Goal: Task Accomplishment & Management: Contribute content

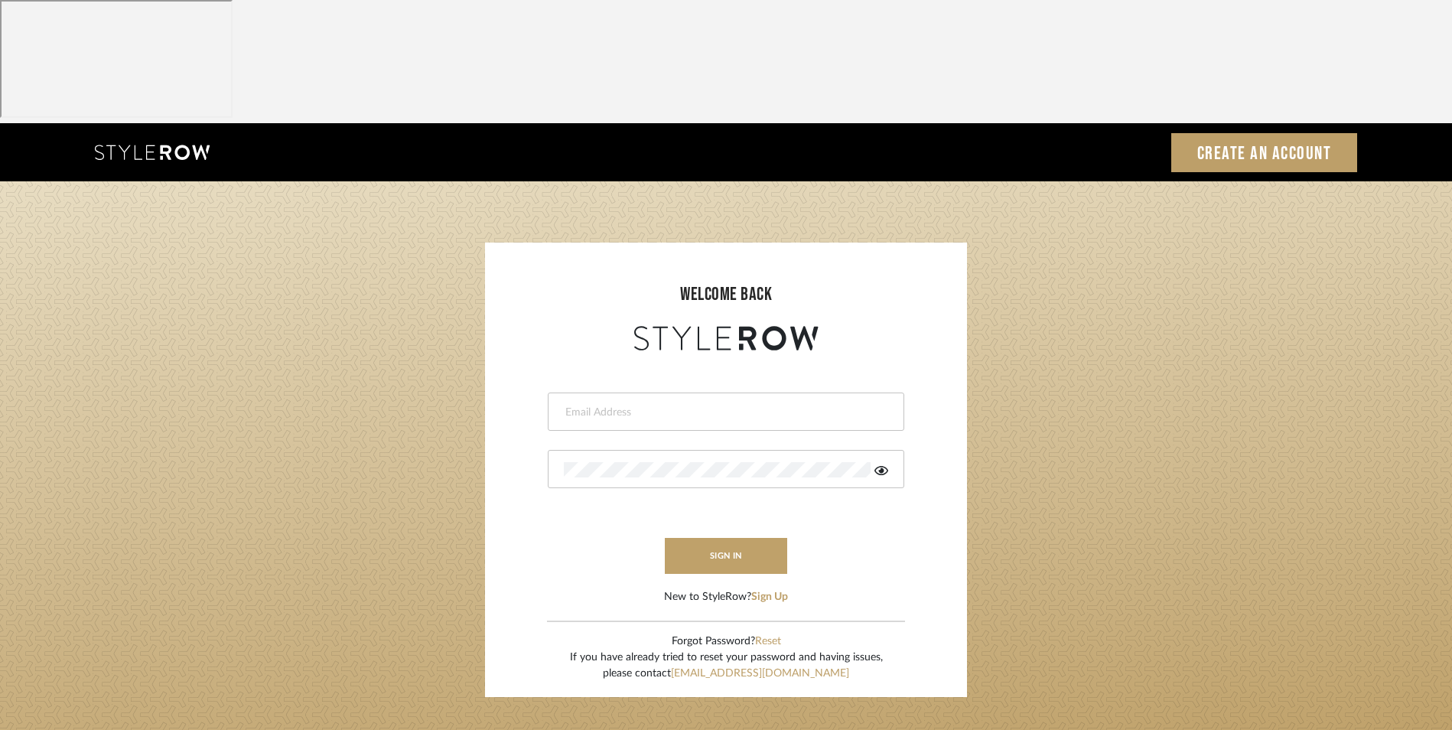
click at [607, 405] on input "email" at bounding box center [724, 412] width 321 height 15
type input "info@dmaestheticsdecor.com"
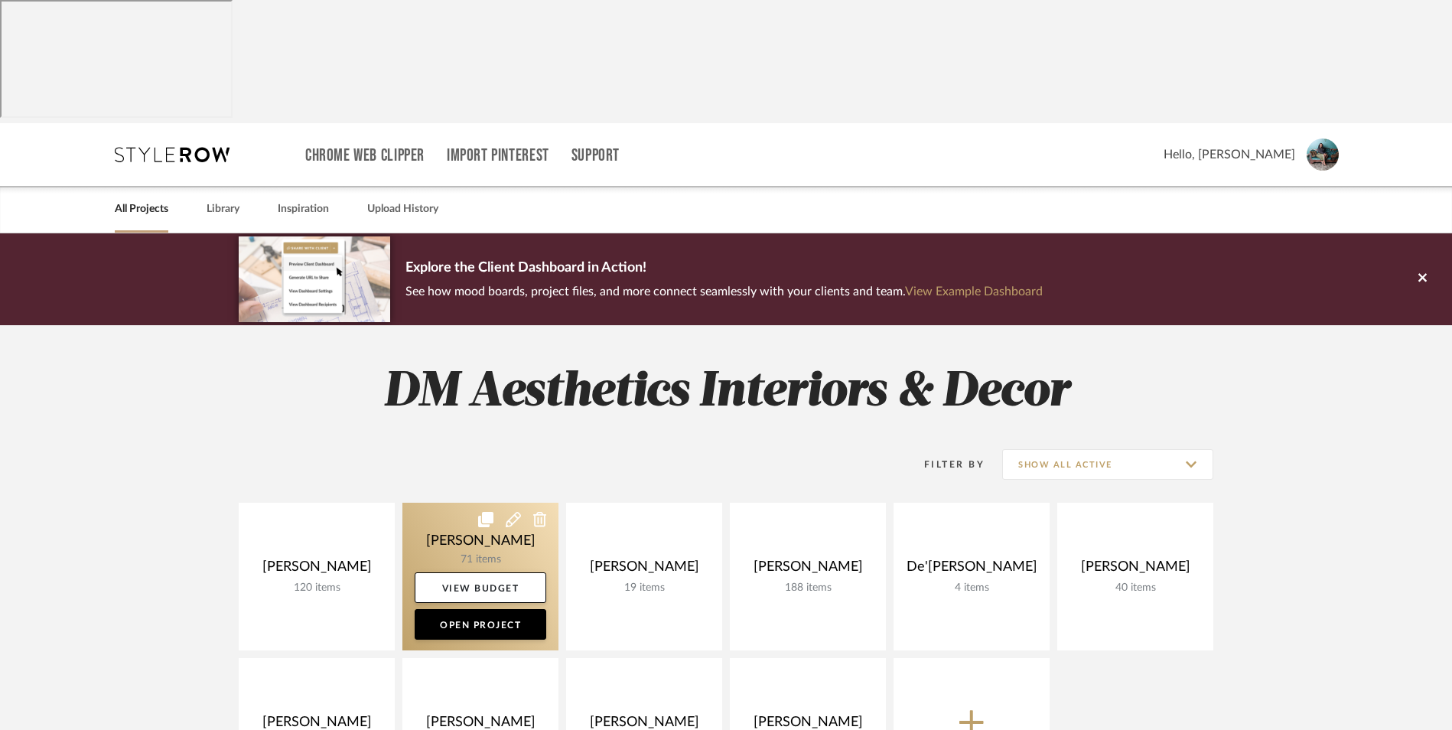
click at [468, 503] on link at bounding box center [480, 577] width 156 height 148
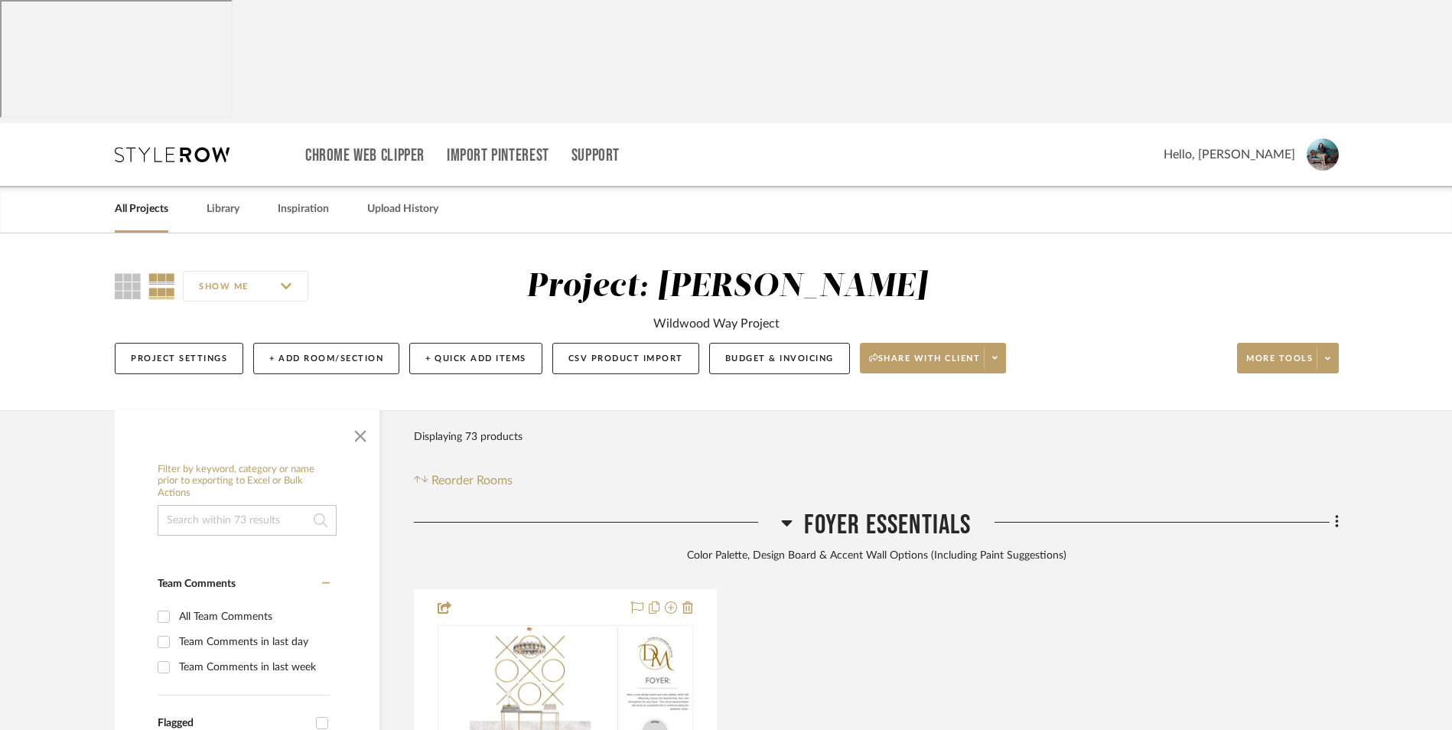
click at [785, 513] on icon at bounding box center [786, 522] width 11 height 18
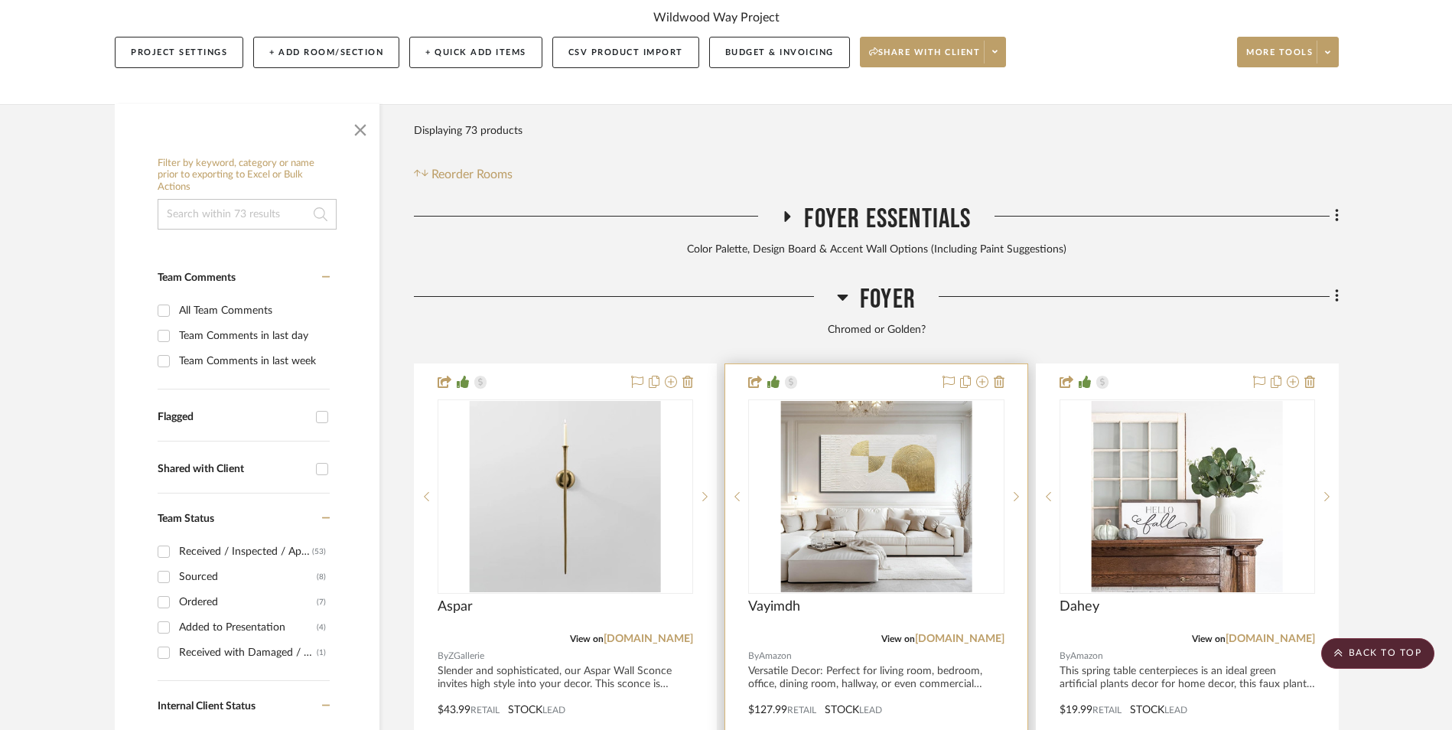
scroll to position [383, 0]
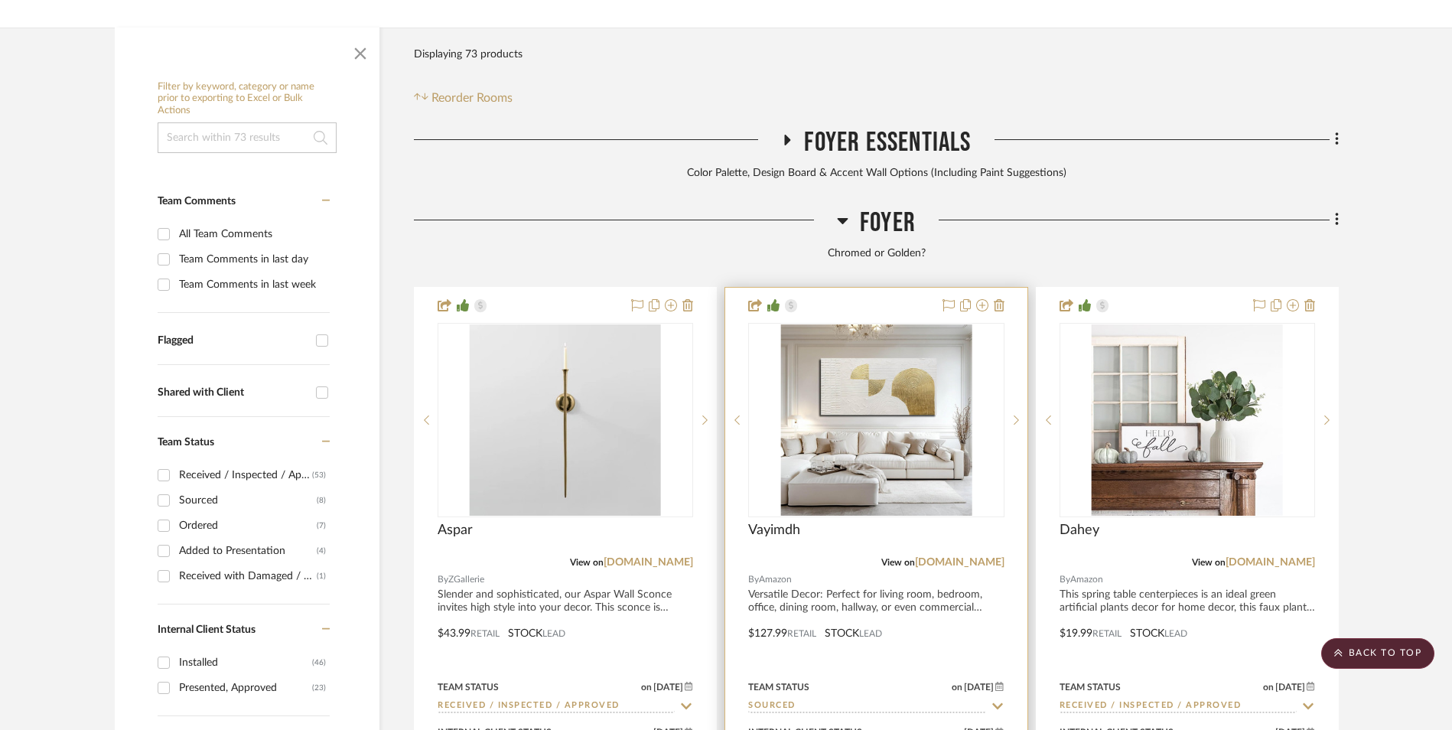
click at [897, 327] on img "0" at bounding box center [875, 419] width 191 height 191
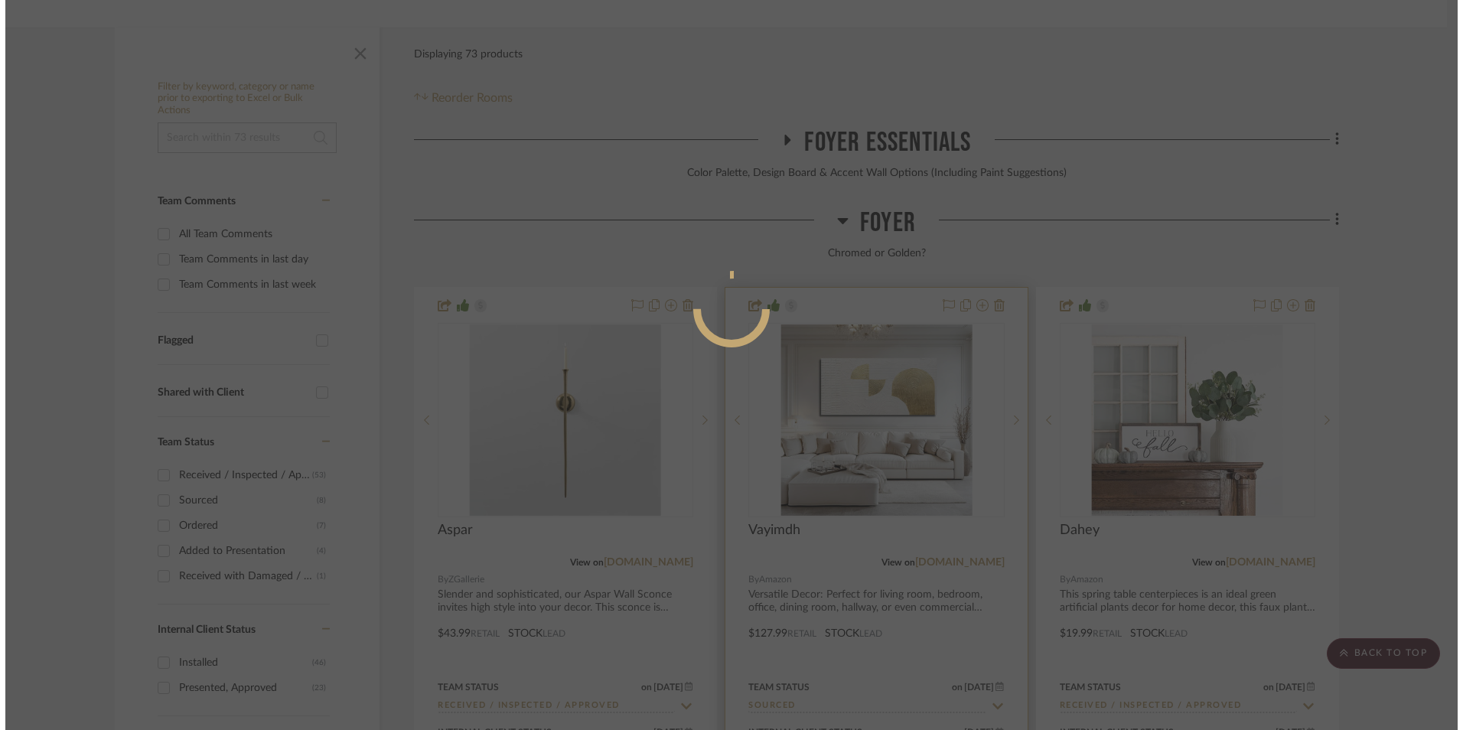
scroll to position [0, 0]
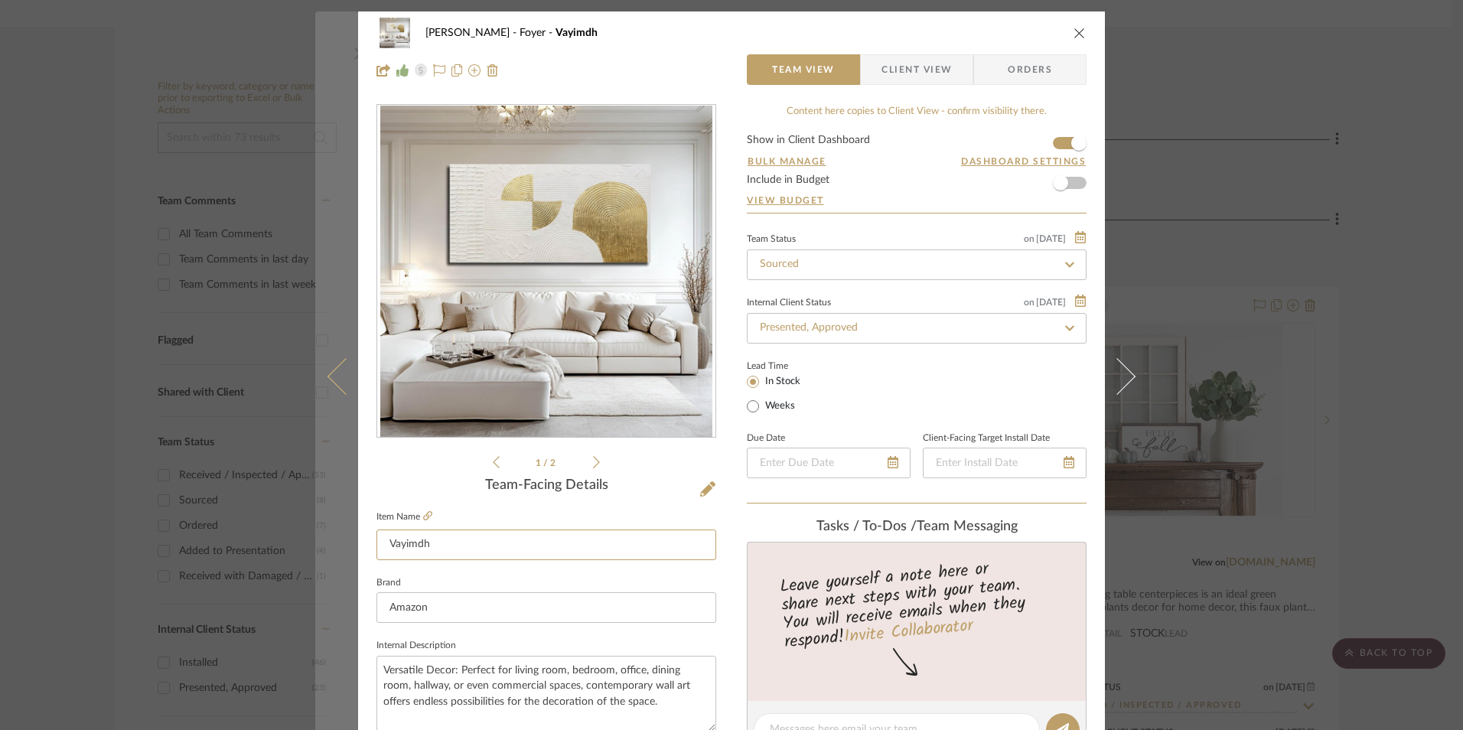
drag, startPoint x: 457, startPoint y: 549, endPoint x: 352, endPoint y: 547, distance: 104.8
click at [346, 549] on mat-dialog-content "[PERSON_NAME] Foyer Vayimdh Team View Client View Orders 1 / 2 Team-Facing Deta…" at bounding box center [731, 717] width 832 height 1413
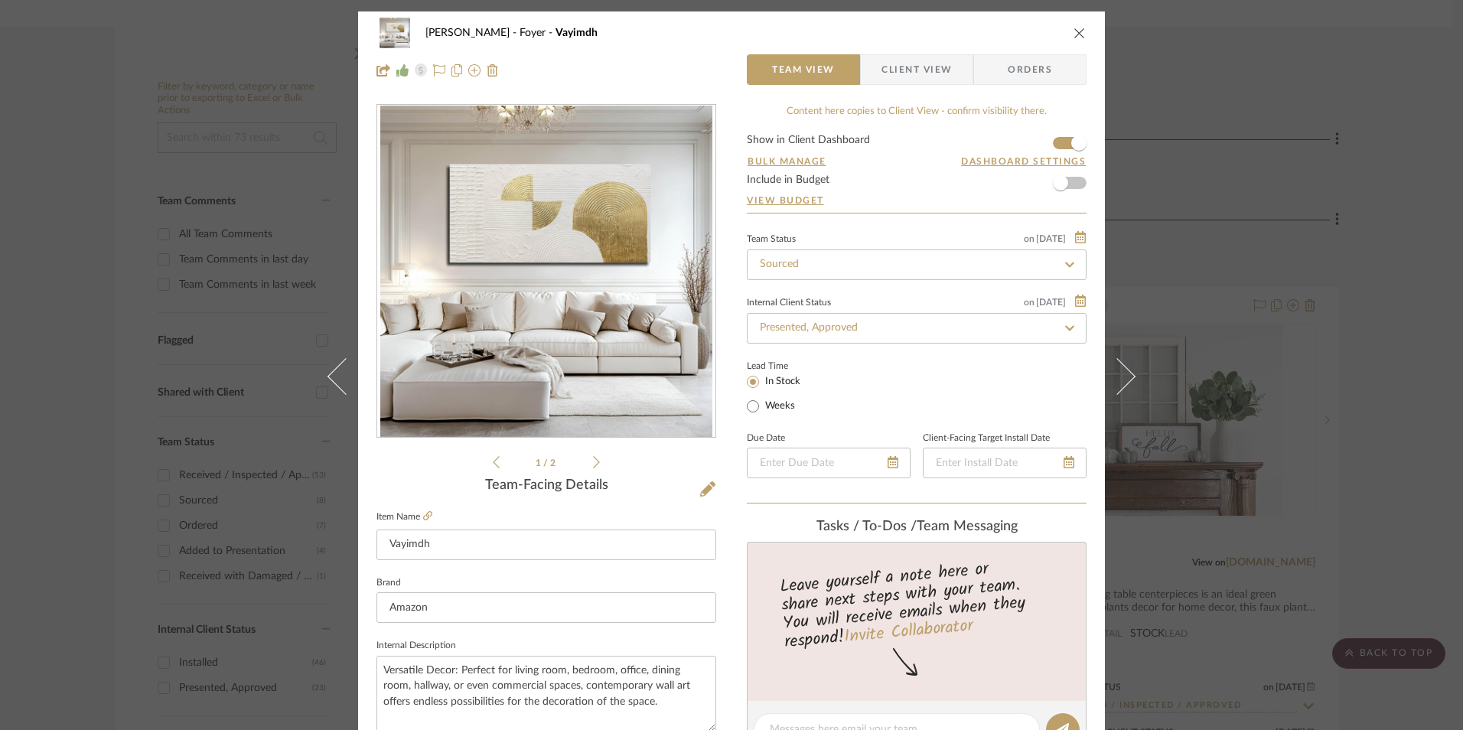
click at [1383, 321] on div "[PERSON_NAME] Foyer Vayimdh Team View Client View Orders 1 / 2 Team-Facing Deta…" at bounding box center [731, 365] width 1463 height 730
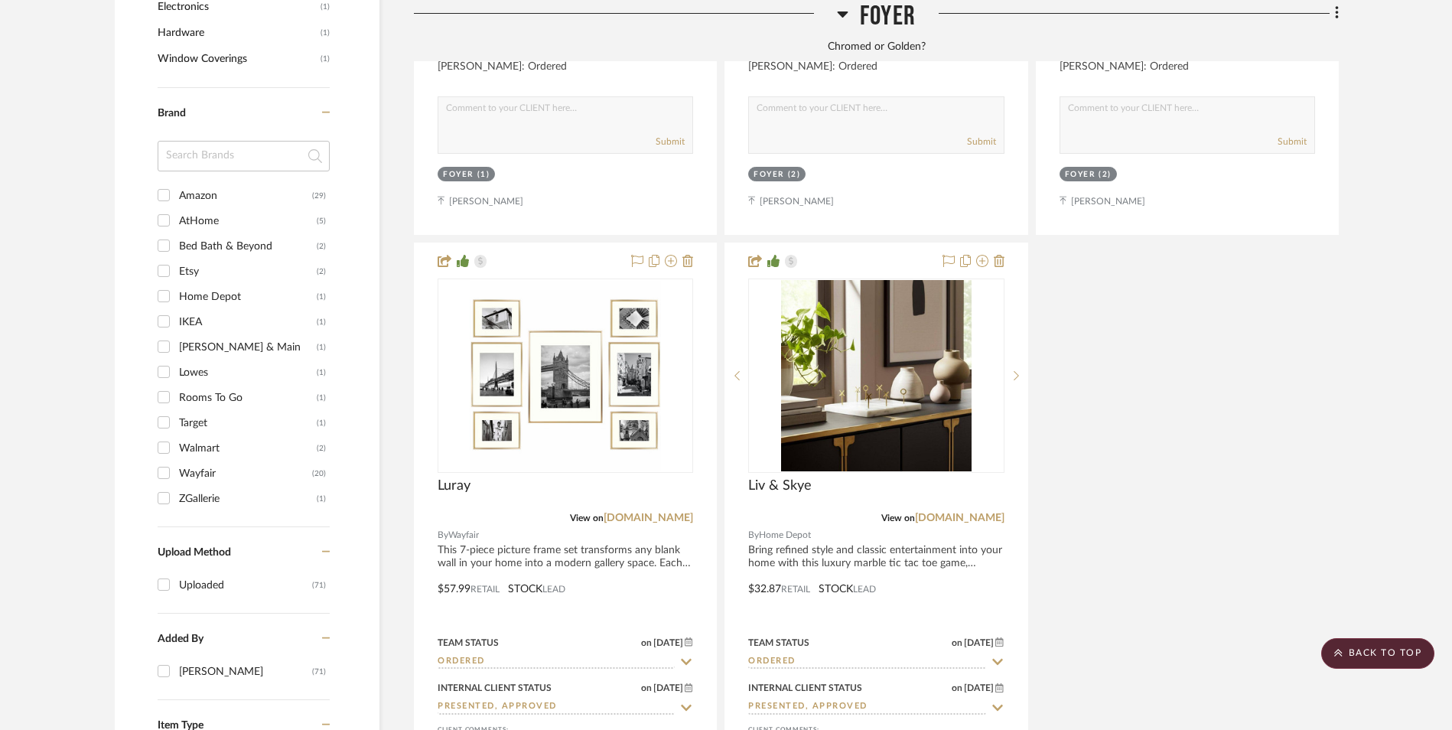
scroll to position [1760, 0]
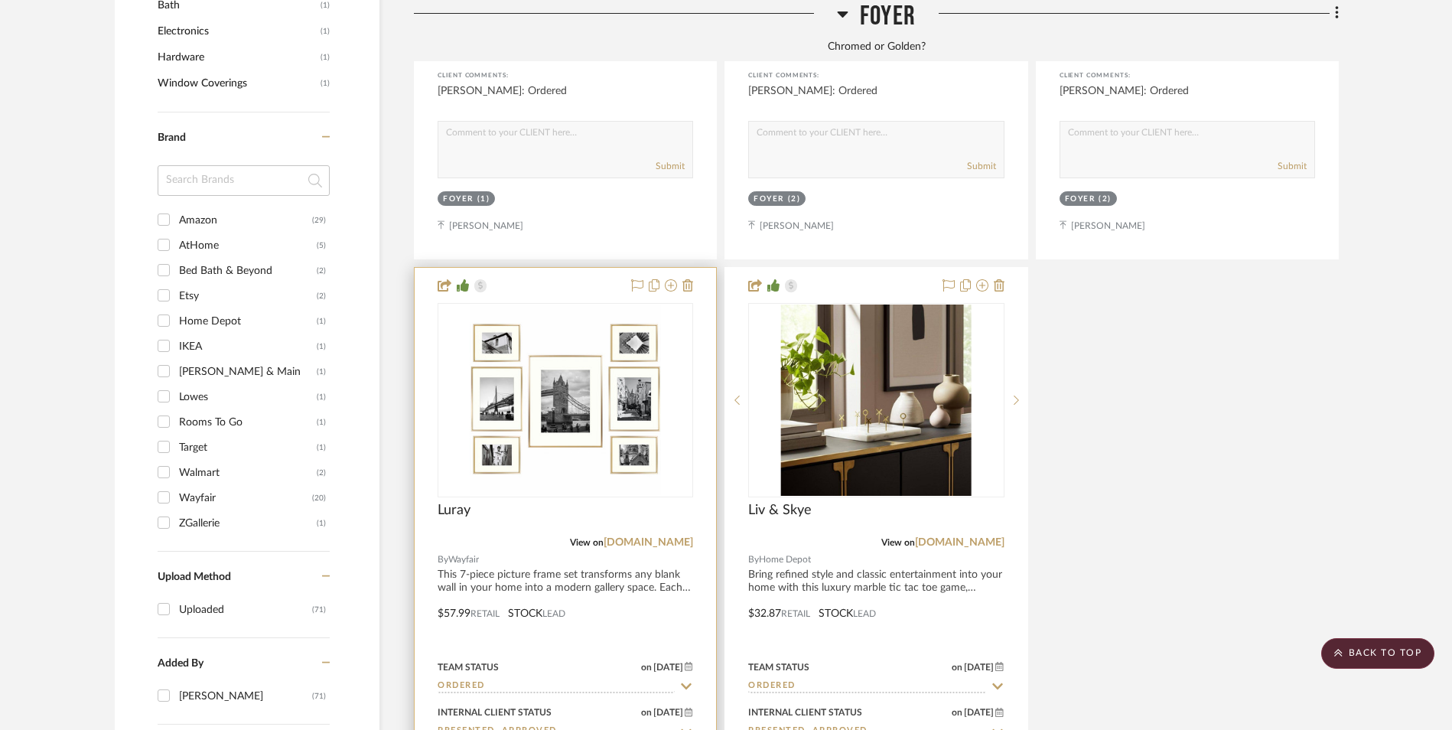
click at [620, 329] on img "0" at bounding box center [565, 399] width 191 height 191
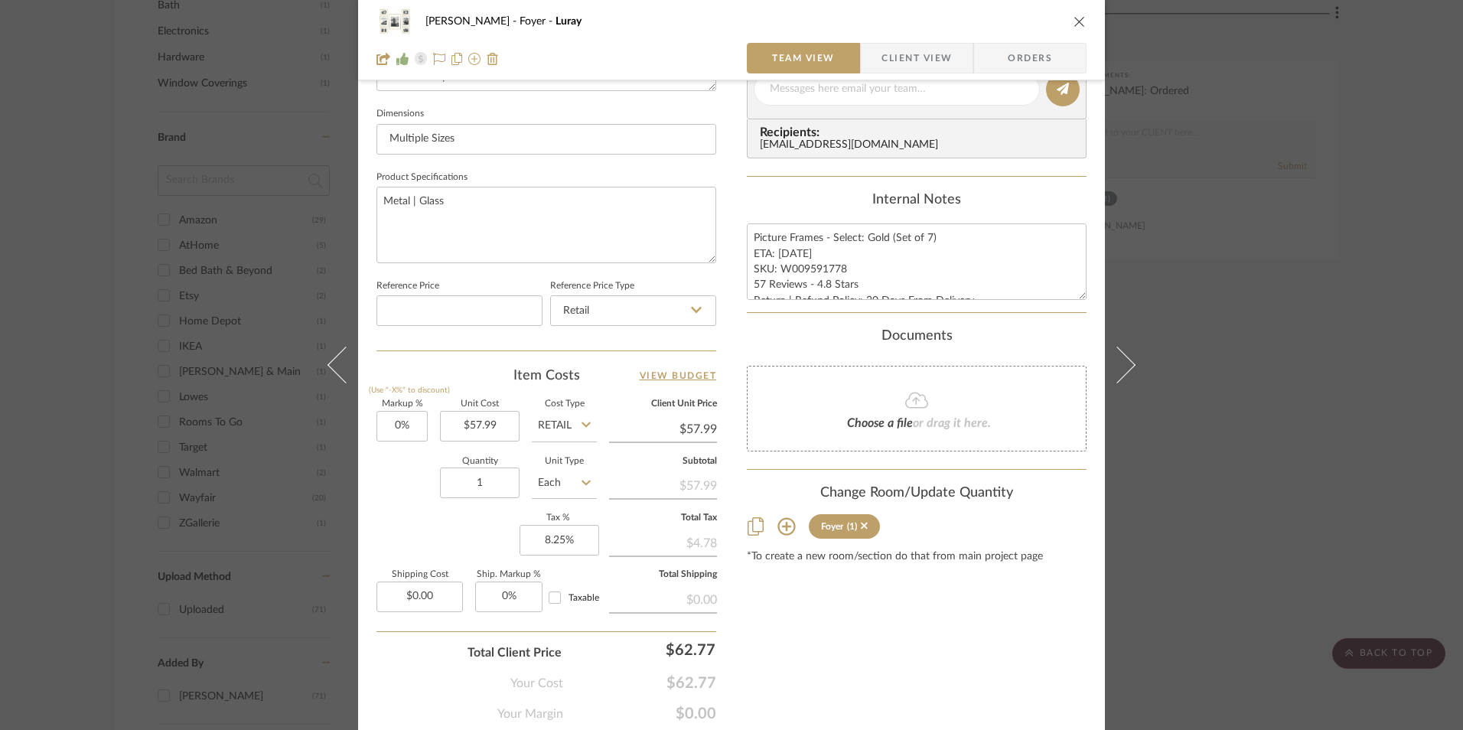
scroll to position [689, 0]
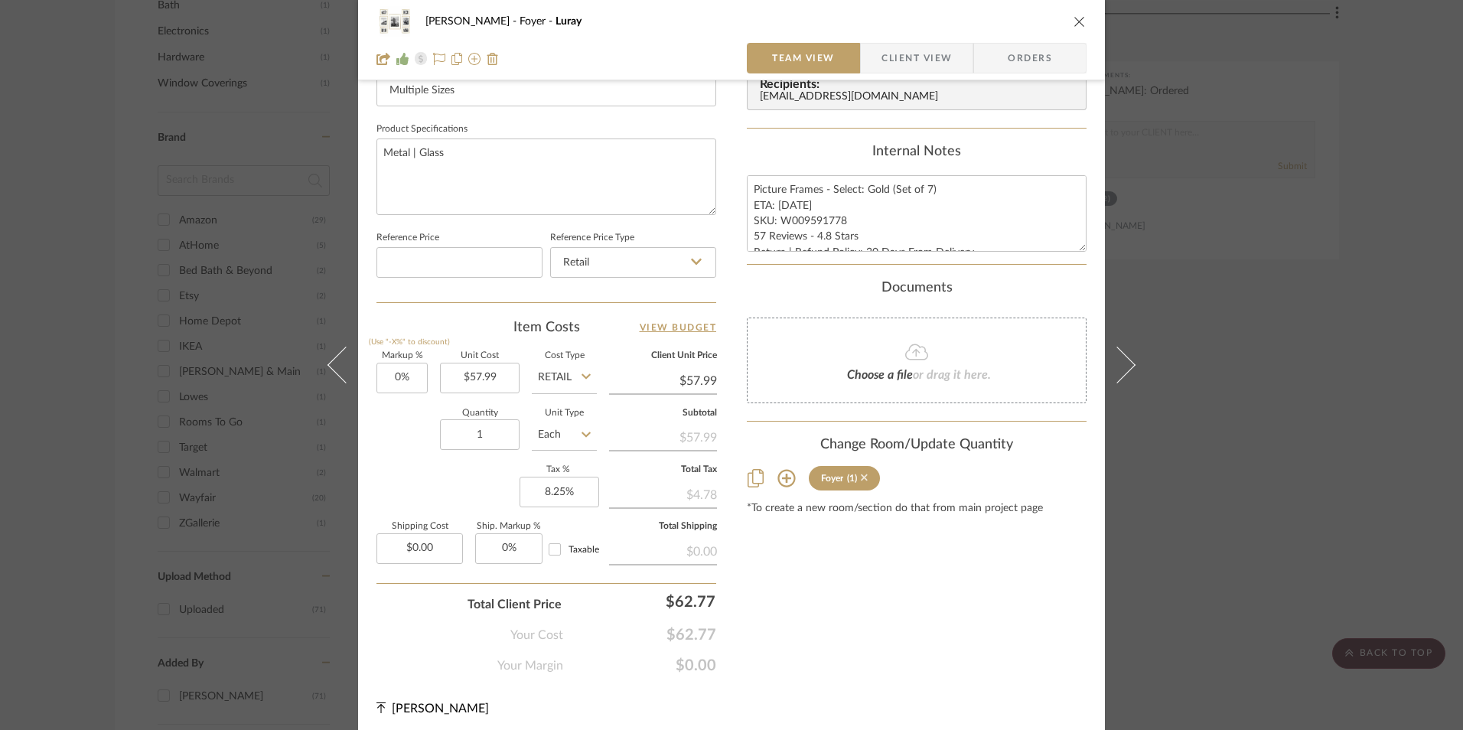
click at [863, 480] on icon at bounding box center [864, 477] width 7 height 7
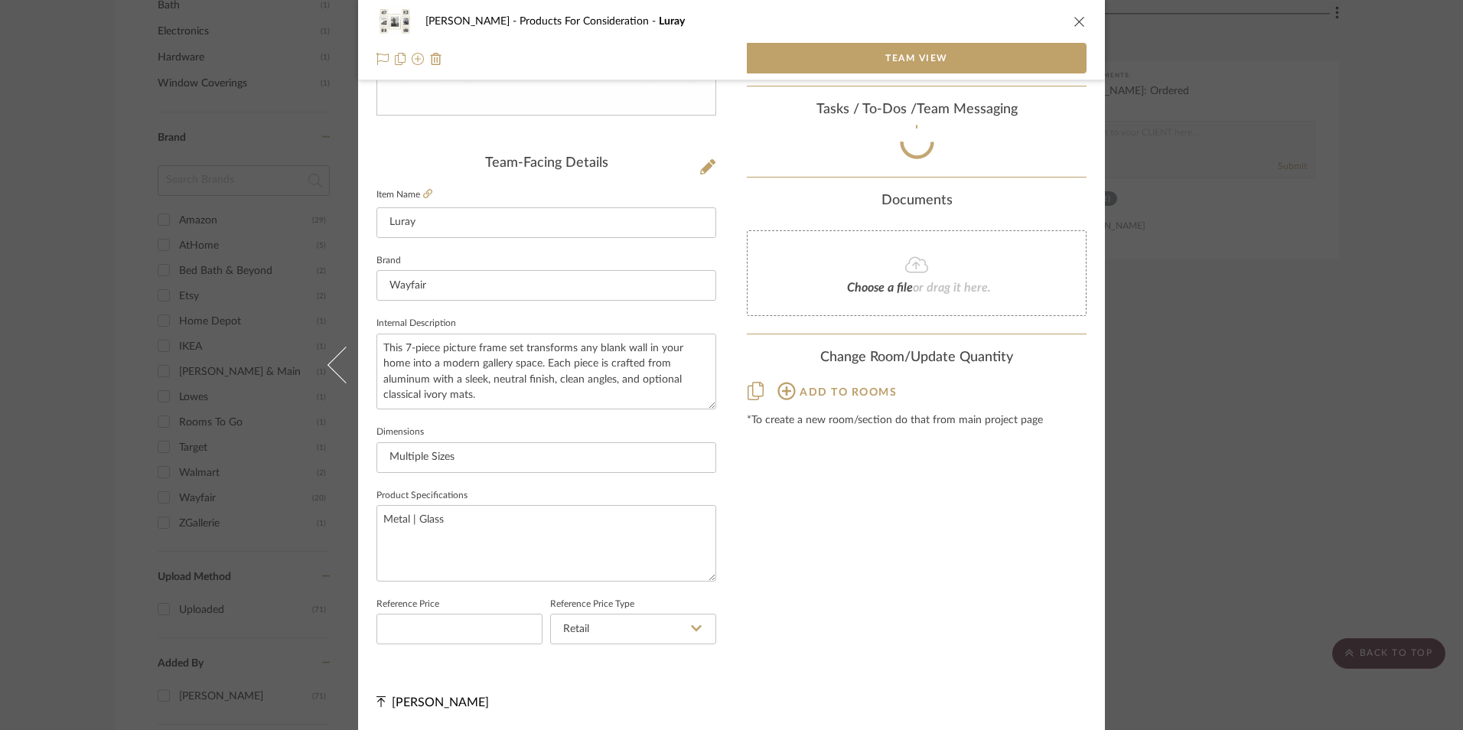
scroll to position [322, 0]
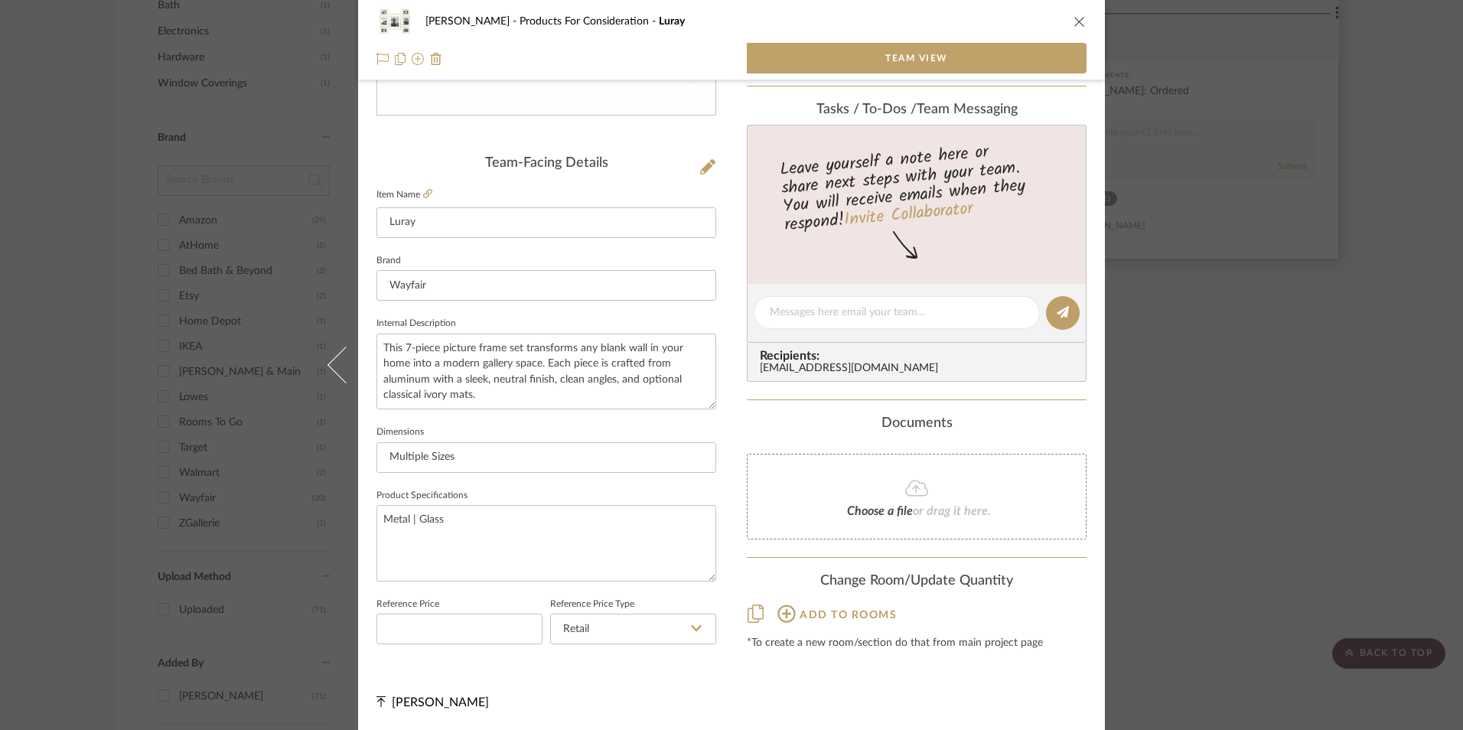
click at [1073, 23] on icon "close" at bounding box center [1079, 21] width 12 height 12
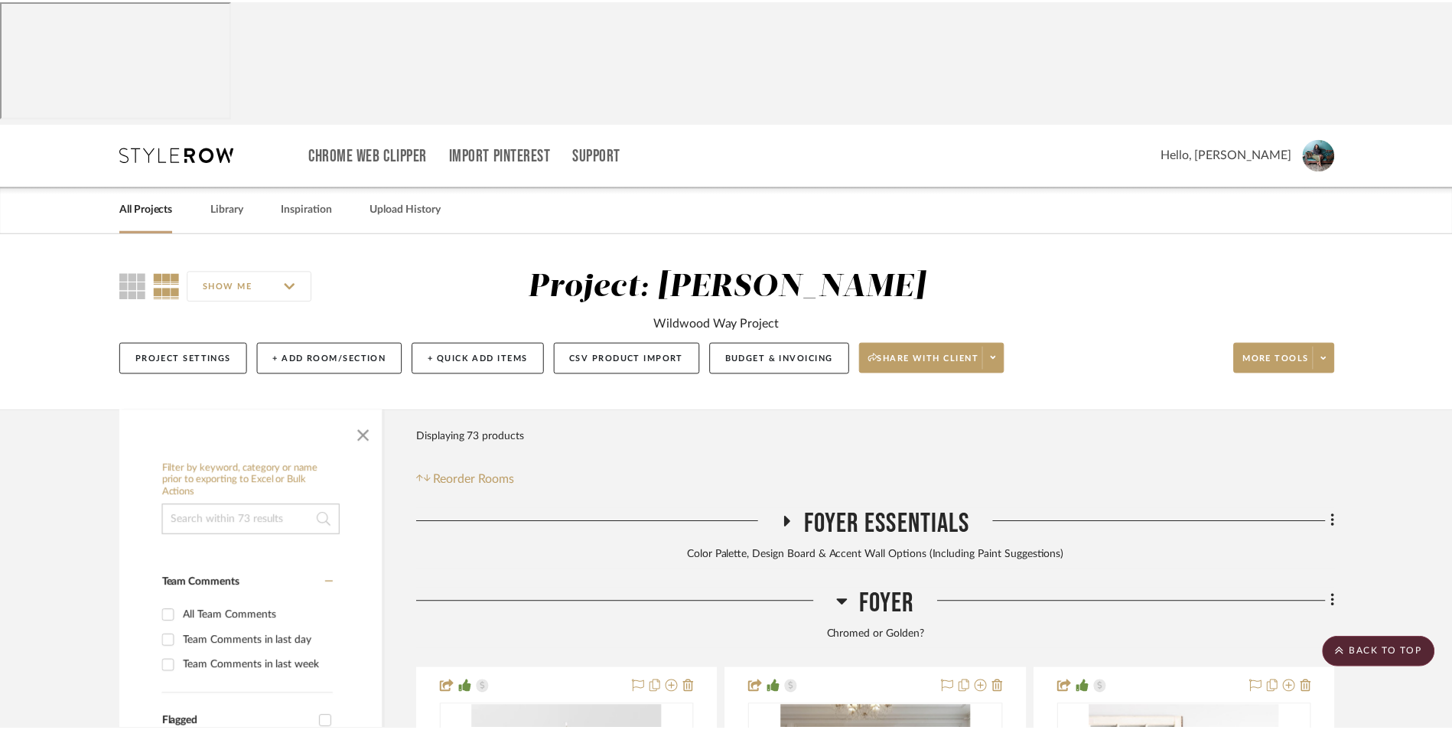
scroll to position [1760, 0]
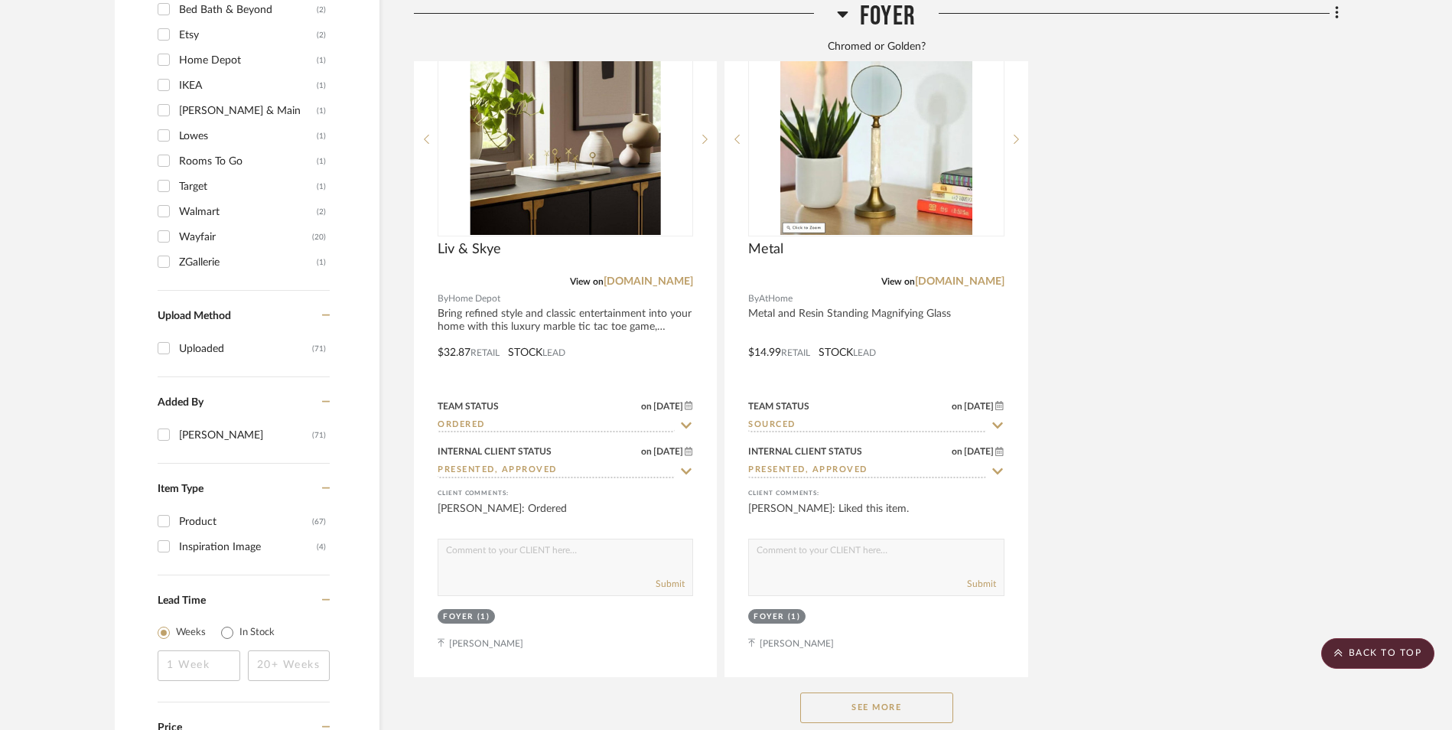
scroll to position [2066, 0]
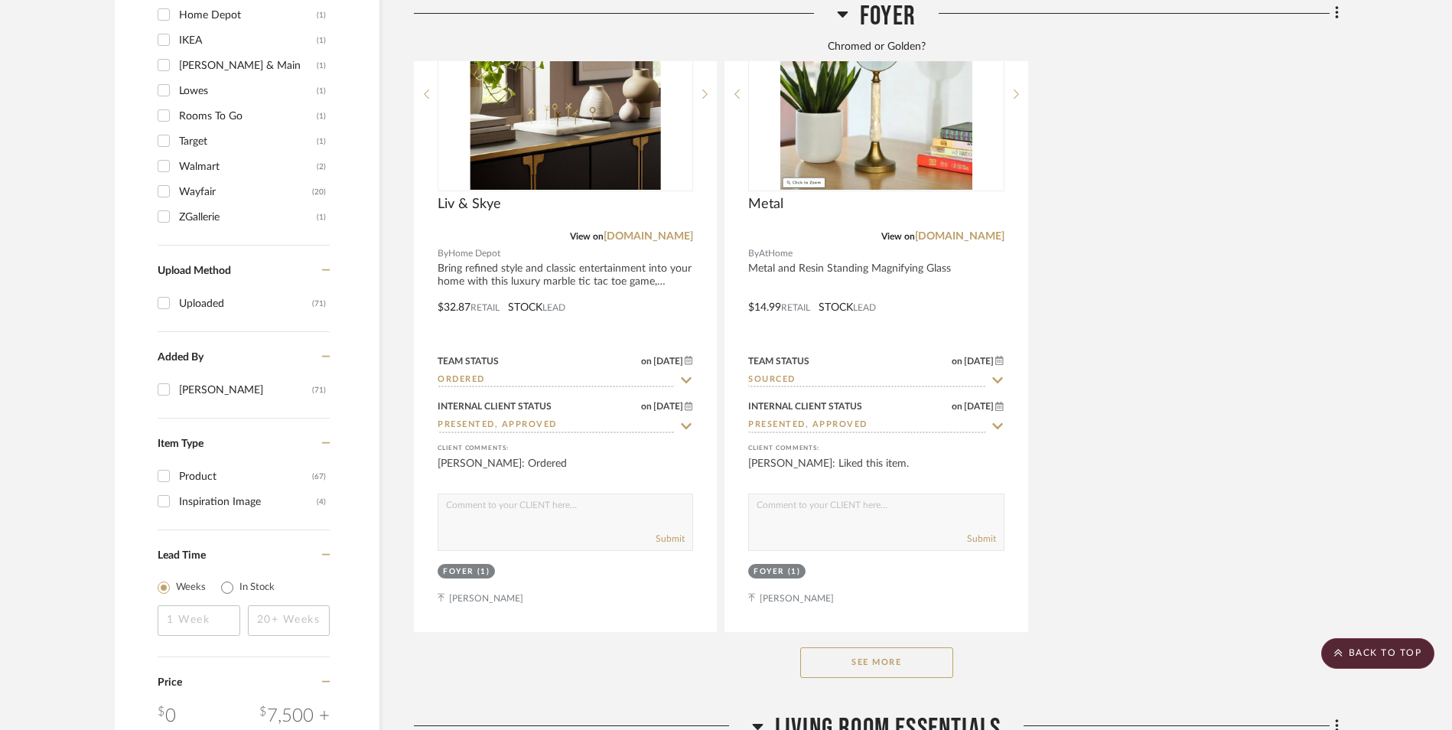
click at [914, 647] on button "See More" at bounding box center [876, 662] width 153 height 31
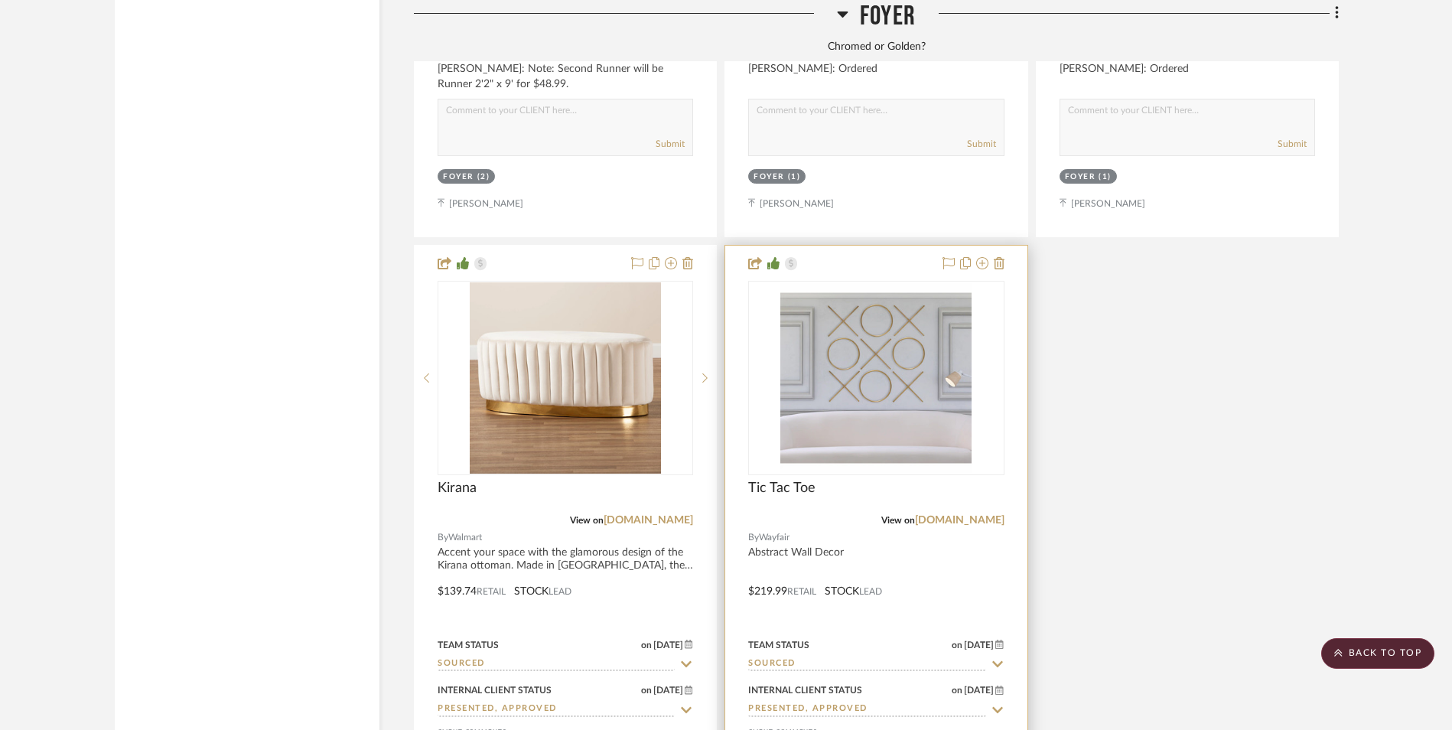
scroll to position [4514, 0]
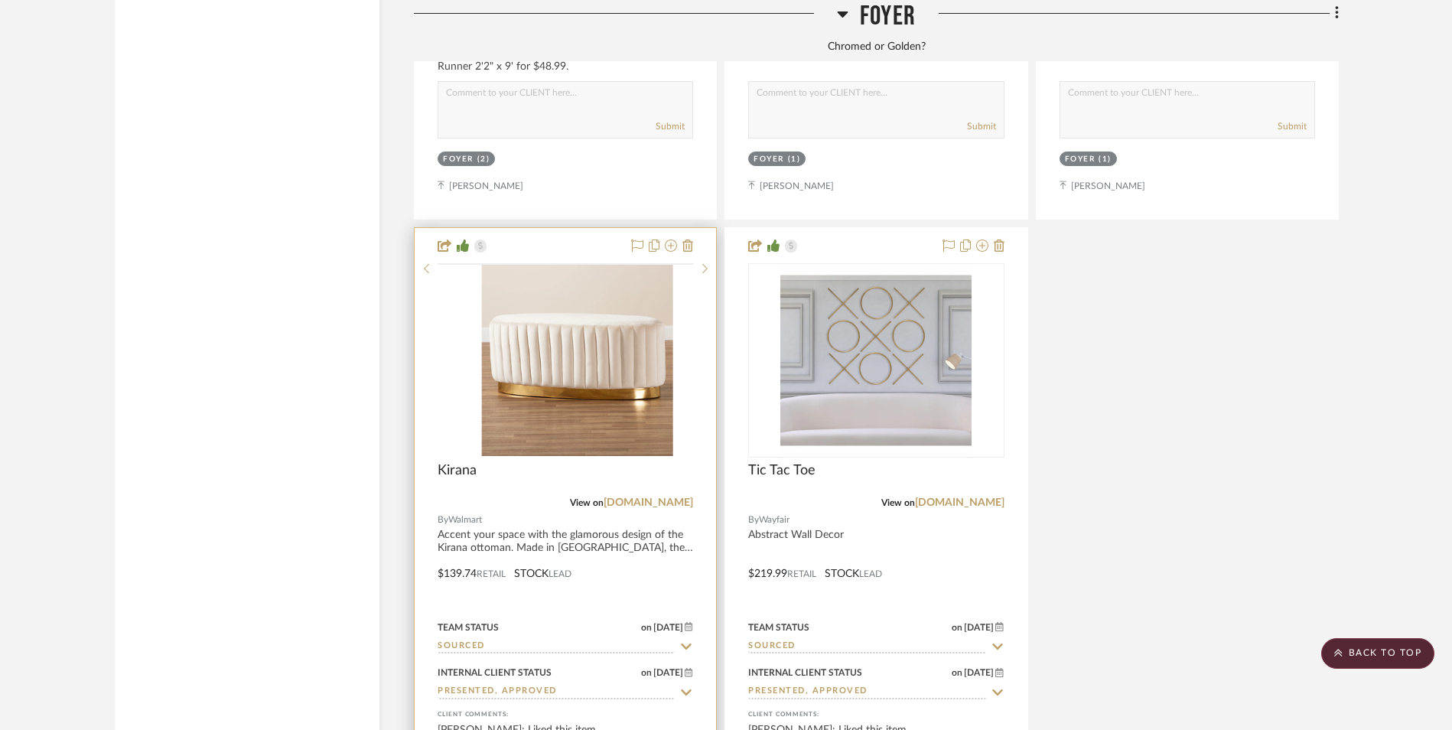
click at [0, 0] on img at bounding box center [0, 0] width 0 height 0
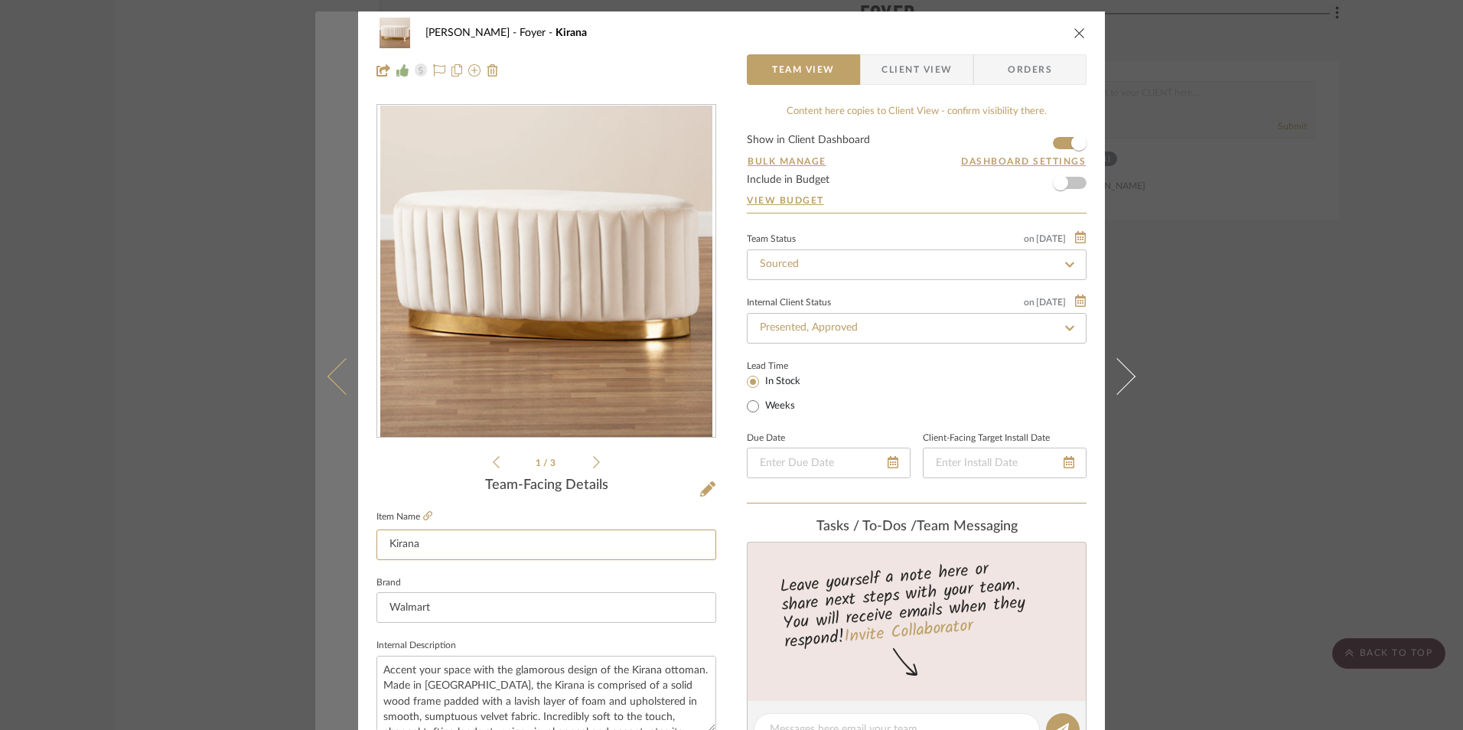
click at [337, 541] on mat-dialog-content "[PERSON_NAME] Foyer Kirana Team View Client View Orders 1 / 3 Team-Facing Detai…" at bounding box center [731, 717] width 832 height 1413
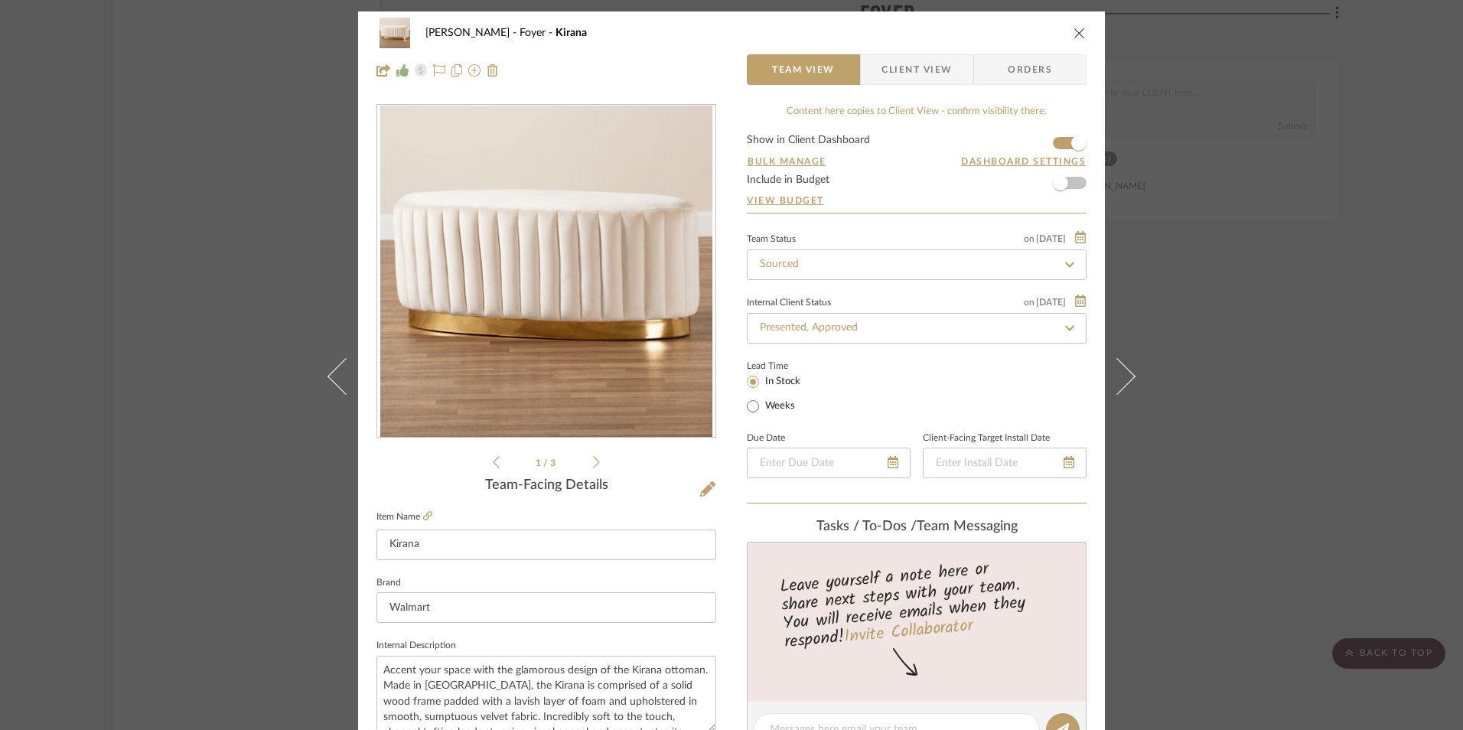
click at [1312, 448] on div "[PERSON_NAME] Foyer Kirana Team View Client View Orders 1 / 3 Team-Facing Detai…" at bounding box center [731, 365] width 1463 height 730
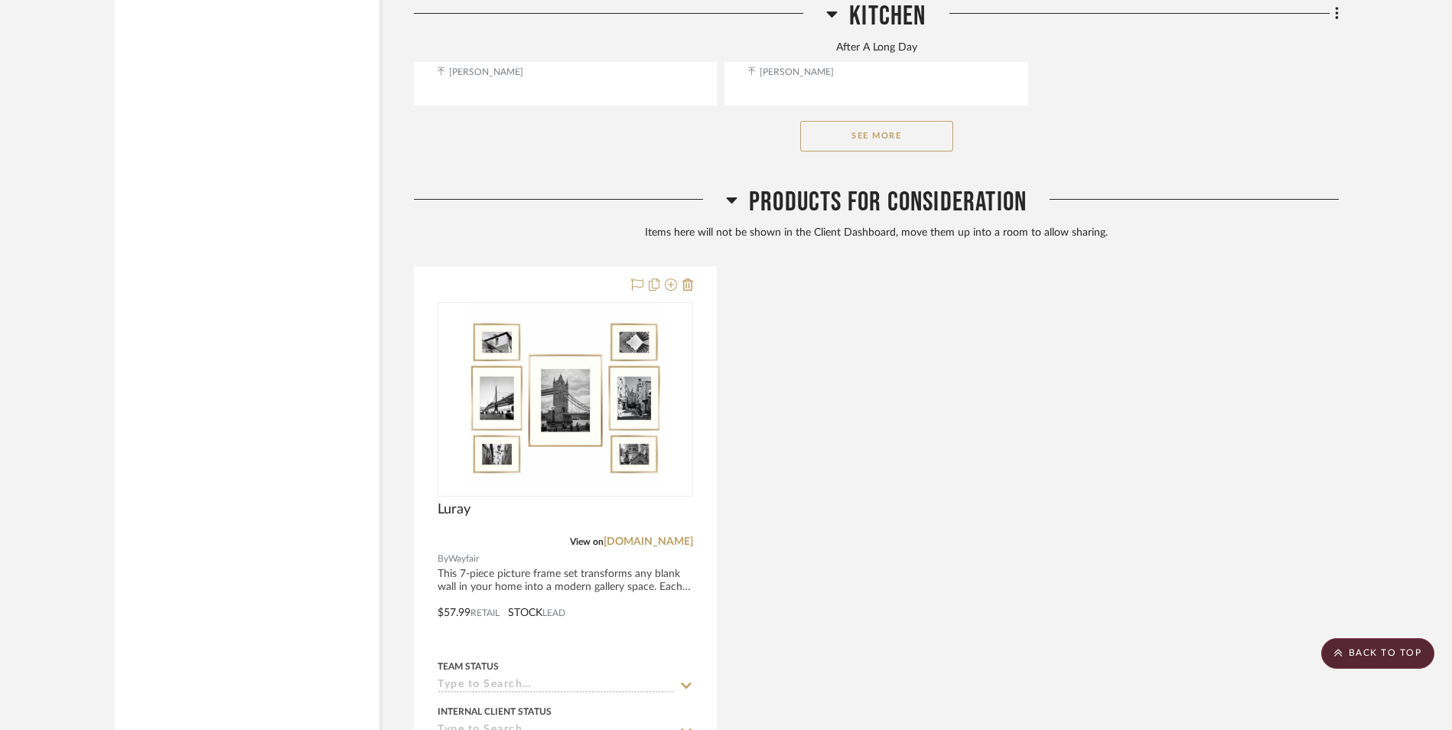
scroll to position [13497, 0]
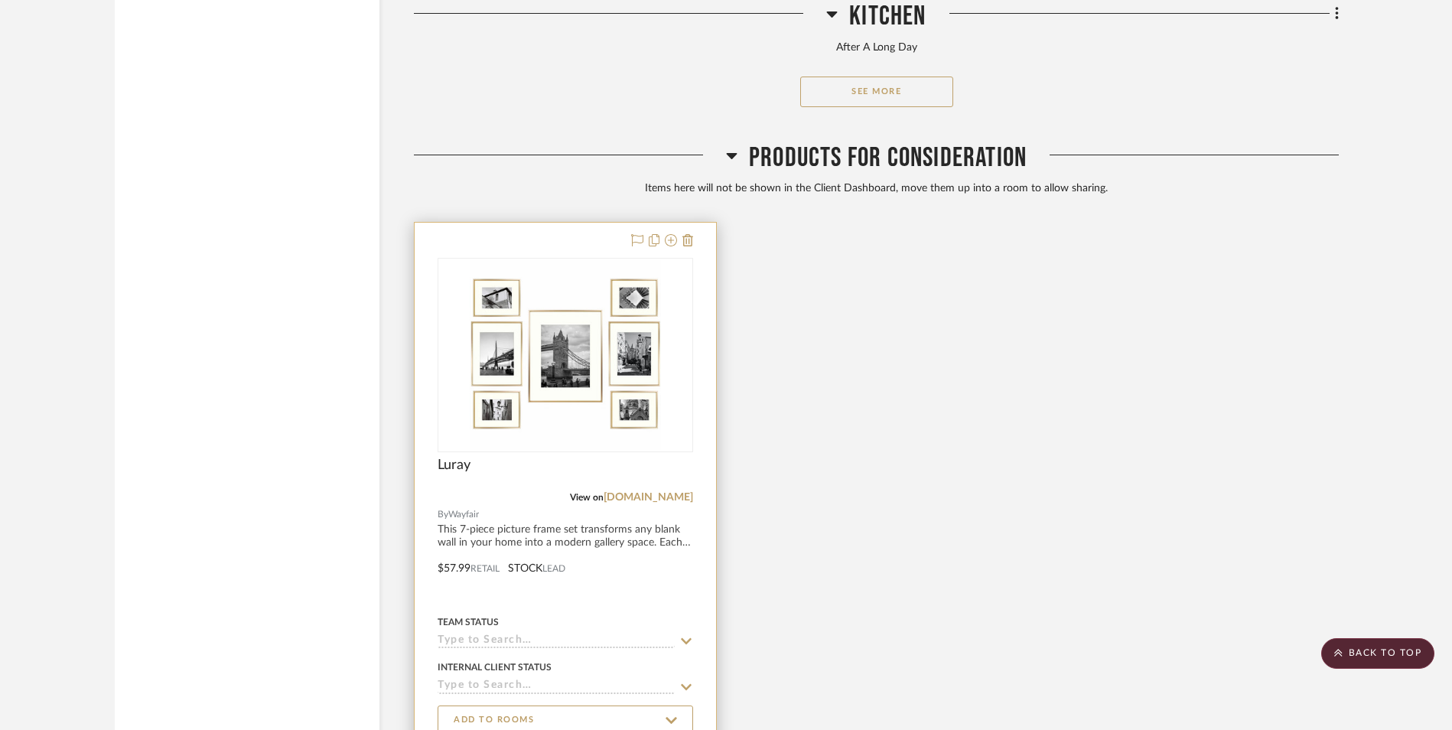
click at [592, 259] on img "0" at bounding box center [565, 354] width 191 height 191
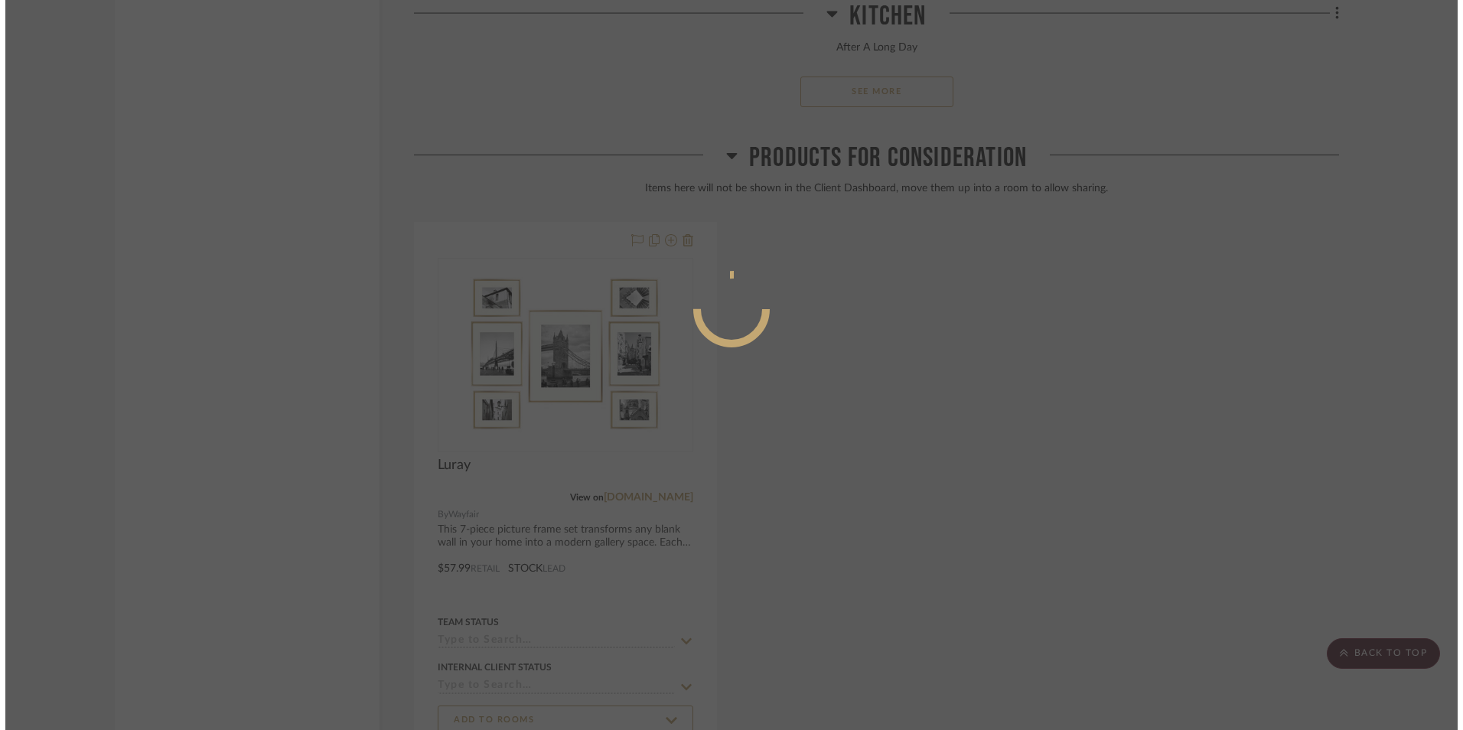
scroll to position [0, 0]
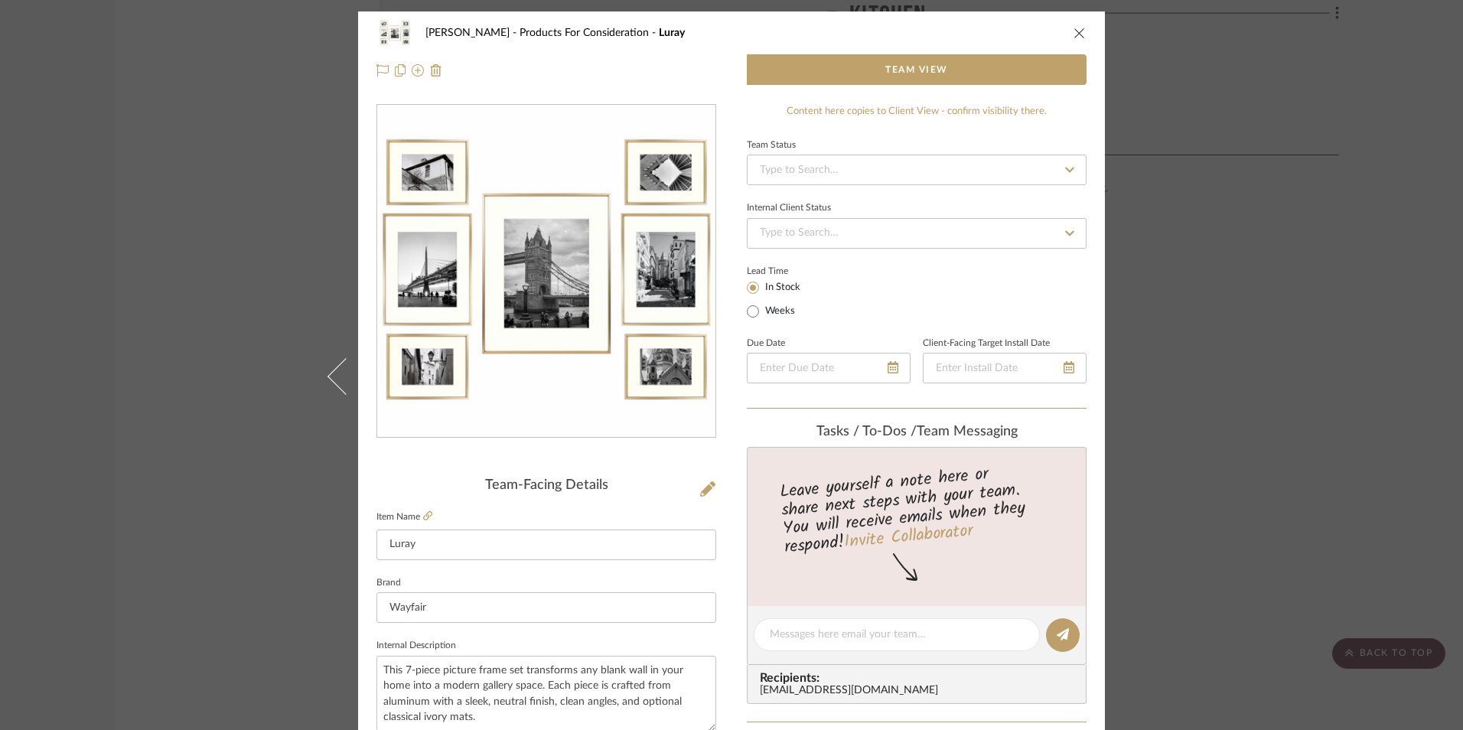
click at [1073, 30] on icon "close" at bounding box center [1079, 33] width 12 height 12
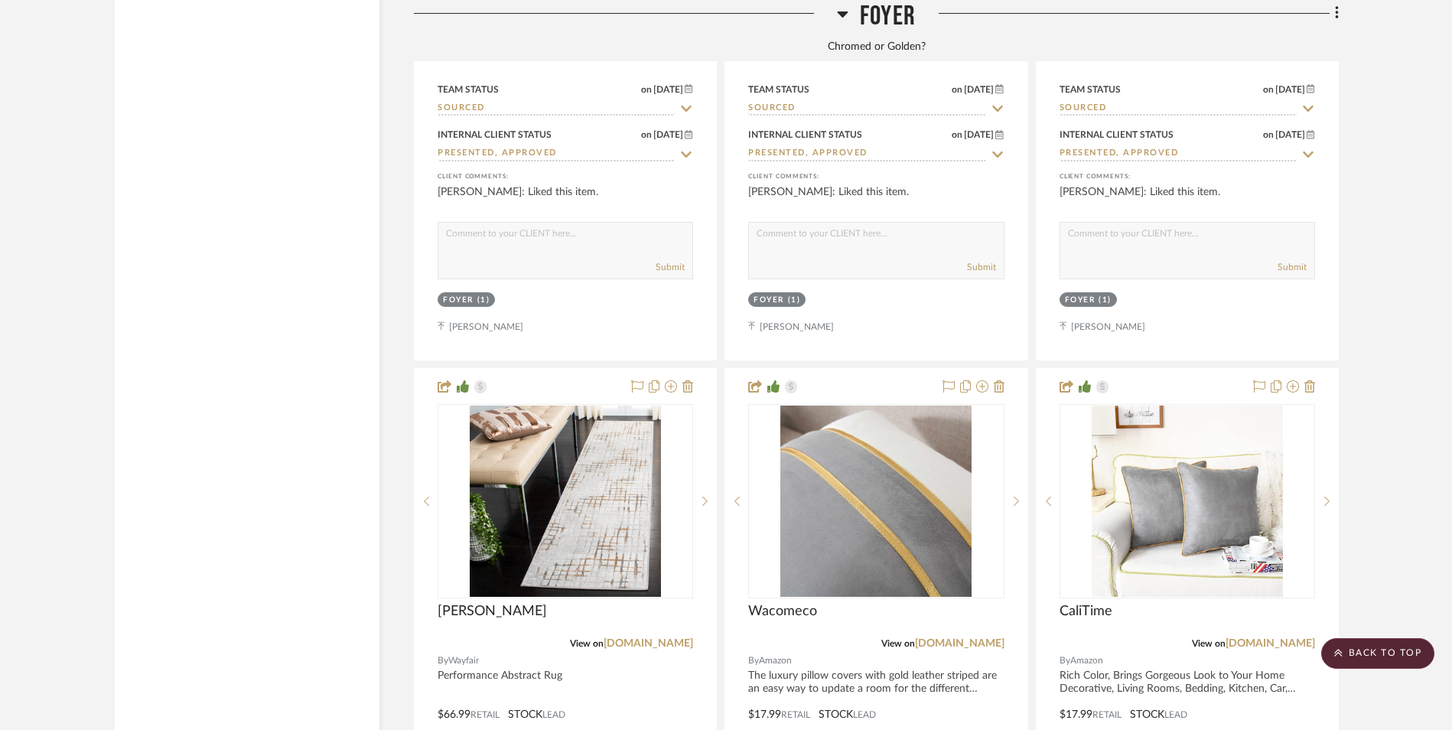
scroll to position [3825, 0]
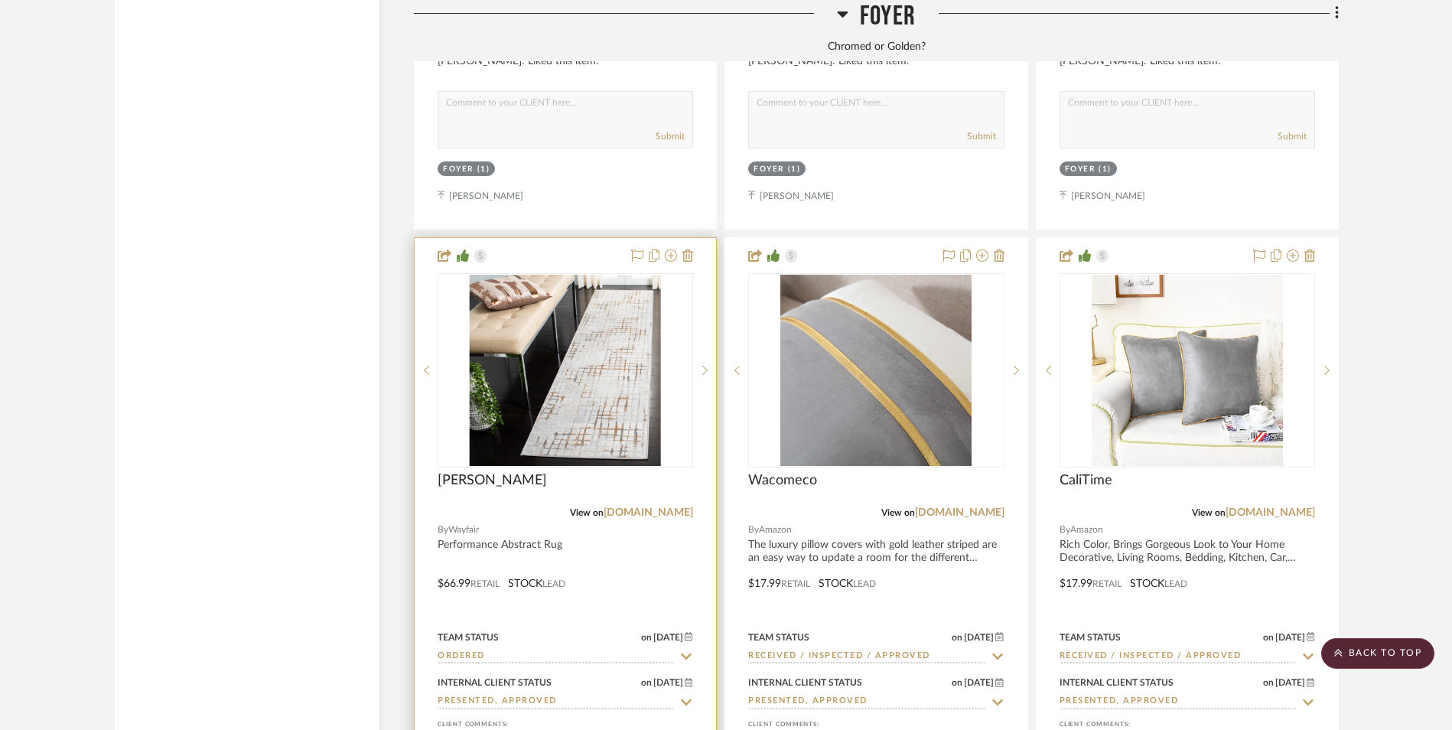
click at [0, 0] on img at bounding box center [0, 0] width 0 height 0
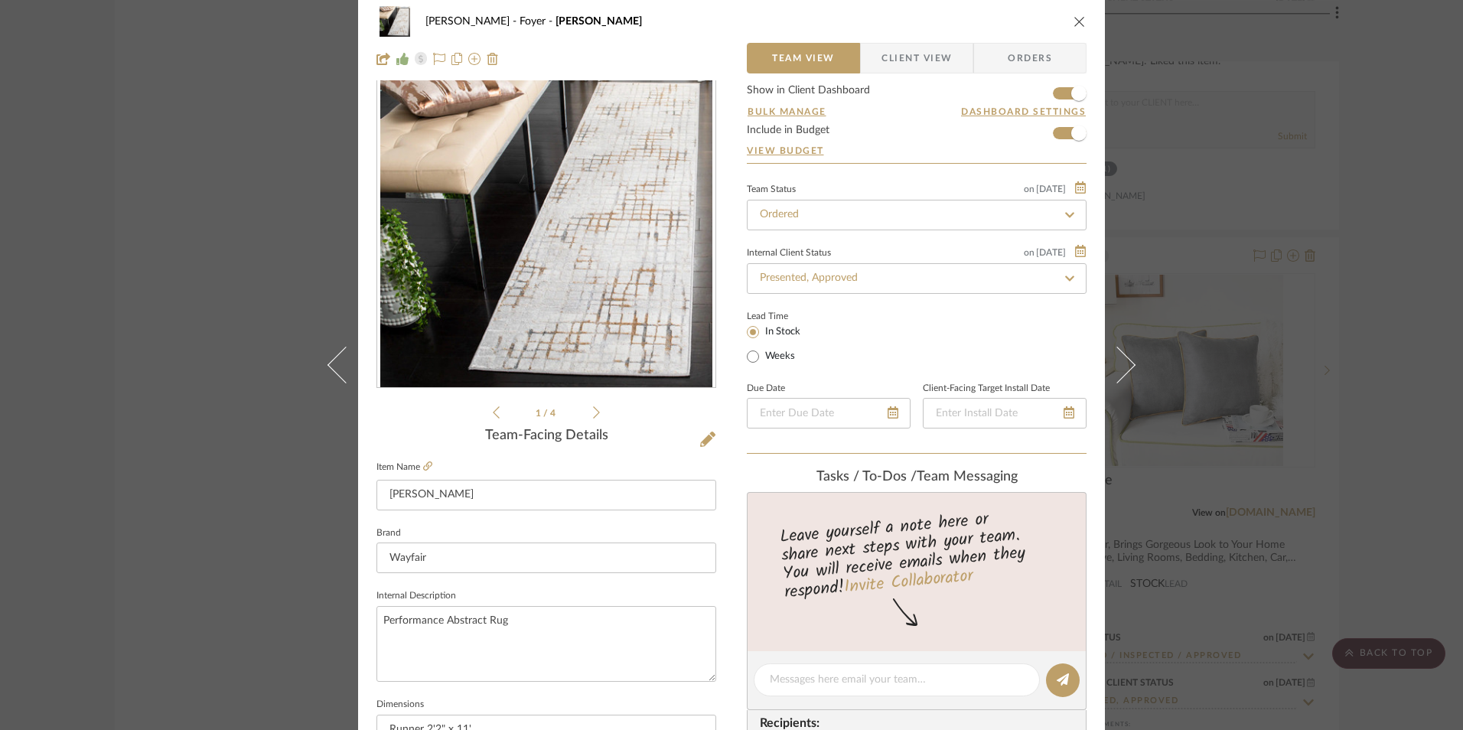
scroll to position [383, 0]
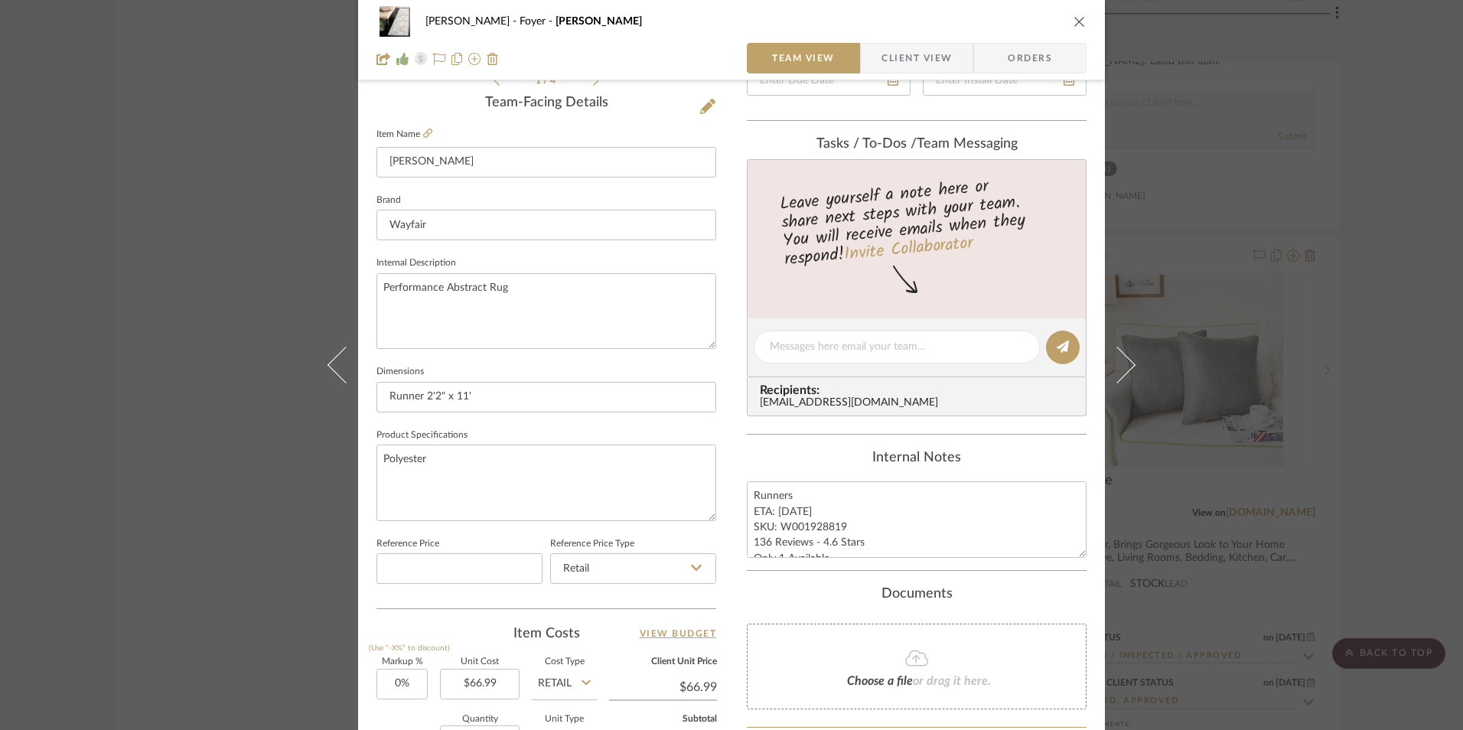
click at [899, 61] on span "Client View" at bounding box center [916, 58] width 70 height 31
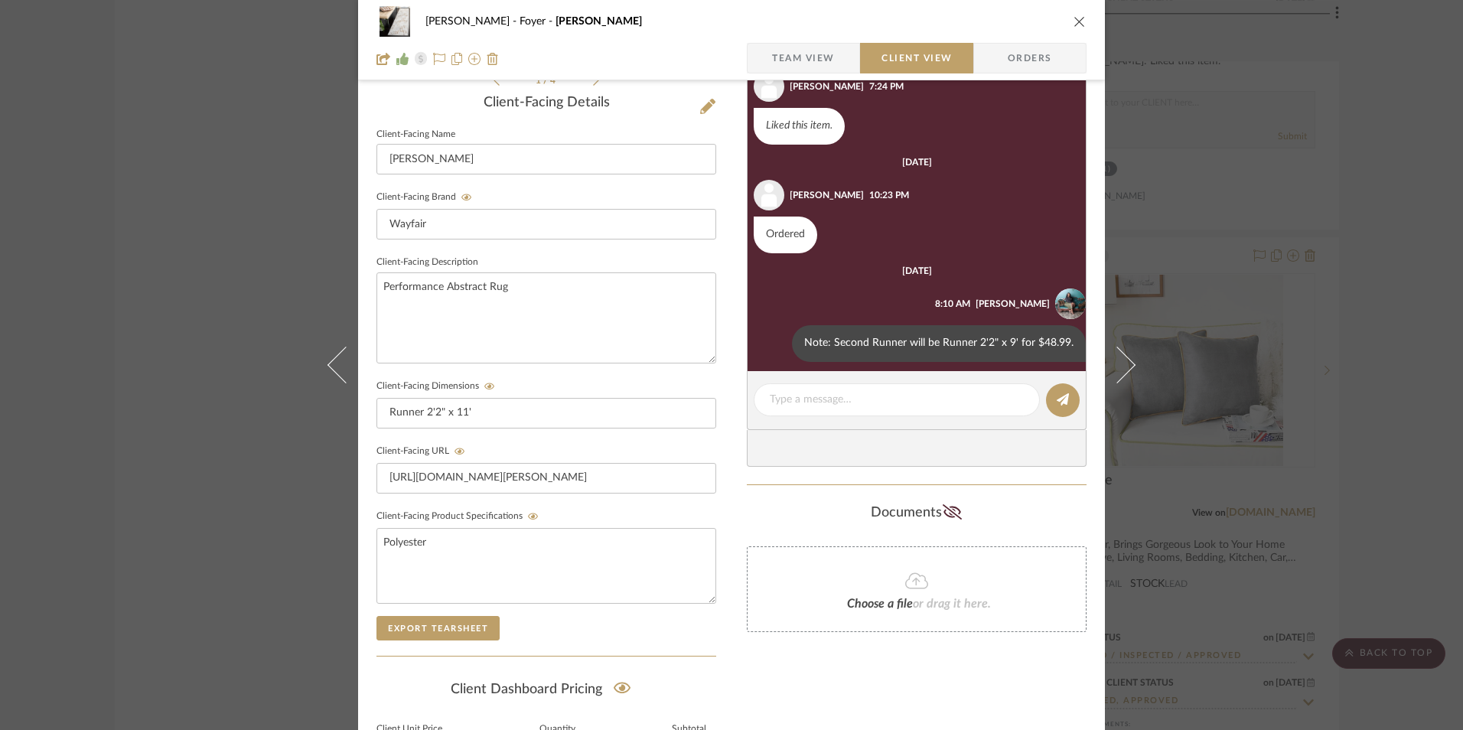
scroll to position [386, 0]
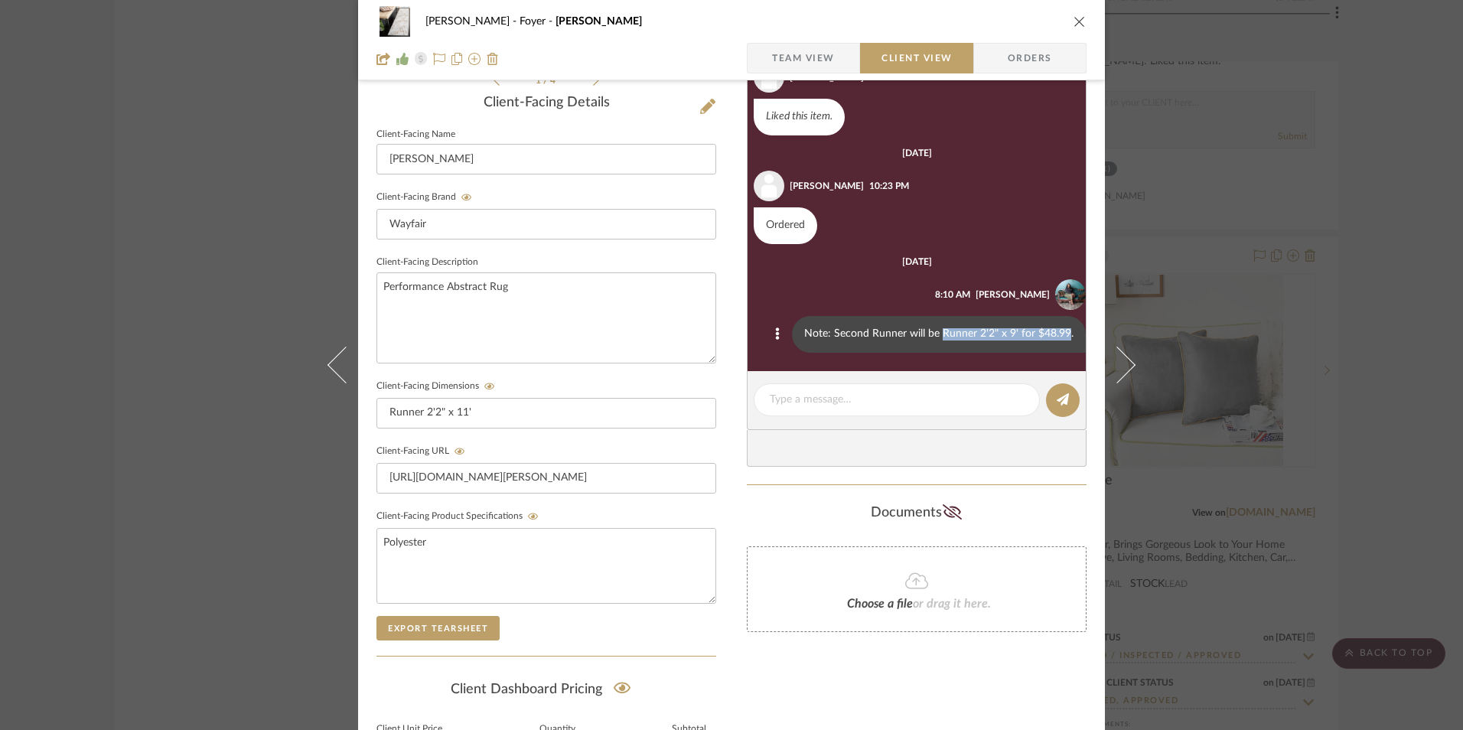
drag, startPoint x: 932, startPoint y: 332, endPoint x: 1057, endPoint y: 333, distance: 125.5
click at [1057, 333] on div "Note: Second Runner will be Runner 2'2" x 9' for $48.99." at bounding box center [939, 334] width 294 height 37
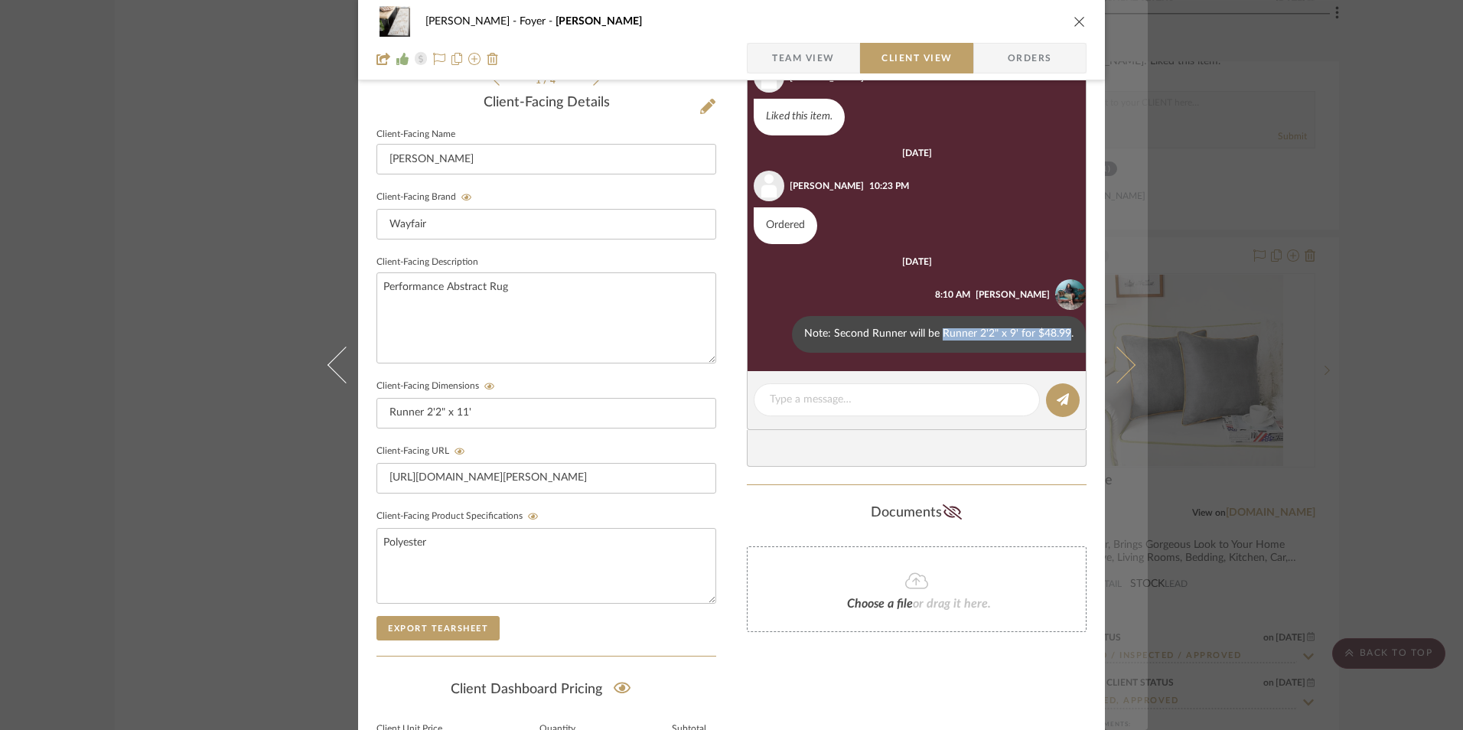
copy div "Runner 2'2" x 9' for $48.99"
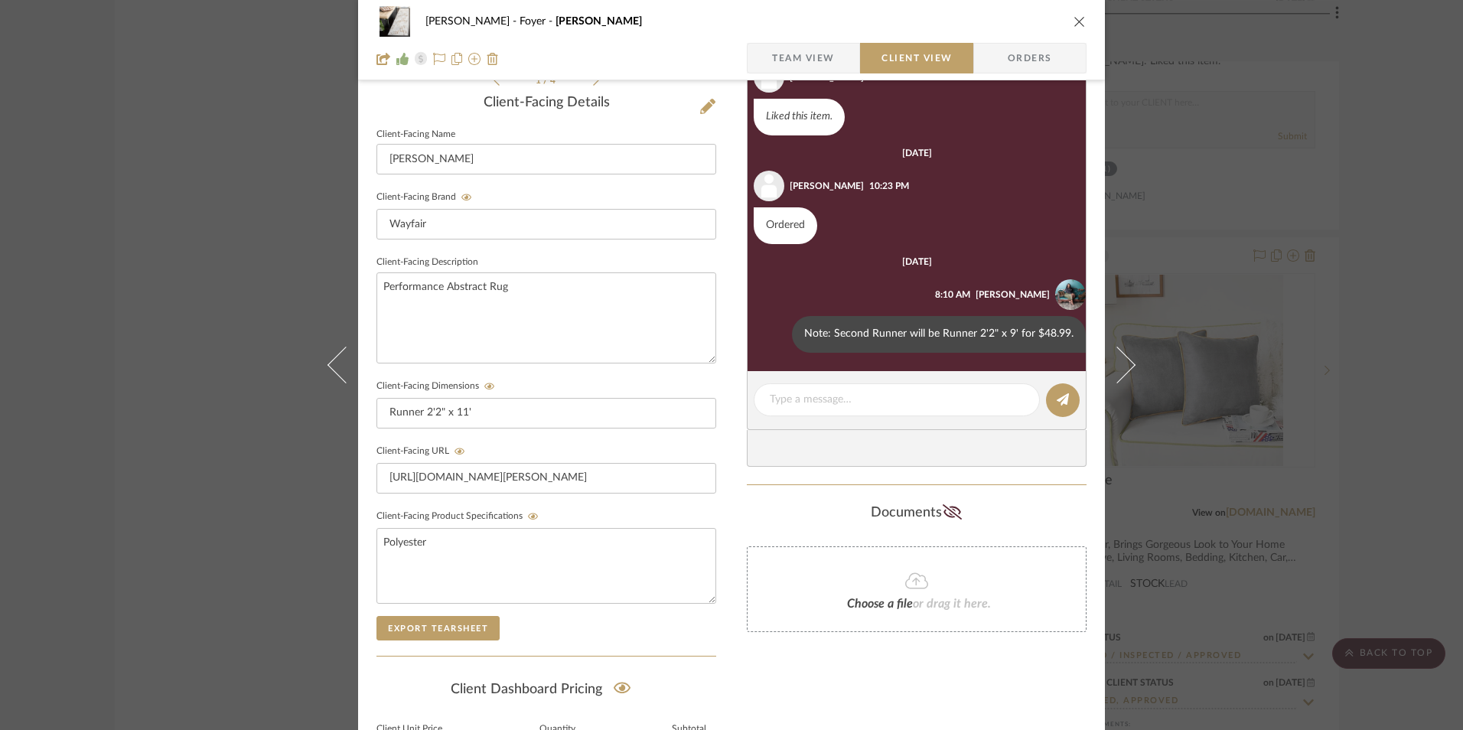
click at [1312, 236] on div "[PERSON_NAME] Foyer [PERSON_NAME] Team View Client View Orders 1 / 4 Client-Fac…" at bounding box center [731, 365] width 1463 height 730
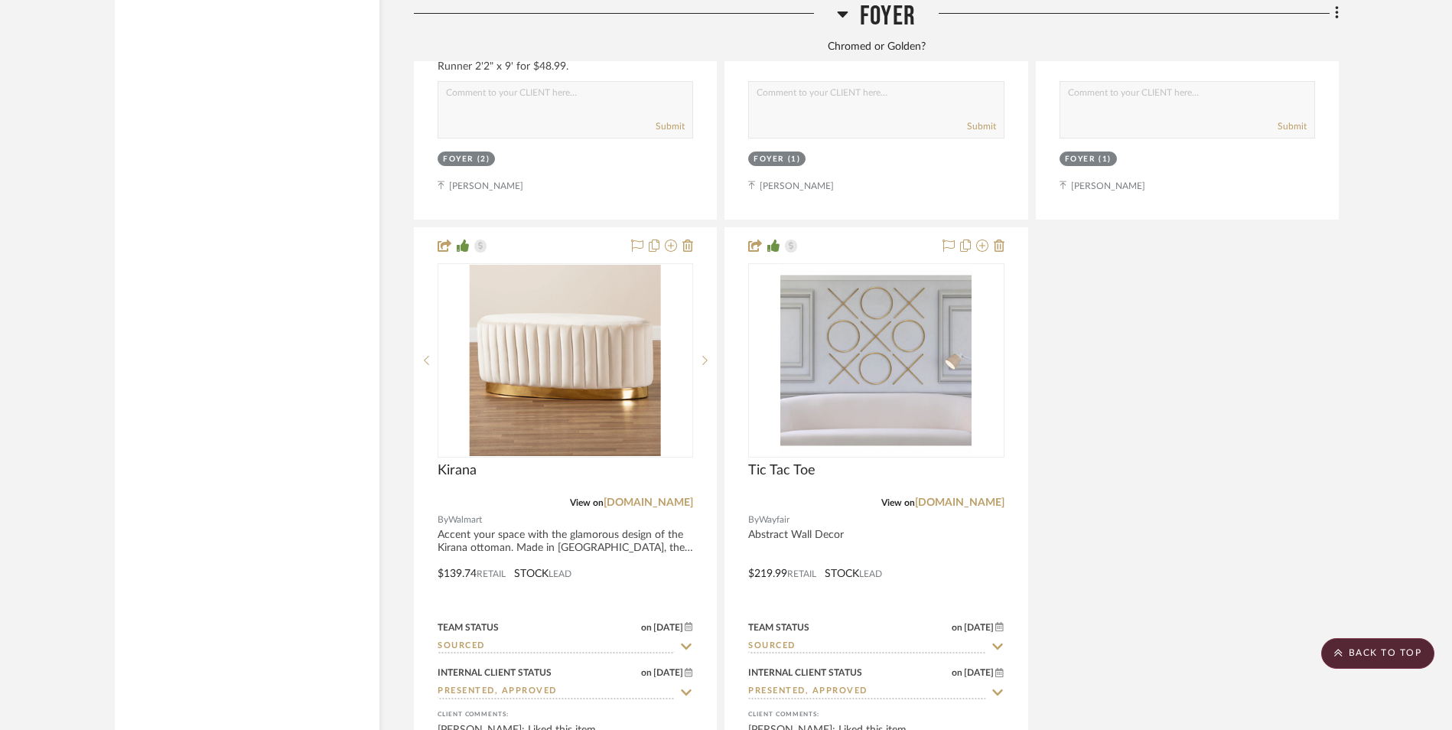
scroll to position [4437, 0]
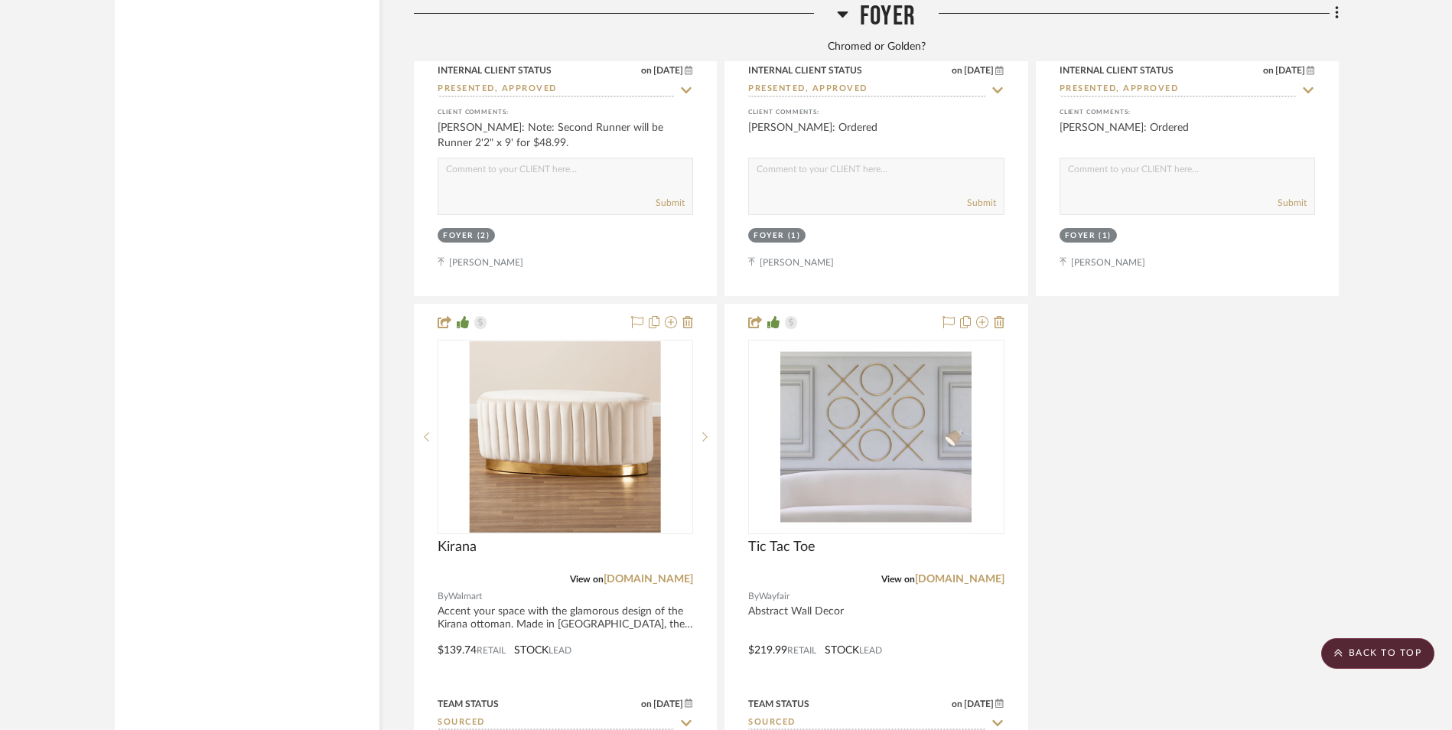
drag, startPoint x: 963, startPoint y: 459, endPoint x: 1063, endPoint y: 469, distance: 100.0
click at [963, 574] on link "[DOMAIN_NAME]" at bounding box center [960, 579] width 90 height 11
click at [827, 341] on img "0" at bounding box center [875, 436] width 191 height 191
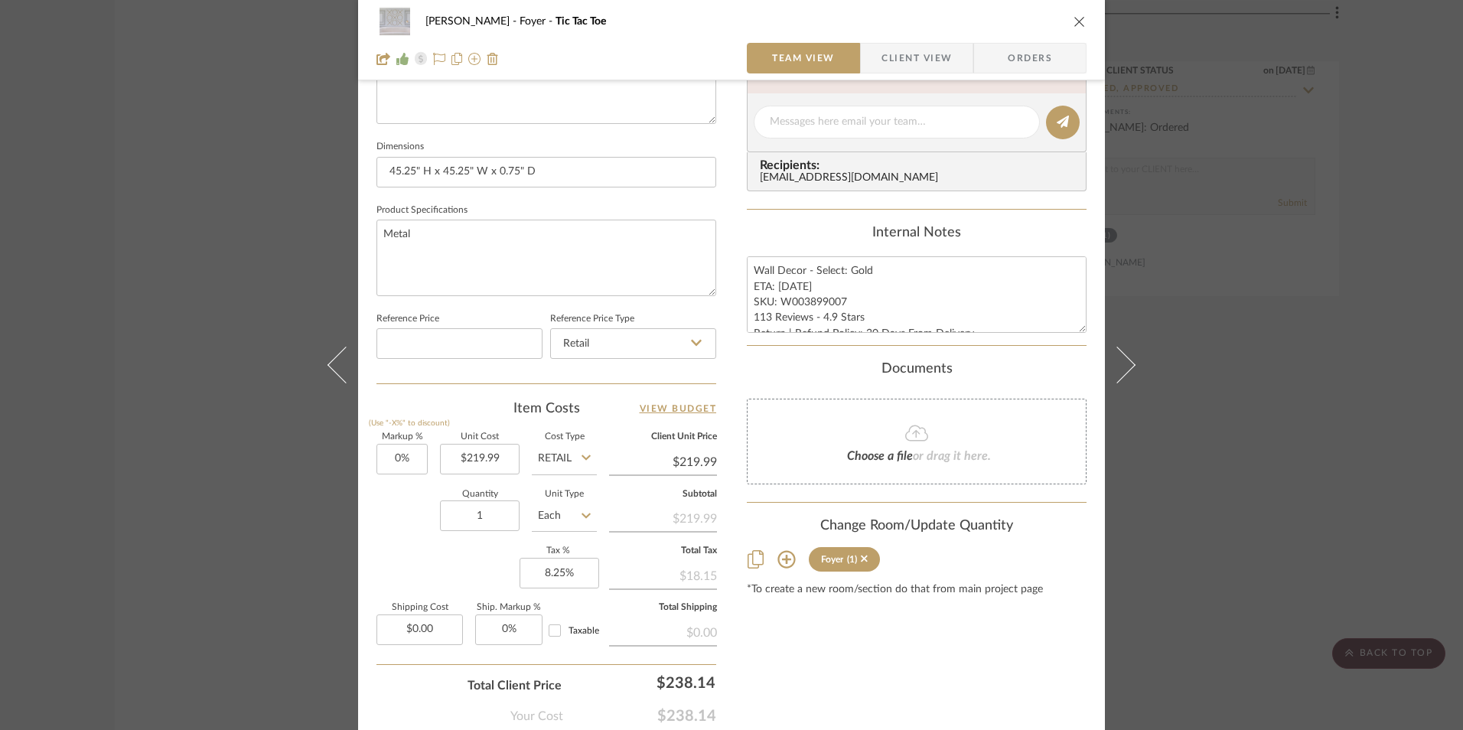
scroll to position [612, 0]
click at [477, 452] on input "219.99" at bounding box center [480, 454] width 80 height 31
type input "$209.99"
click at [471, 421] on div "Item Costs View Budget Markup % (Use "-X%" to discount) 0% Unit Cost $209.99 Co…" at bounding box center [546, 573] width 340 height 356
type input "$209.99"
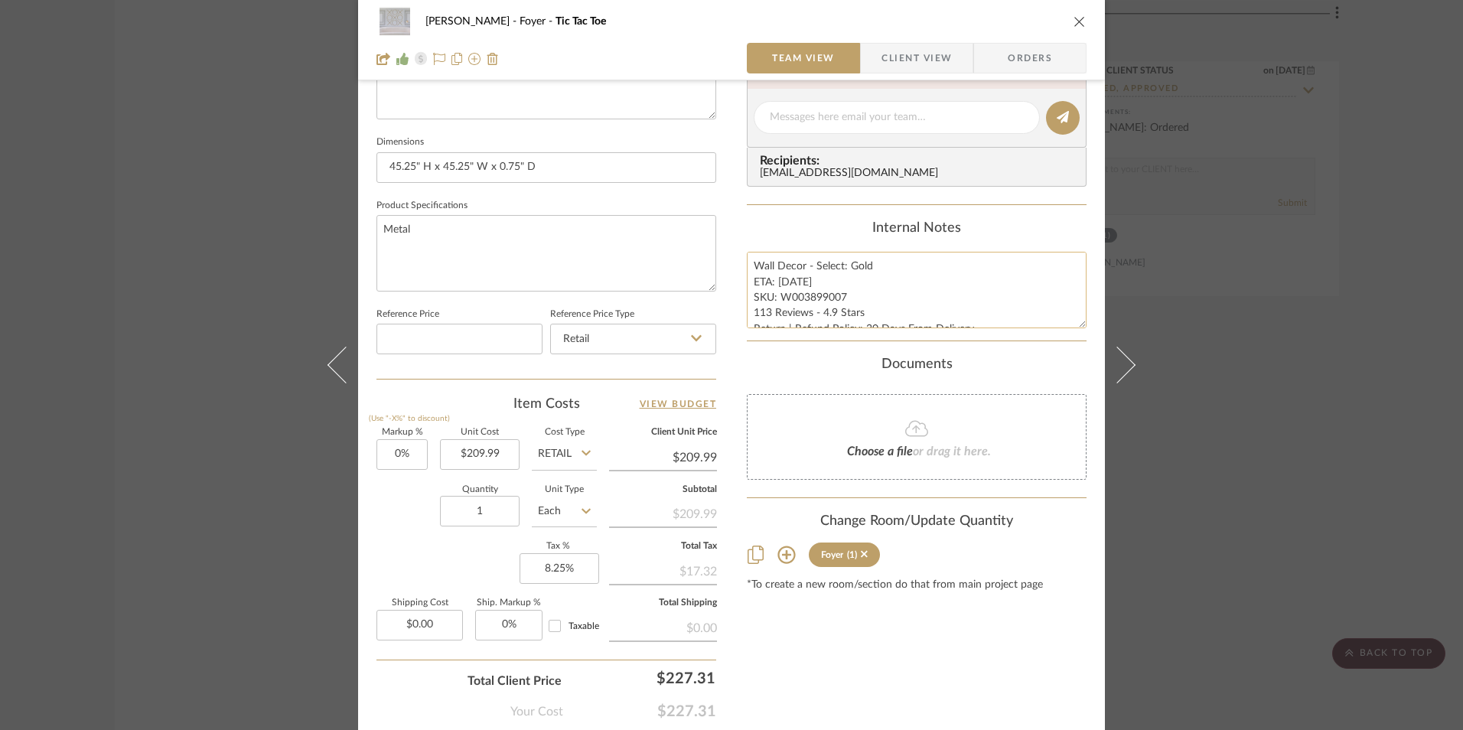
click at [791, 282] on textarea "Wall Decor - Select: Gold ETA: [DATE] SKU: W003899007 113 Reviews - 4.9 Stars R…" at bounding box center [917, 290] width 340 height 76
type textarea "Wall Decor - Select: Gold ETA: [DATE] SKU: W003899007 113 Reviews - 4.9 Stars R…"
click at [813, 217] on div "Content here copies to Client View - confirm visibility there. Show in Client D…" at bounding box center [917, 121] width 340 height 1259
click at [719, 344] on div "[PERSON_NAME] Foyer Tic Tac Toe Team View Client View Orders Team-Facing Detail…" at bounding box center [731, 105] width 747 height 1413
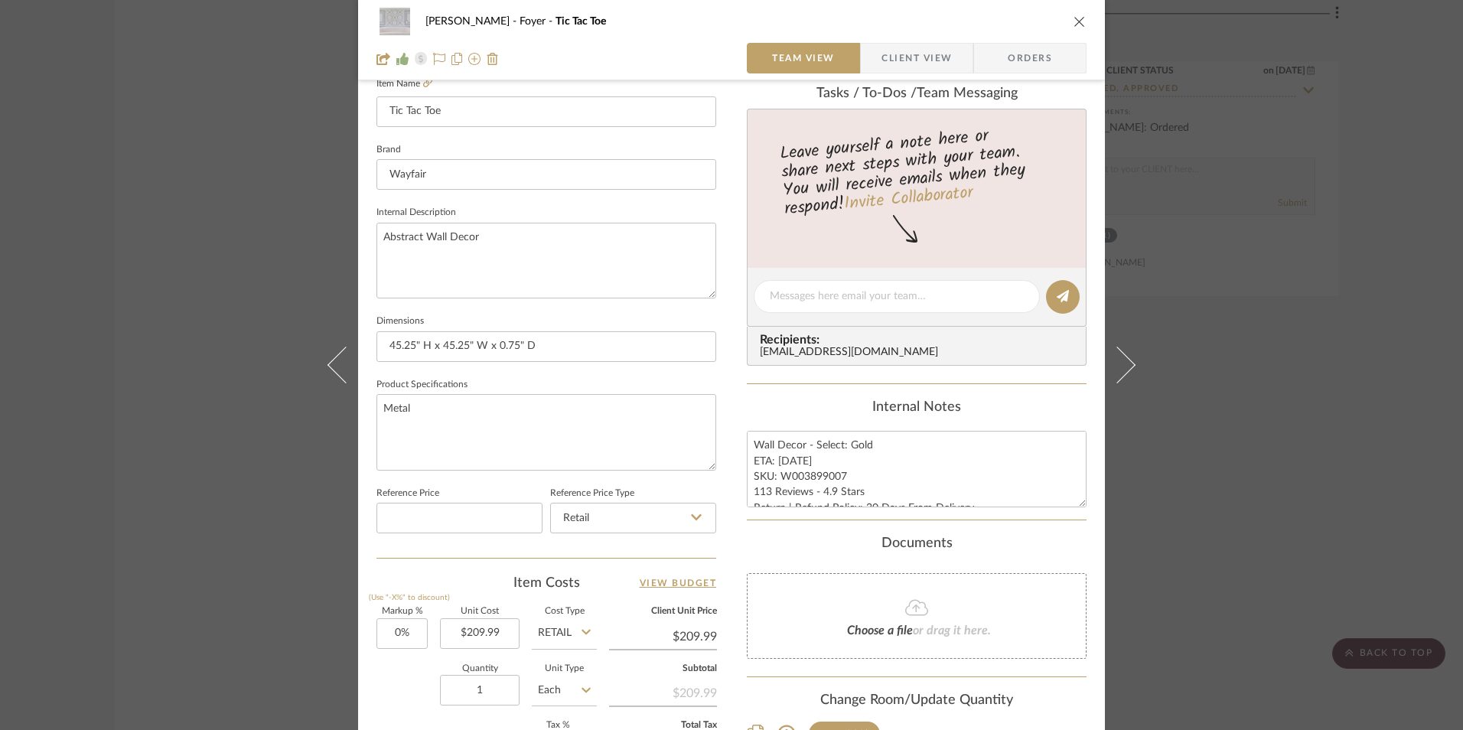
scroll to position [459, 0]
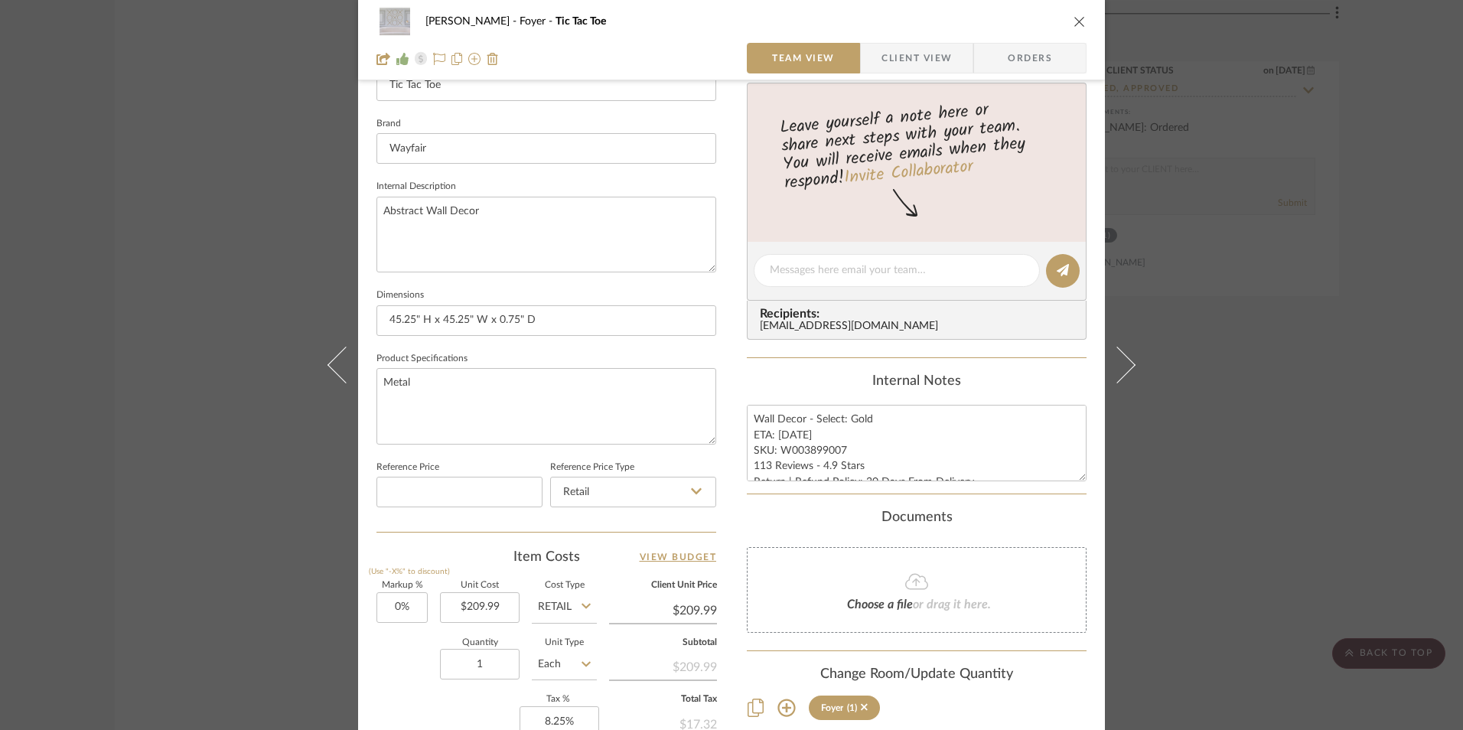
drag, startPoint x: 1255, startPoint y: 399, endPoint x: 1167, endPoint y: 507, distance: 139.2
click at [1255, 399] on div "[PERSON_NAME] Foyer Tic Tac Toe Team View Client View Orders Team-Facing Detail…" at bounding box center [731, 365] width 1463 height 730
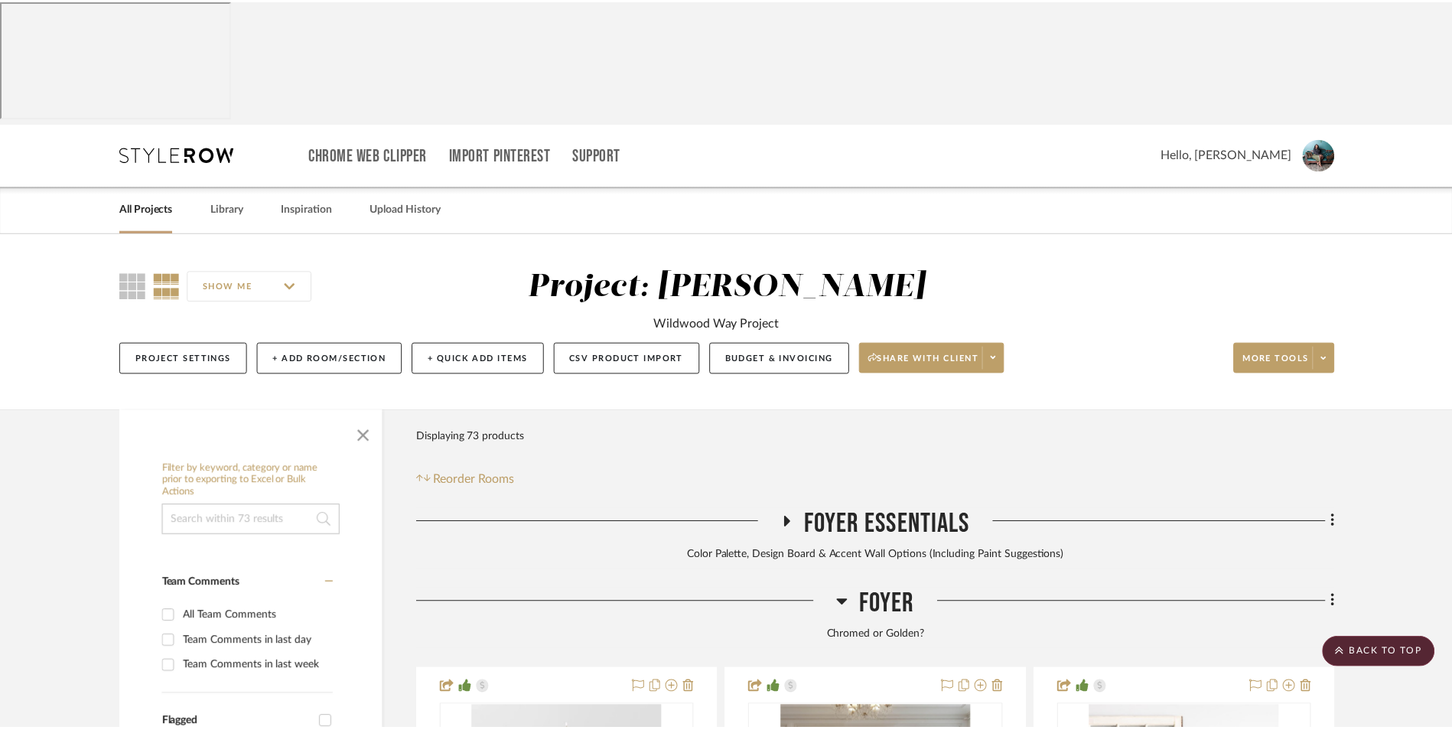
scroll to position [4437, 0]
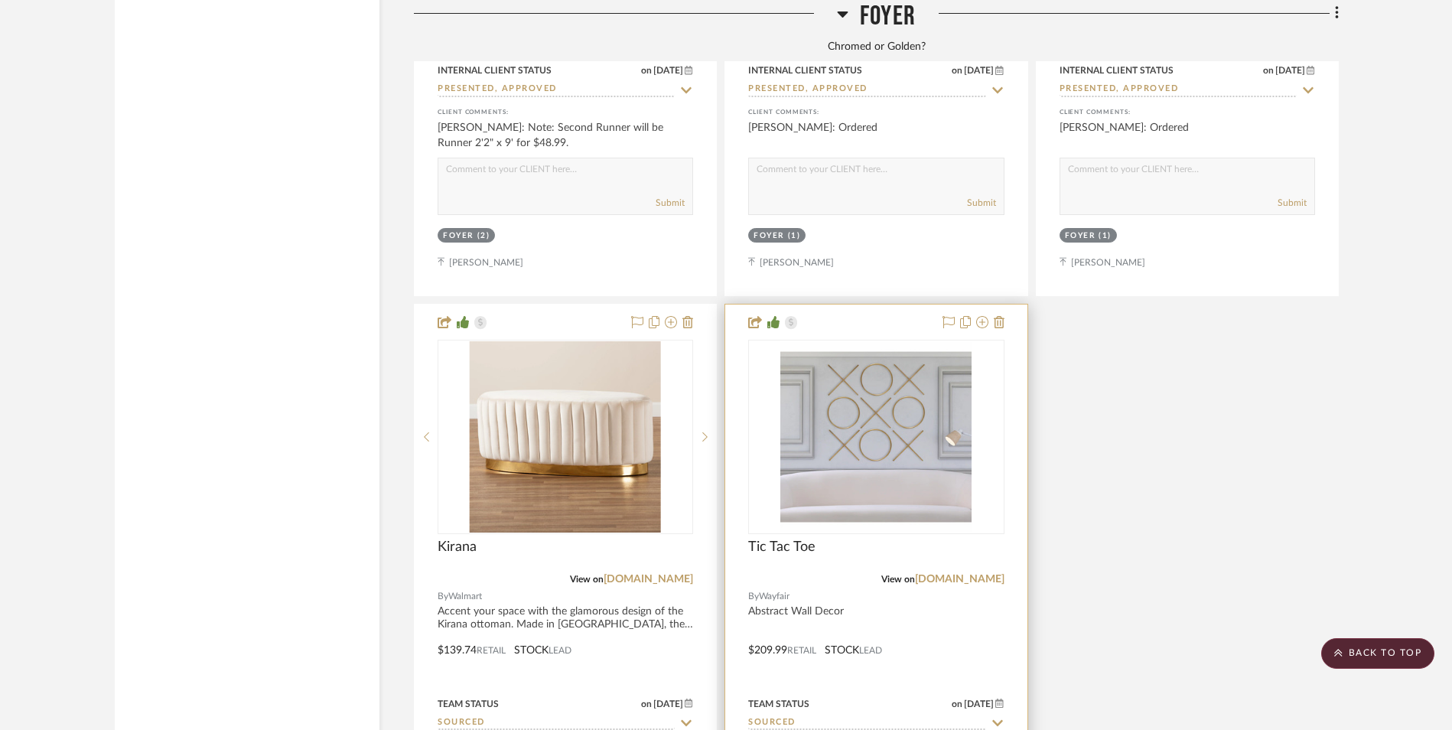
click at [648, 574] on link "[DOMAIN_NAME]" at bounding box center [649, 579] width 90 height 11
click at [623, 341] on img "0" at bounding box center [565, 436] width 191 height 191
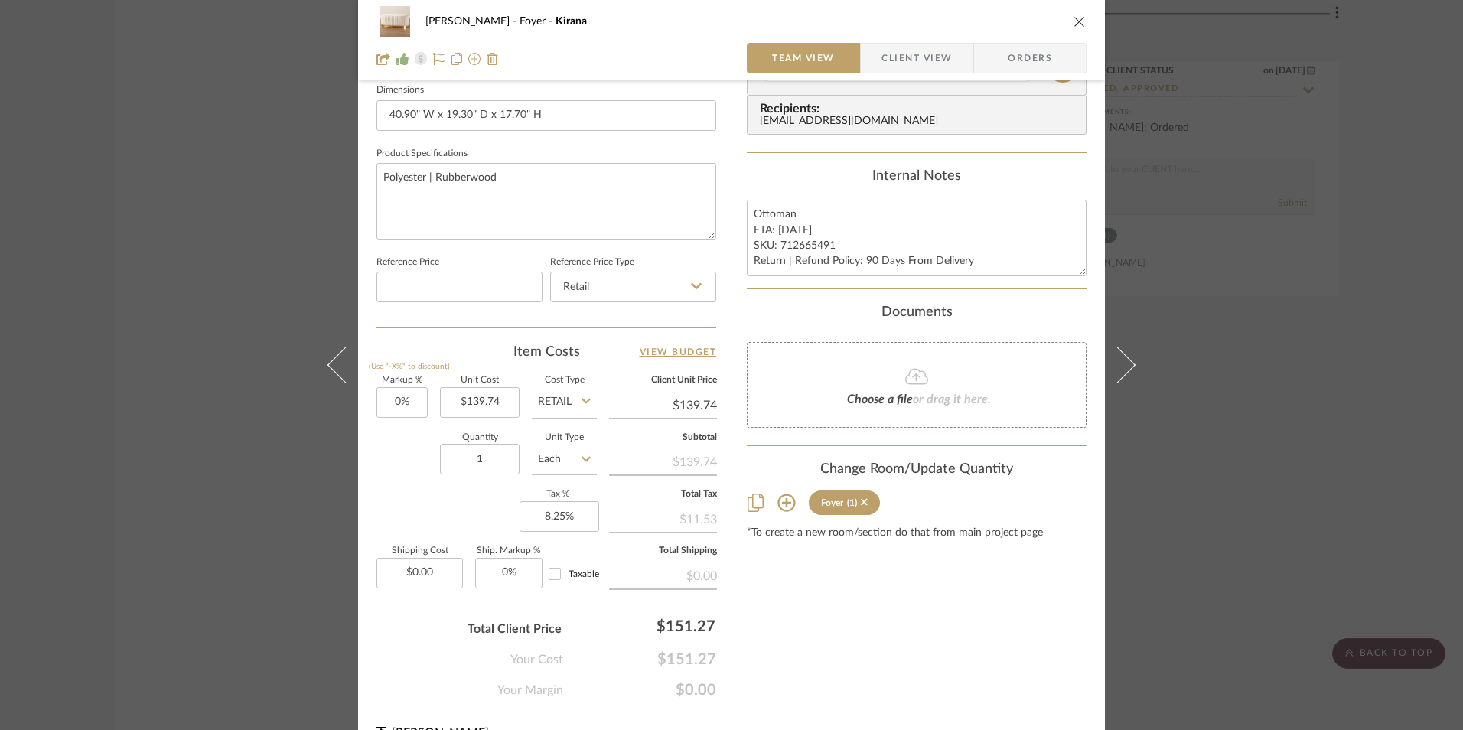
scroll to position [689, 0]
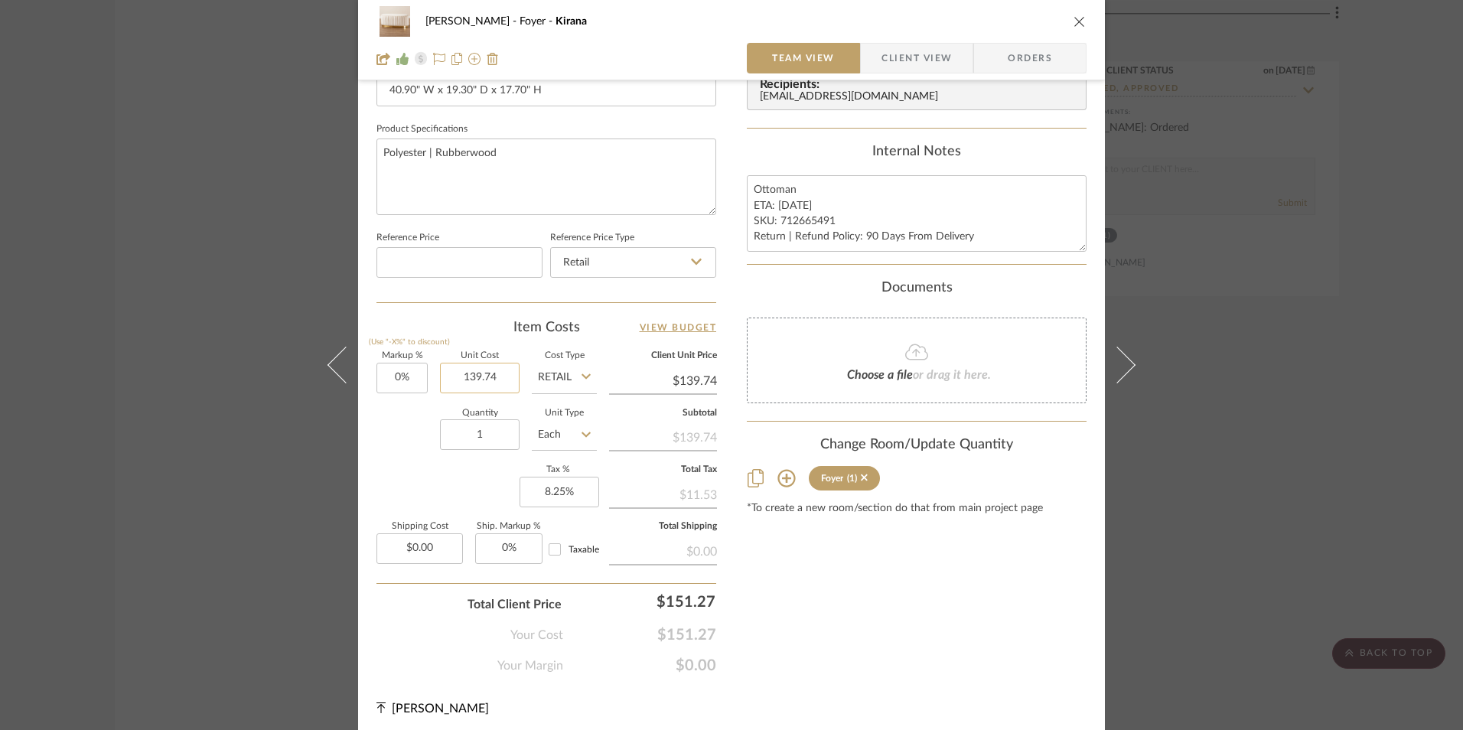
click at [484, 379] on input "139.74" at bounding box center [480, 378] width 80 height 31
type input "$132.05"
click at [480, 331] on div "Item Costs View Budget" at bounding box center [546, 327] width 340 height 18
type input "$132.05"
click at [792, 205] on textarea "Ottoman ETA: [DATE] SKU: 712665491 Return | Refund Policy: 90 Days From Delivery" at bounding box center [917, 213] width 340 height 76
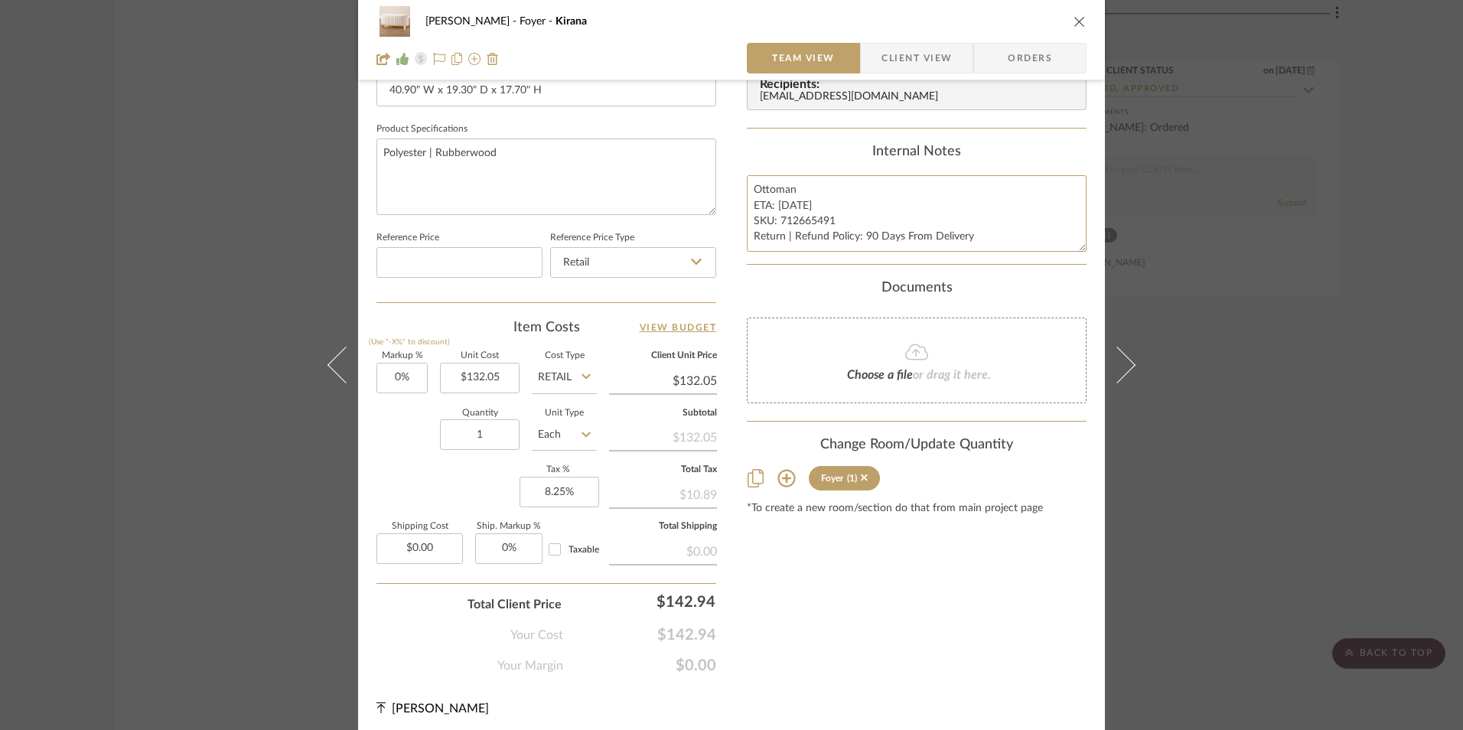
type textarea "Ottoman ETA: [DATE] SKU: 712665491 Return | Refund Policy: 90 Days From Delivery"
click at [819, 161] on div "Internal Notes Ottoman ETA: [DATE] SKU: 712665491 Return | Refund Policy: 90 Da…" at bounding box center [917, 198] width 340 height 108
click at [1376, 308] on div "[PERSON_NAME] Foyer Kirana Team View Client View Orders 1 / 3 Team-Facing Detai…" at bounding box center [731, 365] width 1463 height 730
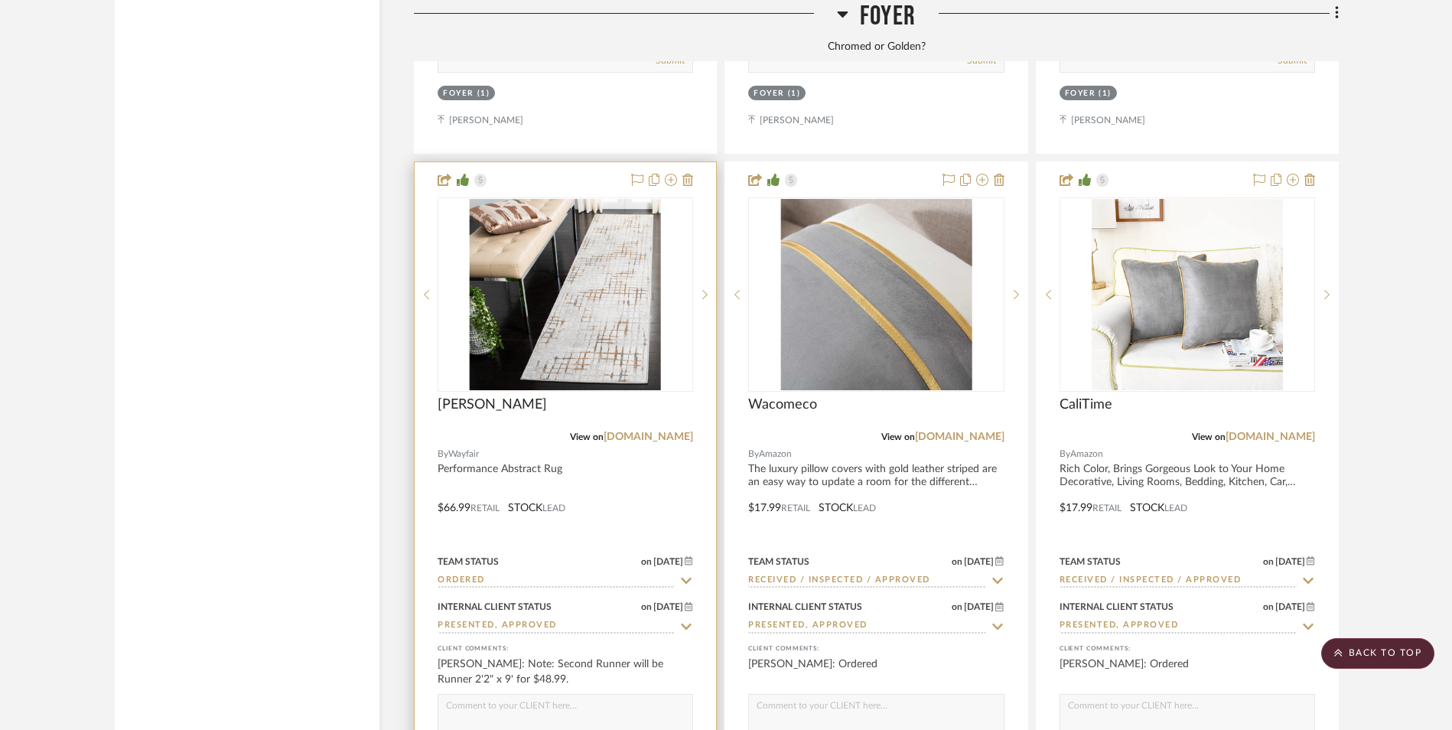
scroll to position [3902, 0]
click at [652, 431] on link "[DOMAIN_NAME]" at bounding box center [649, 436] width 90 height 11
click at [589, 207] on img "0" at bounding box center [565, 293] width 191 height 191
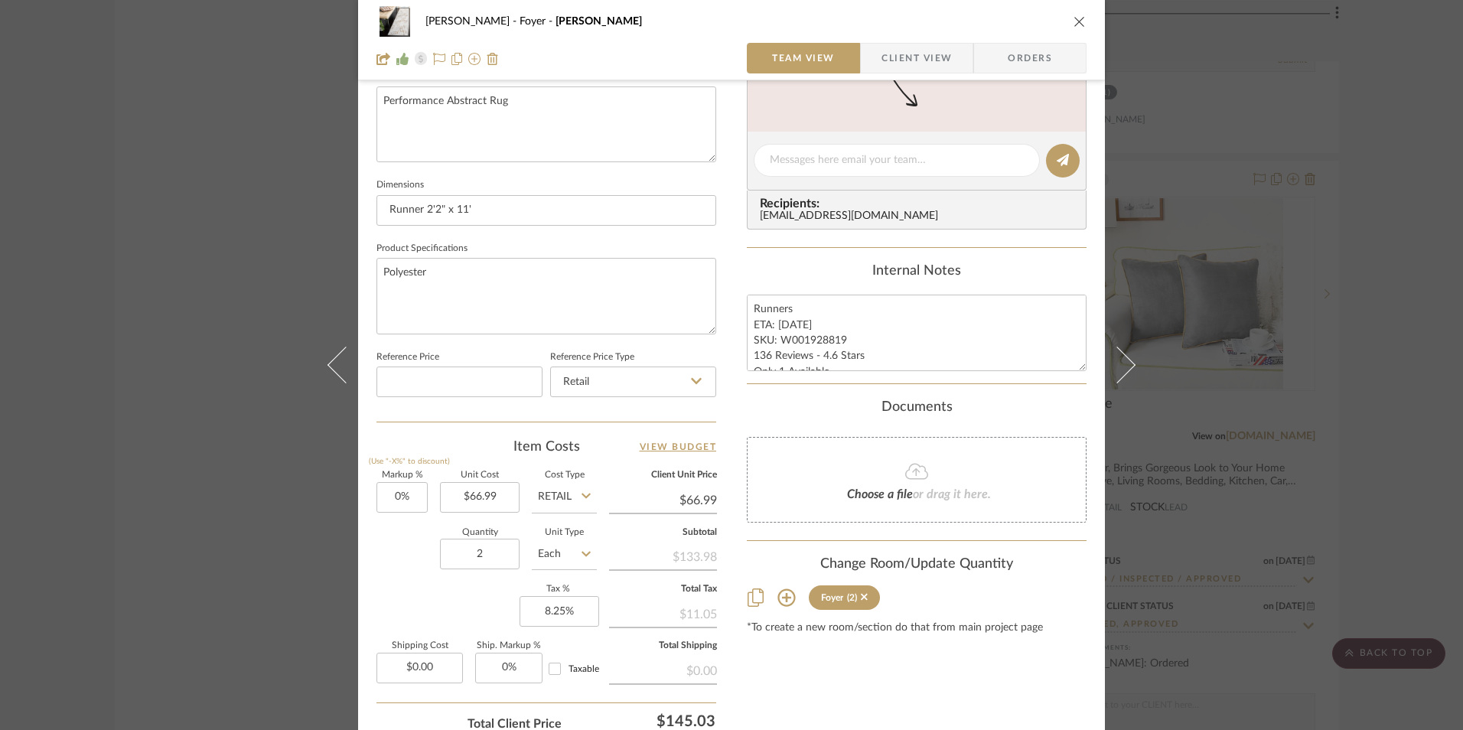
scroll to position [536, 0]
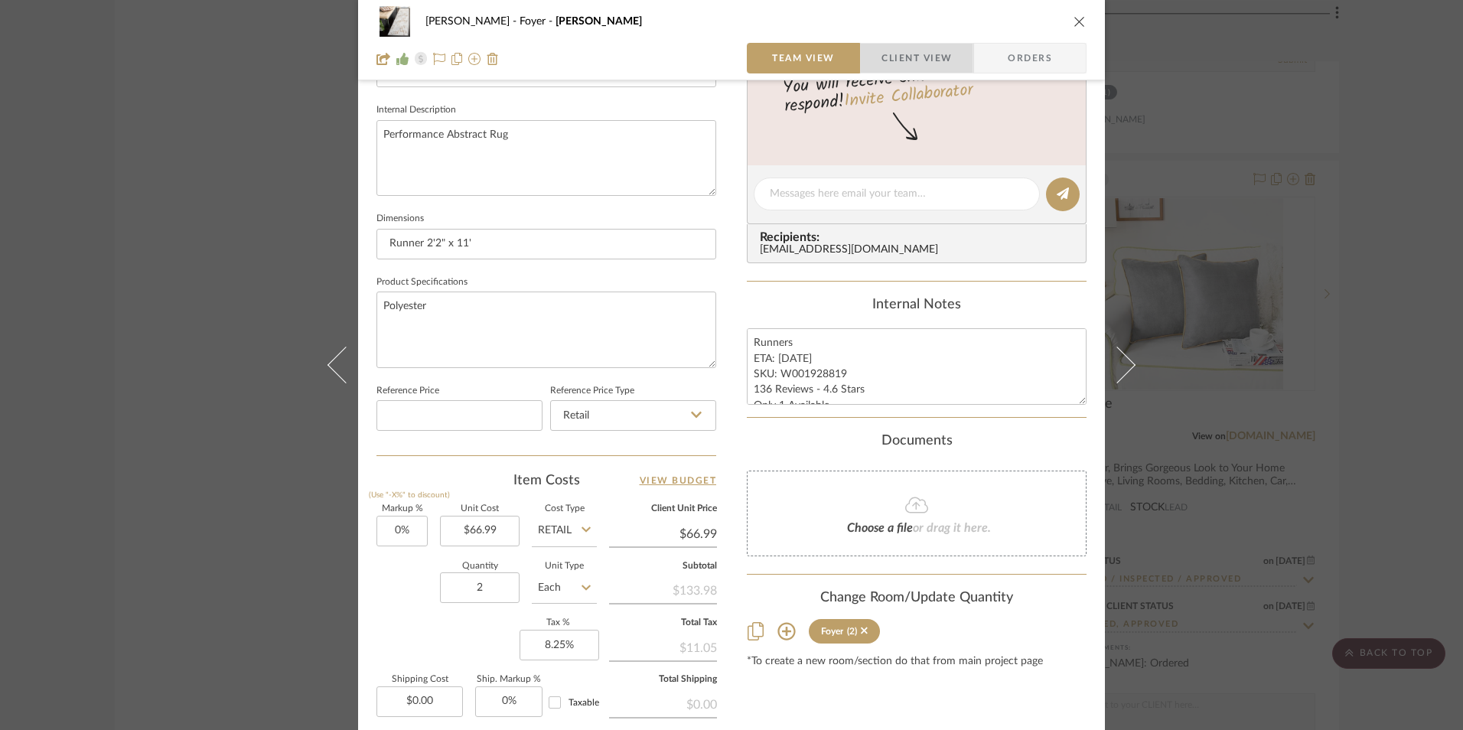
click at [887, 58] on span "Client View" at bounding box center [916, 58] width 70 height 31
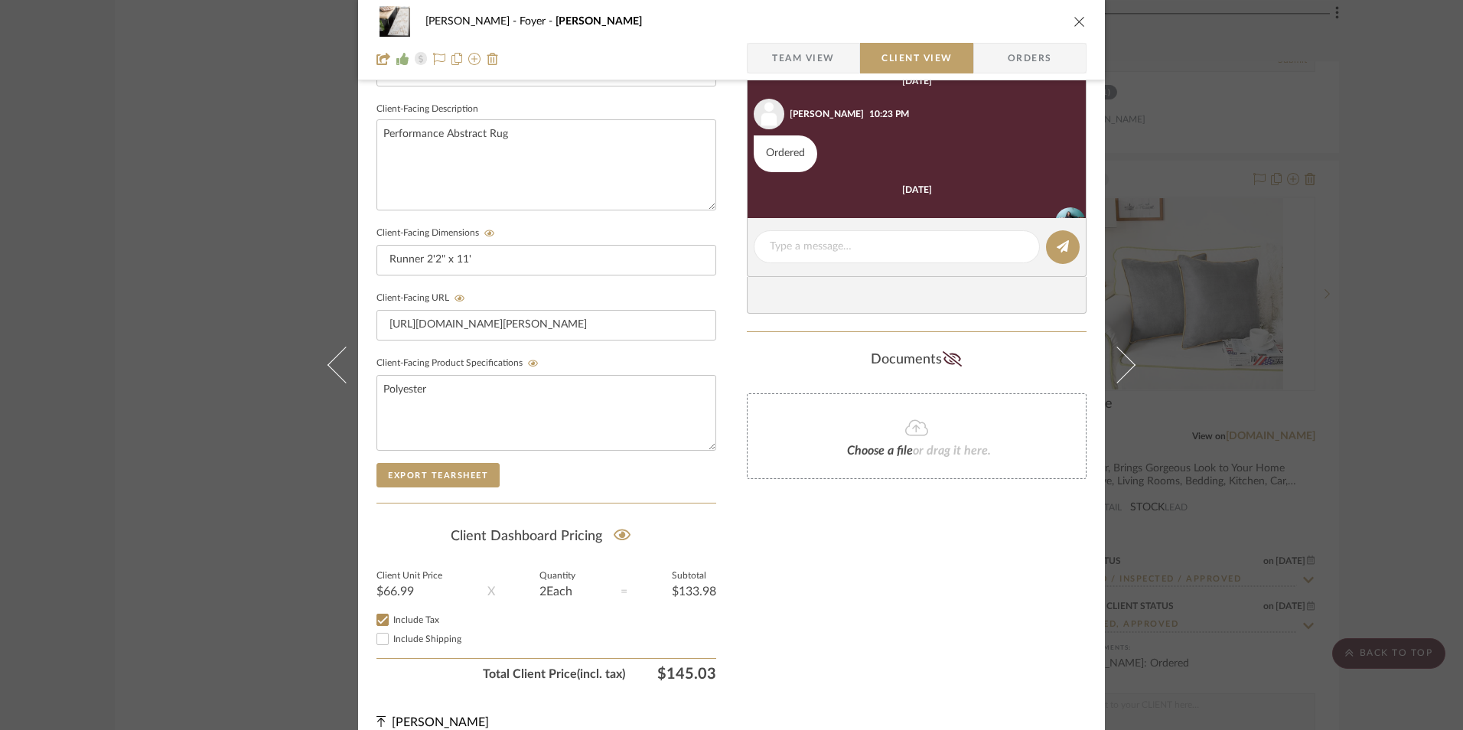
scroll to position [386, 0]
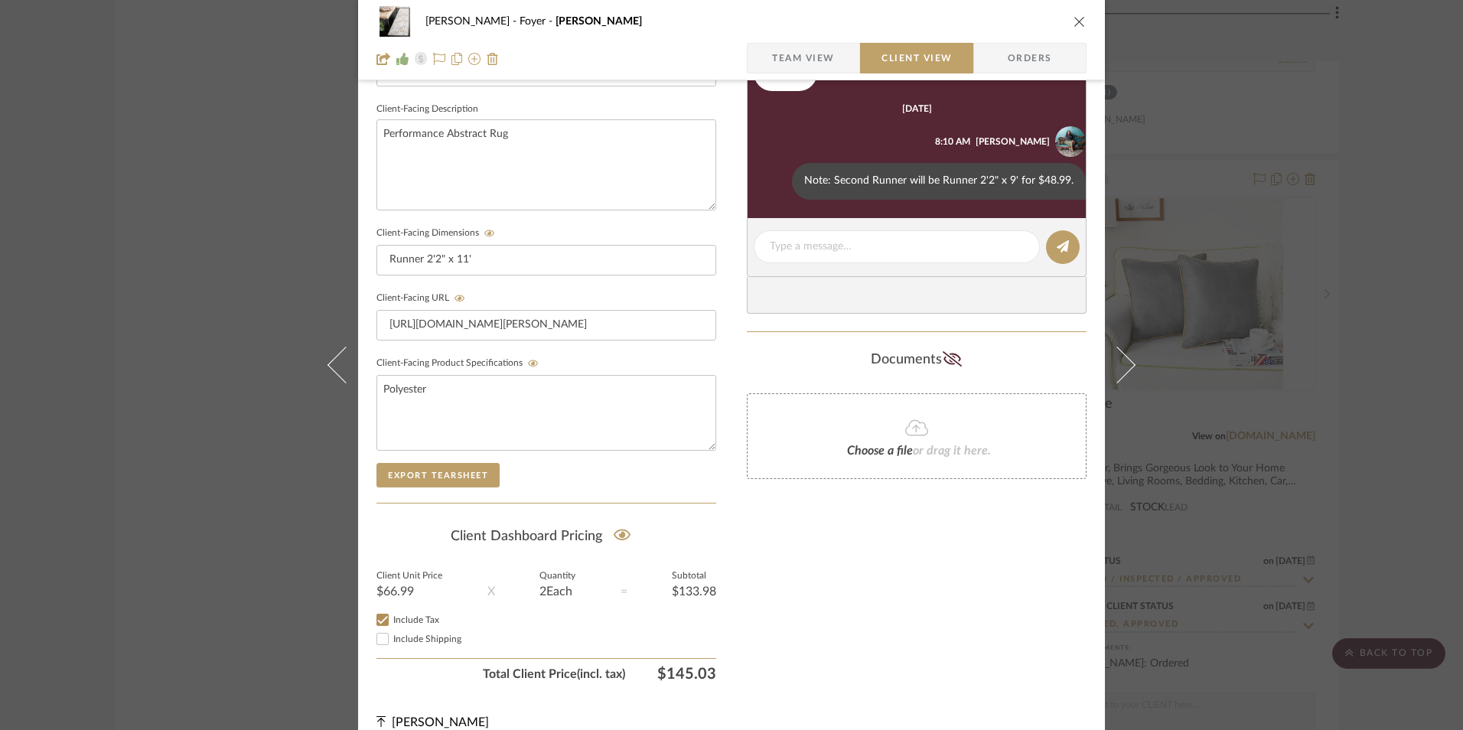
click at [1351, 308] on div "[PERSON_NAME] Foyer [PERSON_NAME] Team View Client View Orders 1 / 4 Client-Fac…" at bounding box center [731, 365] width 1463 height 730
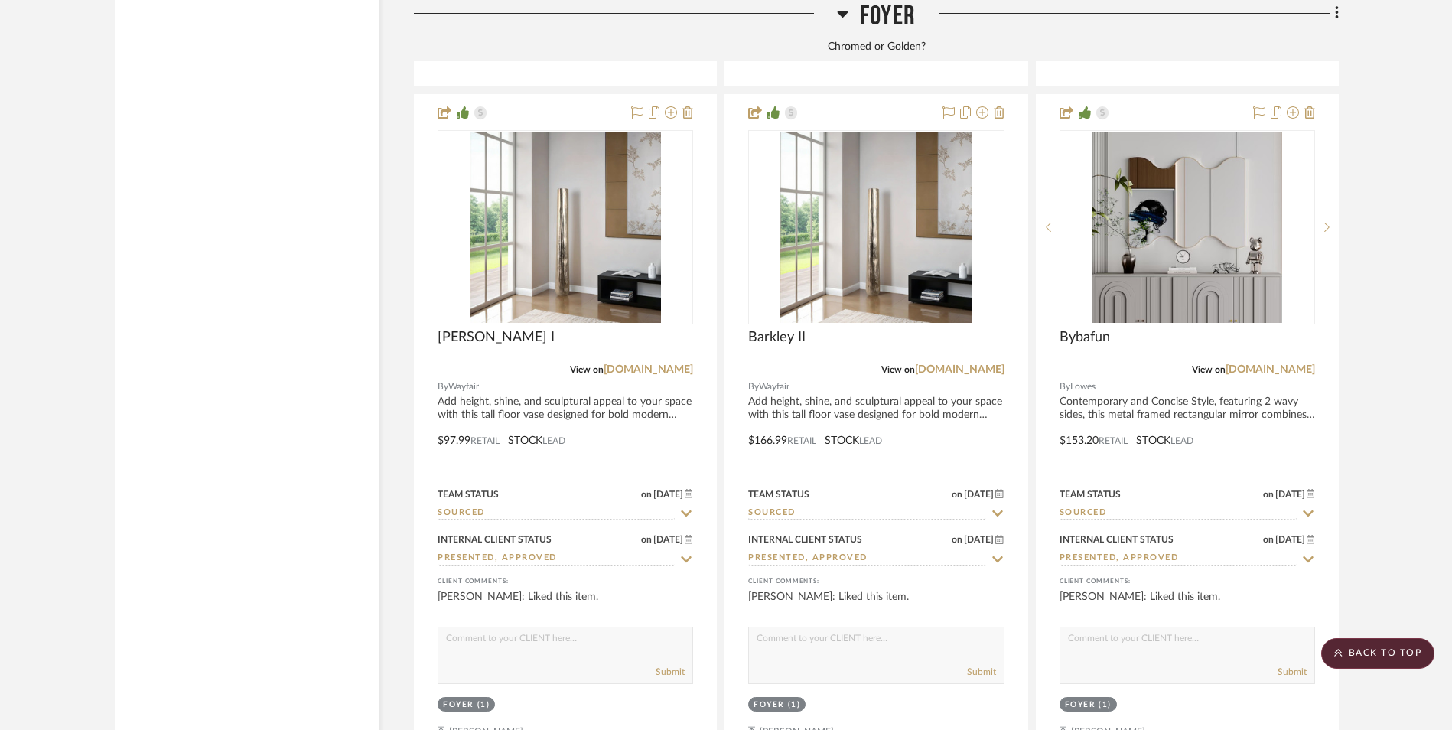
scroll to position [3213, 0]
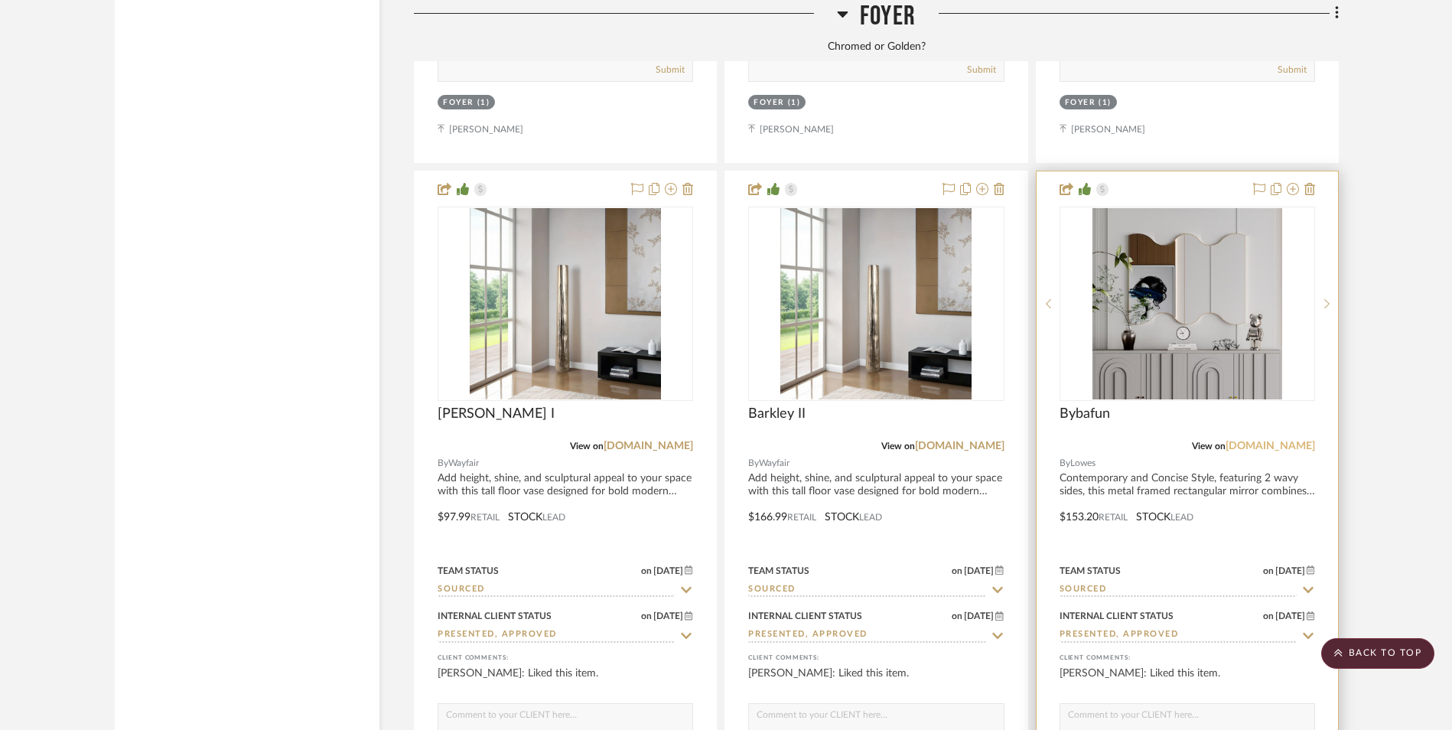
click at [1300, 441] on link "[DOMAIN_NAME]" at bounding box center [1271, 446] width 90 height 11
click at [0, 0] on img at bounding box center [0, 0] width 0 height 0
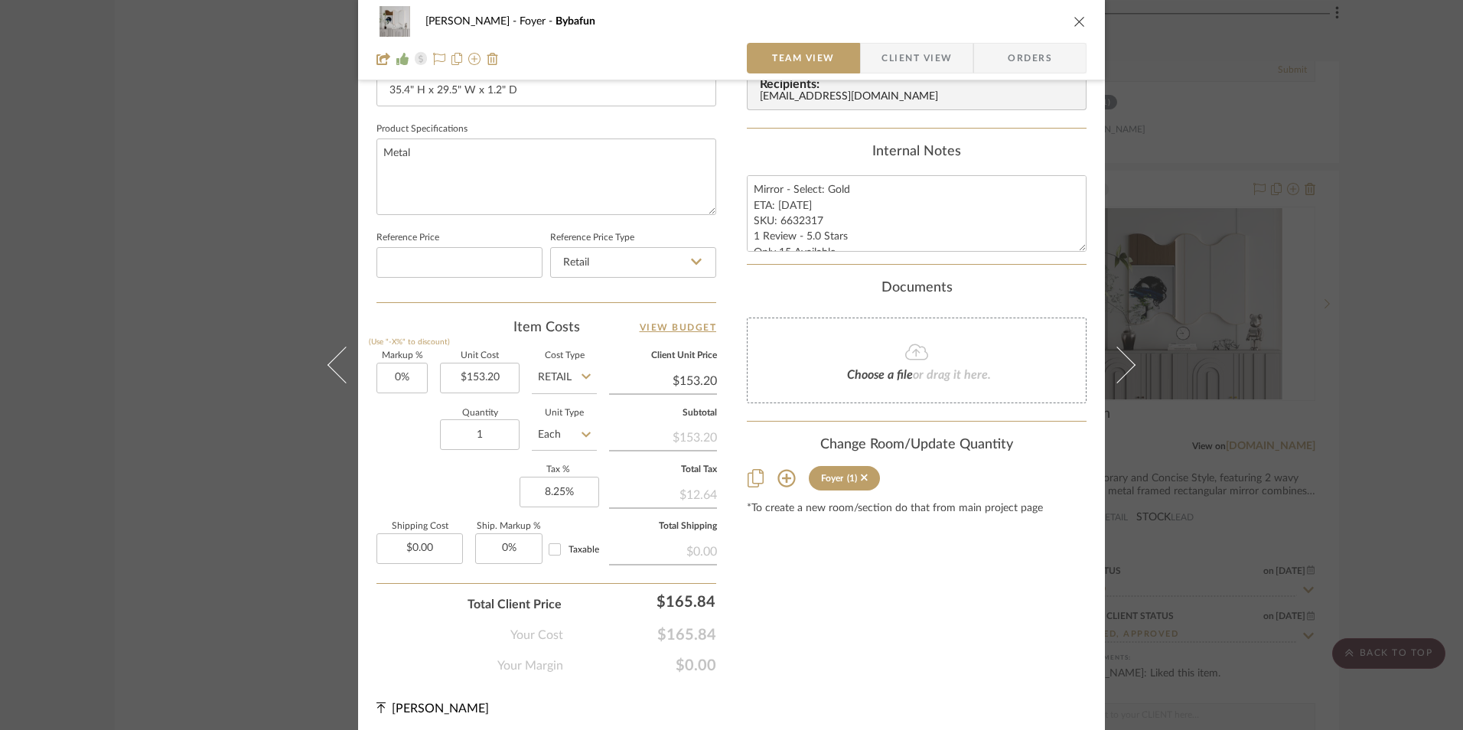
scroll to position [695, 0]
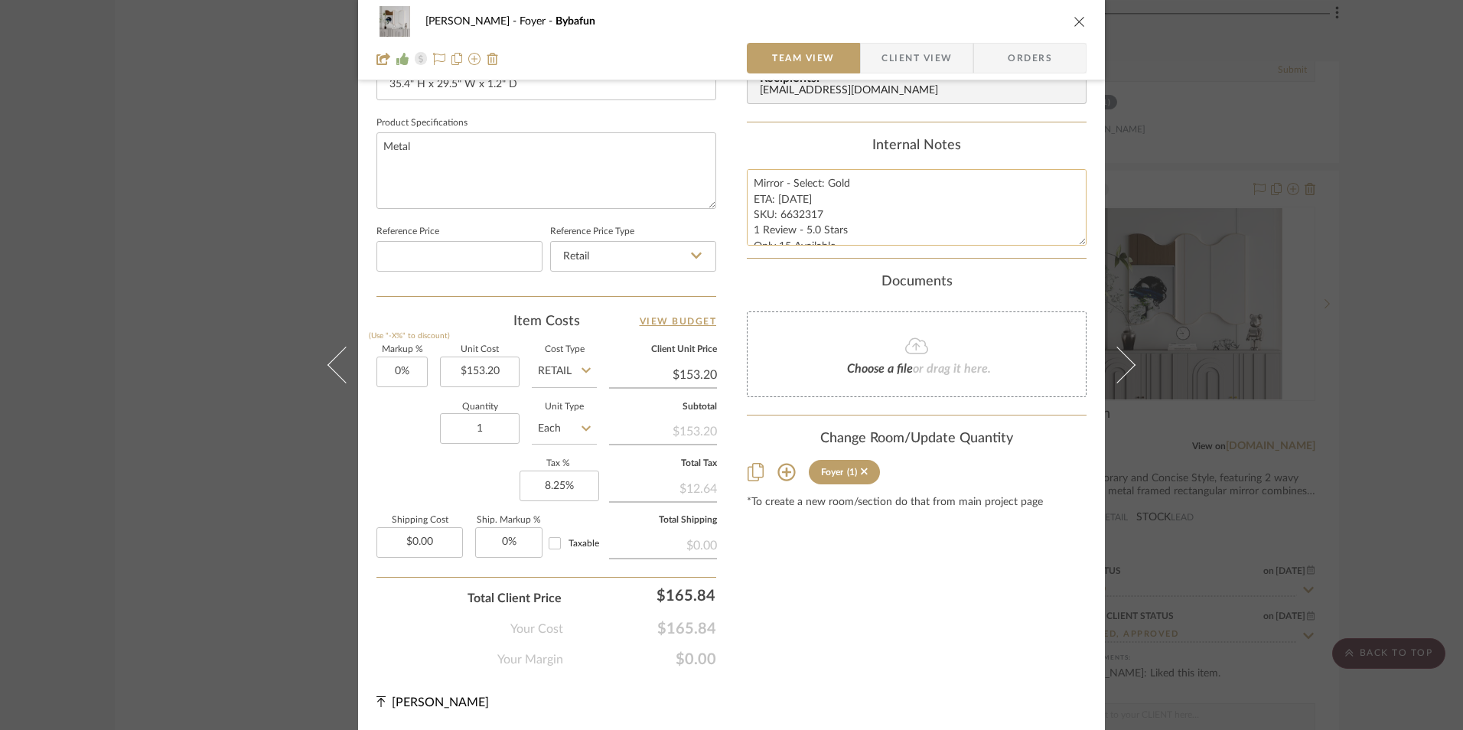
drag, startPoint x: 792, startPoint y: 201, endPoint x: 774, endPoint y: 201, distance: 17.6
click at [774, 201] on textarea "Mirror - Select: Gold ETA: [DATE] SKU: 6632317 1 Review - 5.0 Stars Only 15 Ava…" at bounding box center [917, 207] width 340 height 76
type textarea "Mirror - Select: Gold ETA: [DATE] SKU: 6632317 1 Review - 5.0 Stars Only 15 Ava…"
drag, startPoint x: 817, startPoint y: 125, endPoint x: 818, endPoint y: 142, distance: 16.1
click at [817, 126] on div "Content here copies to Client View - confirm visibility there. Show in Client D…" at bounding box center [917, 38] width 340 height 1259
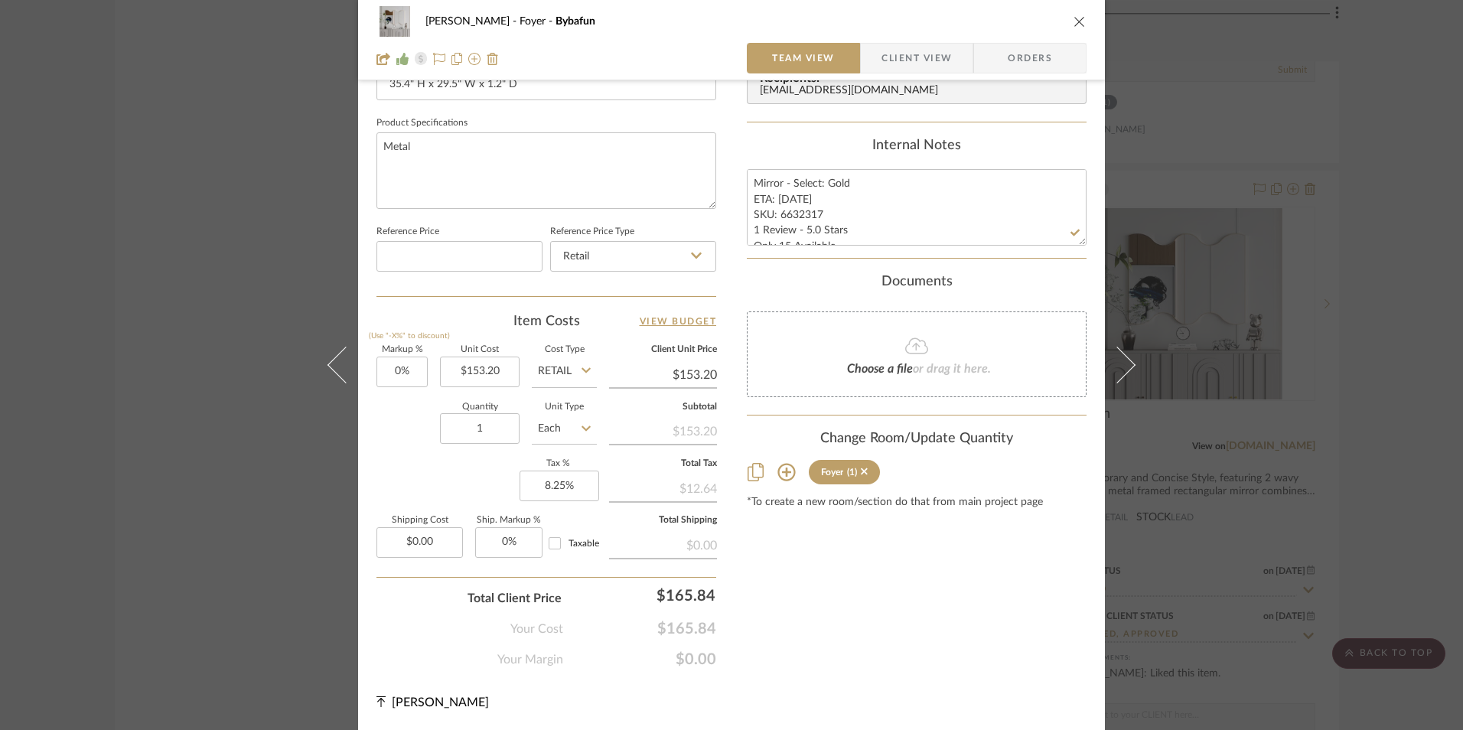
click at [1073, 22] on icon "close" at bounding box center [1079, 21] width 12 height 12
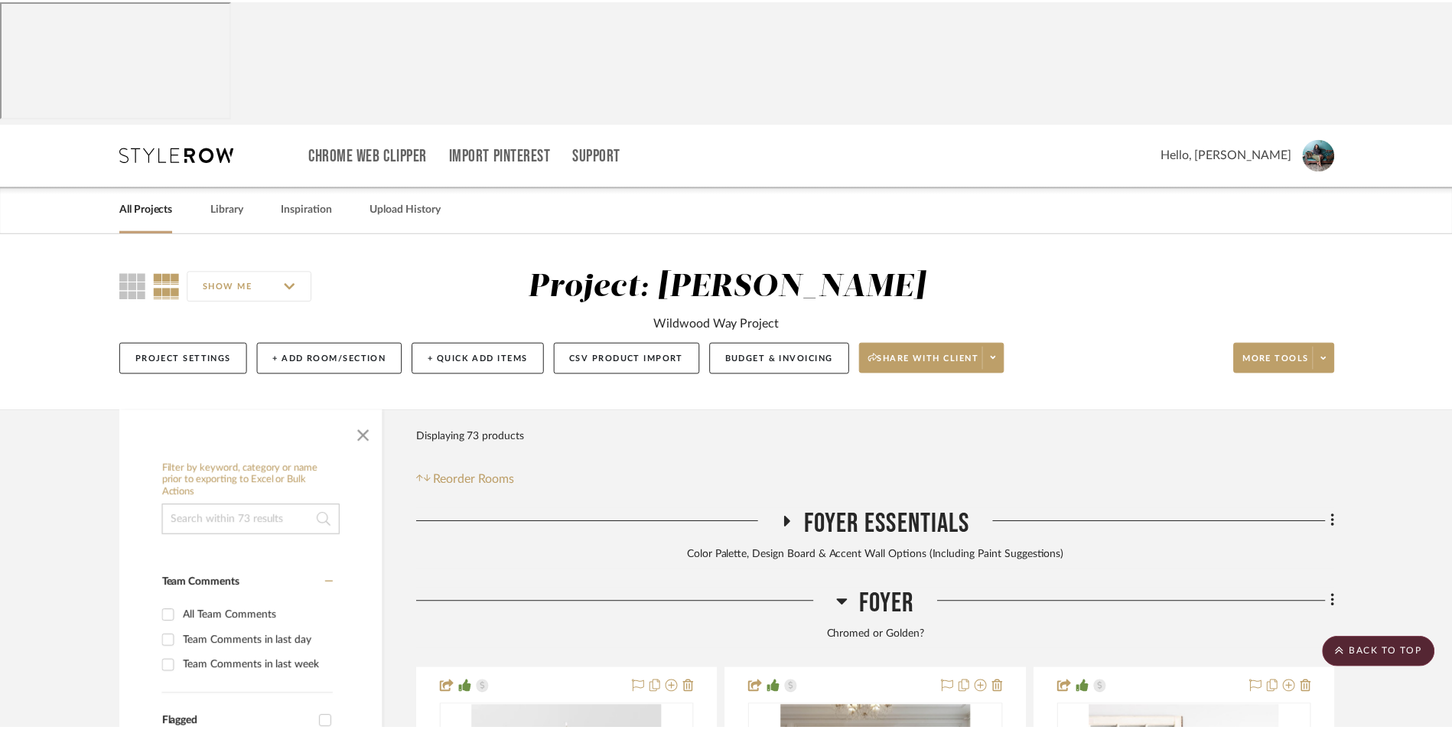
scroll to position [3213, 0]
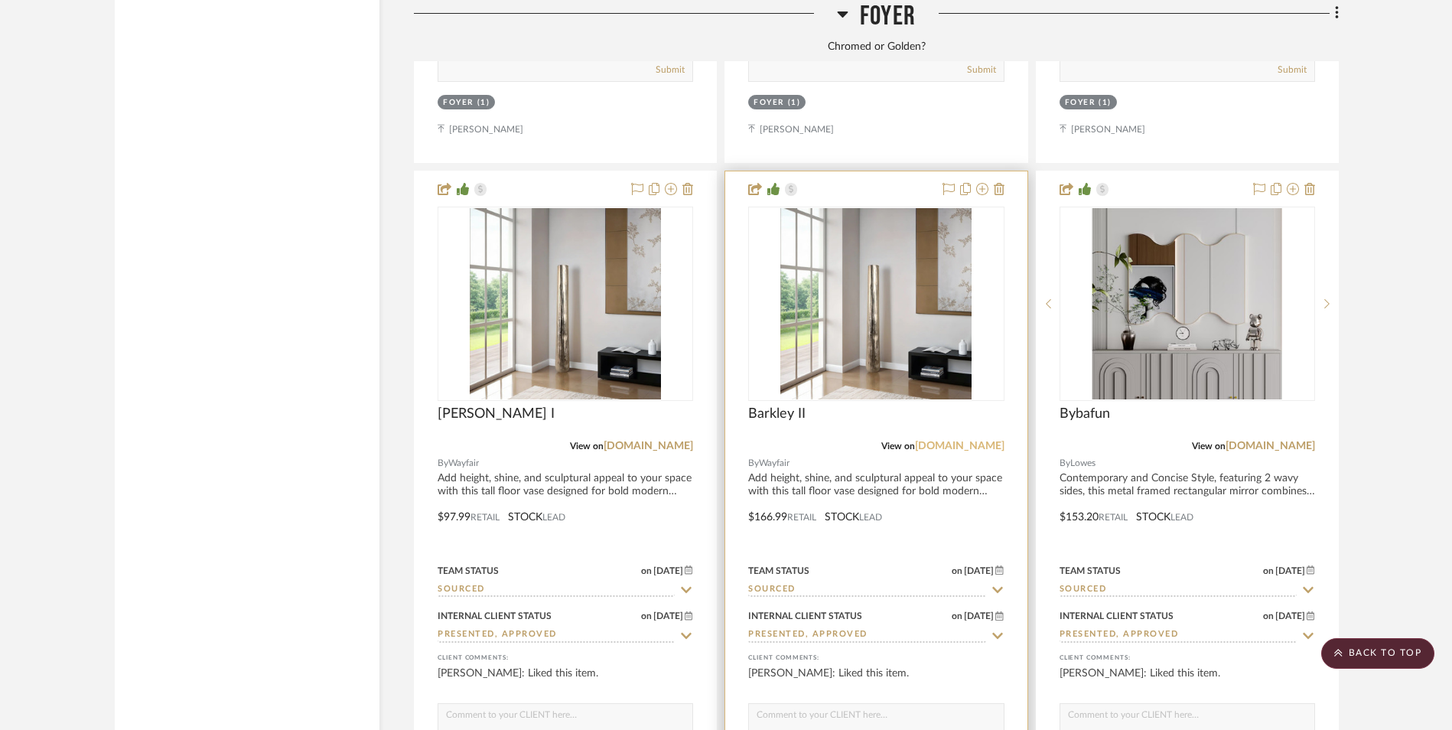
click at [975, 441] on link "[DOMAIN_NAME]" at bounding box center [960, 446] width 90 height 11
click at [862, 208] on img "0" at bounding box center [875, 303] width 191 height 191
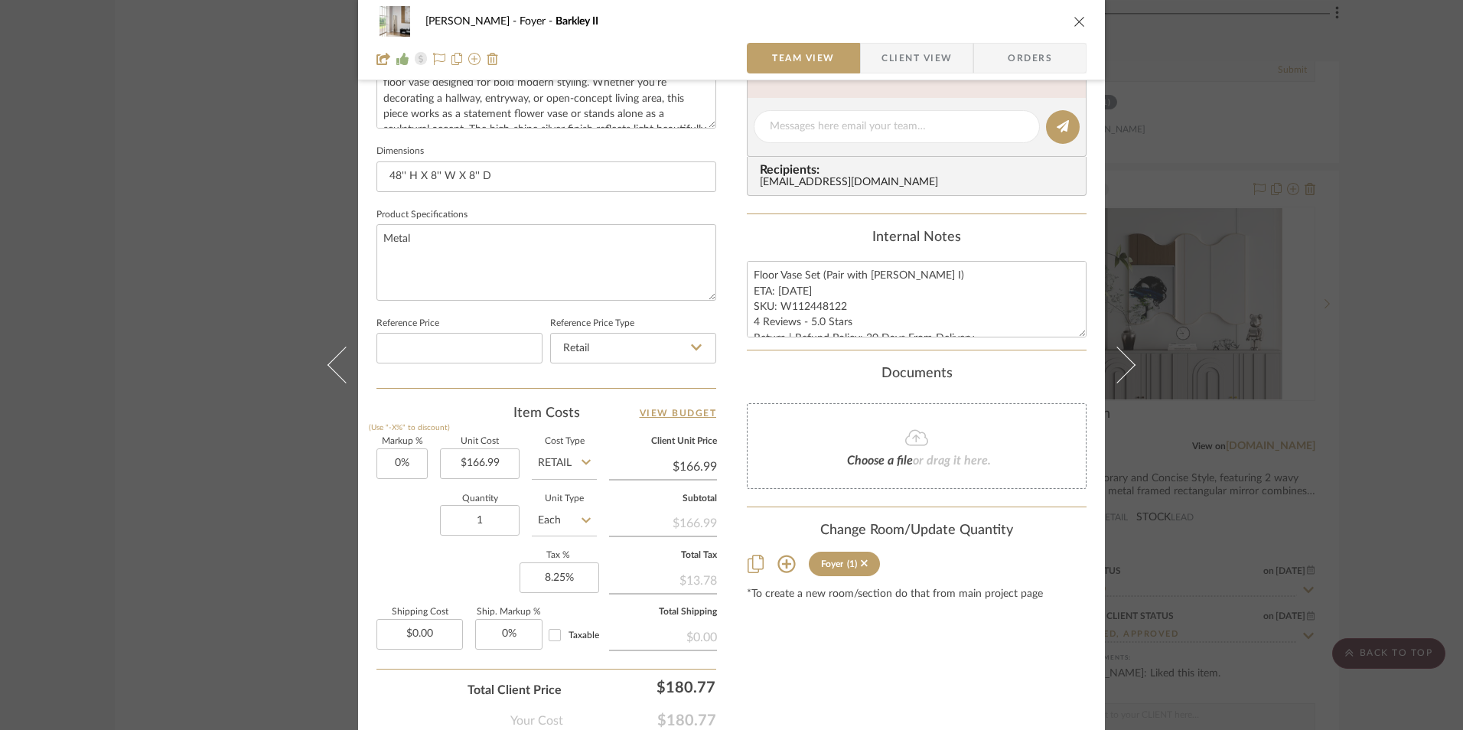
scroll to position [612, 0]
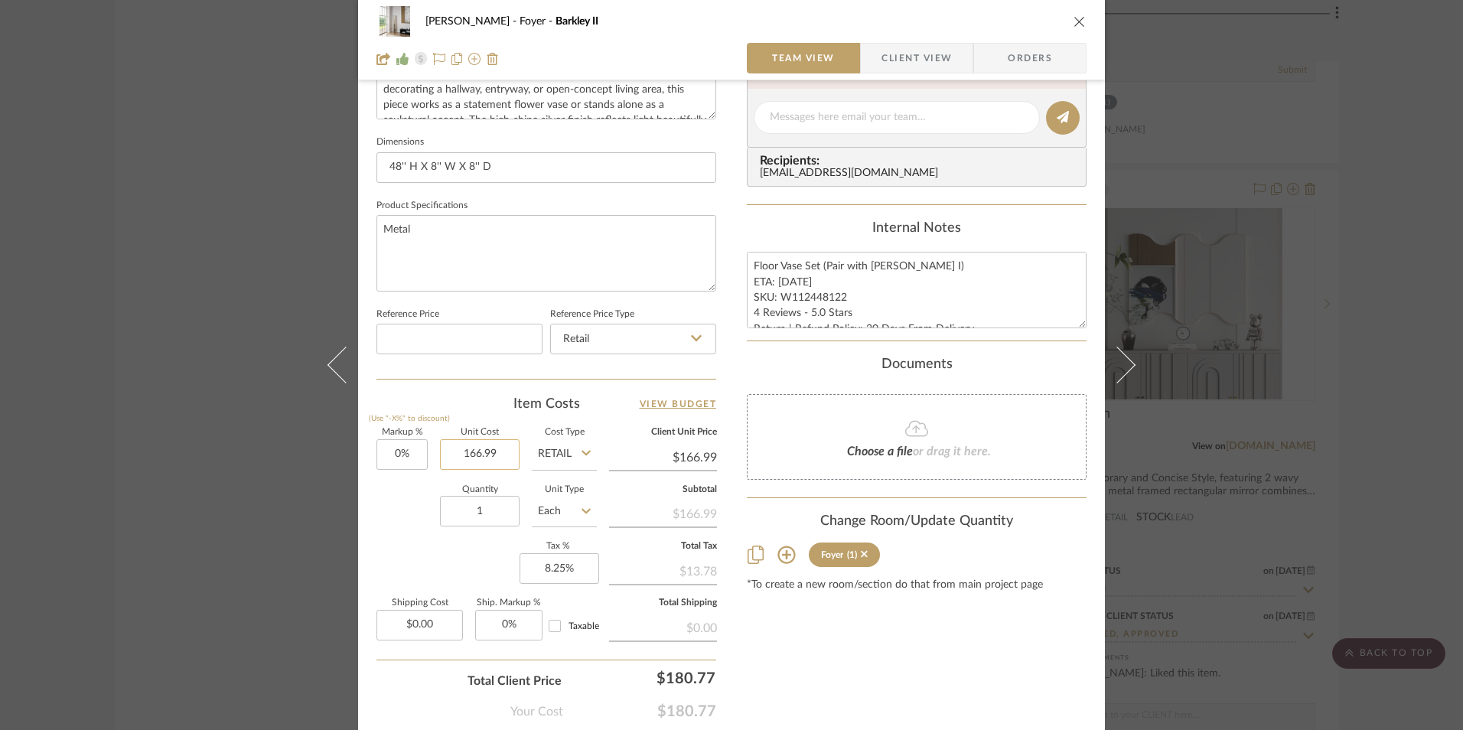
click at [457, 450] on input "166.99" at bounding box center [480, 454] width 80 height 31
type input "$168.99"
click at [469, 423] on div "Item Costs View Budget Markup % (Use "-X%" to discount) 0% Unit Cost $168.99 Co…" at bounding box center [546, 573] width 340 height 356
type input "$168.99"
drag, startPoint x: 794, startPoint y: 282, endPoint x: 783, endPoint y: 282, distance: 10.7
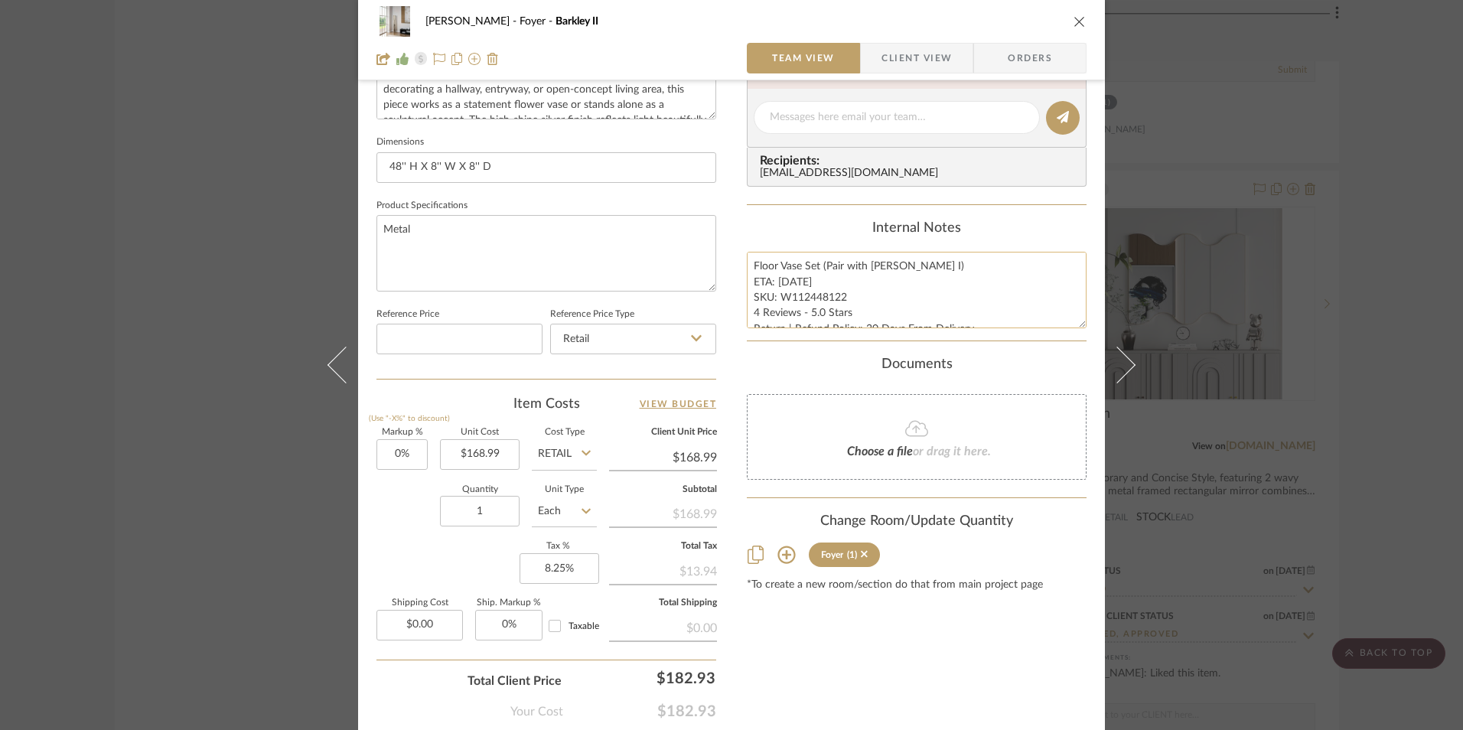
click at [783, 282] on textarea "Floor Vase Set (Pair with [PERSON_NAME] I) ETA: [DATE] SKU: W112448122 4 Review…" at bounding box center [917, 290] width 340 height 76
type textarea "Floor Vase Set (Pair with [PERSON_NAME] I) ETA: [DATE] SKU: W112448122 4 Review…"
click at [847, 244] on div "Internal Notes Floor Vase Set (Pair with [PERSON_NAME] I) ETA: [DATE] SKU: W112…" at bounding box center [917, 274] width 340 height 108
click at [1073, 25] on icon "close" at bounding box center [1079, 21] width 12 height 12
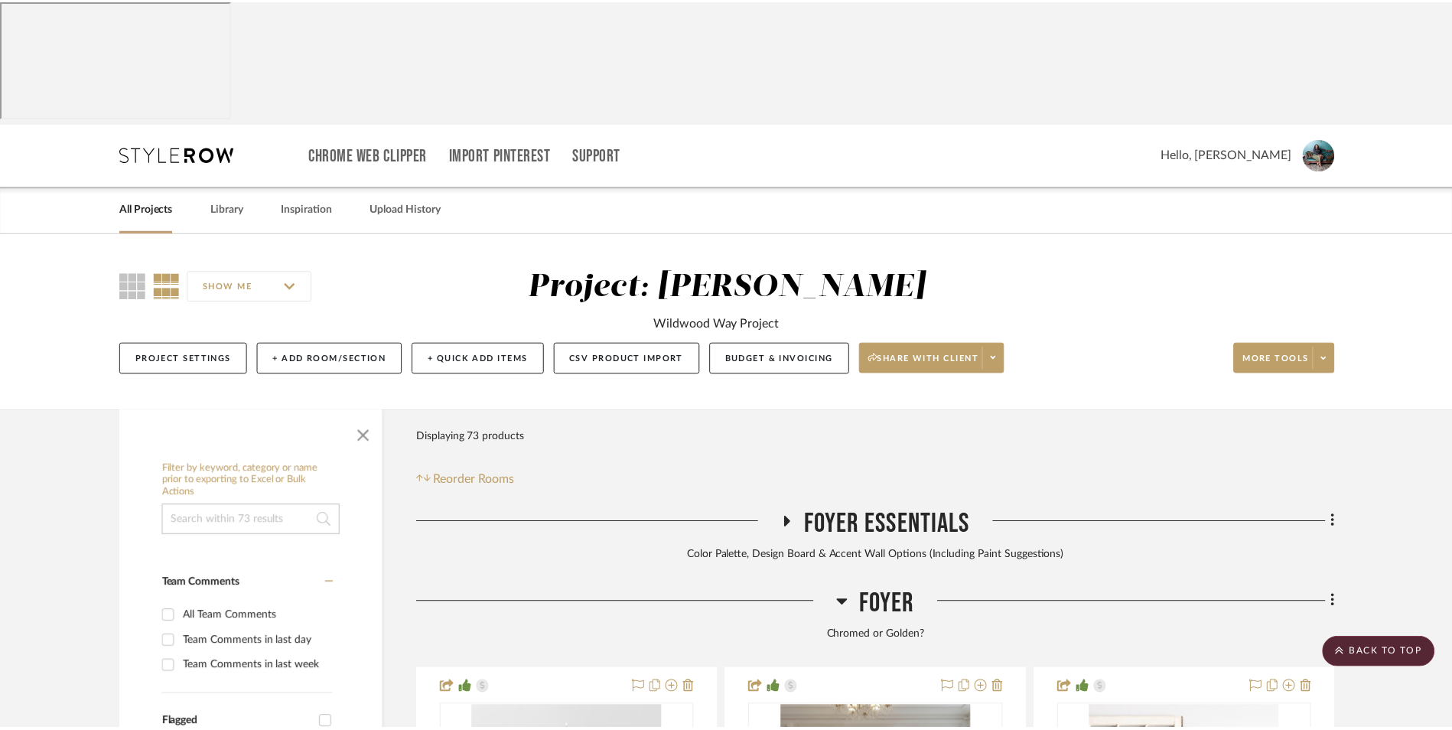
scroll to position [3213, 0]
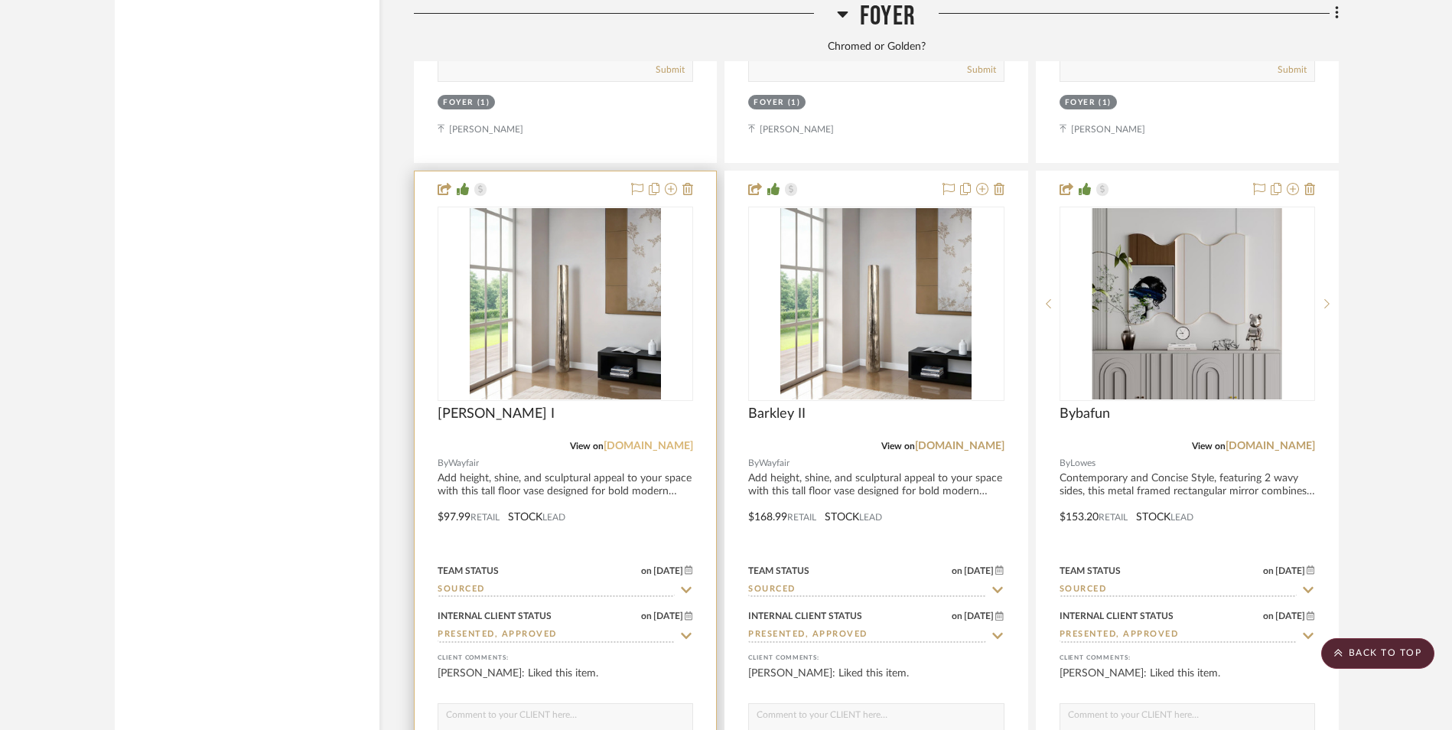
click at [666, 441] on link "[DOMAIN_NAME]" at bounding box center [649, 446] width 90 height 11
click at [549, 240] on img "0" at bounding box center [565, 303] width 191 height 191
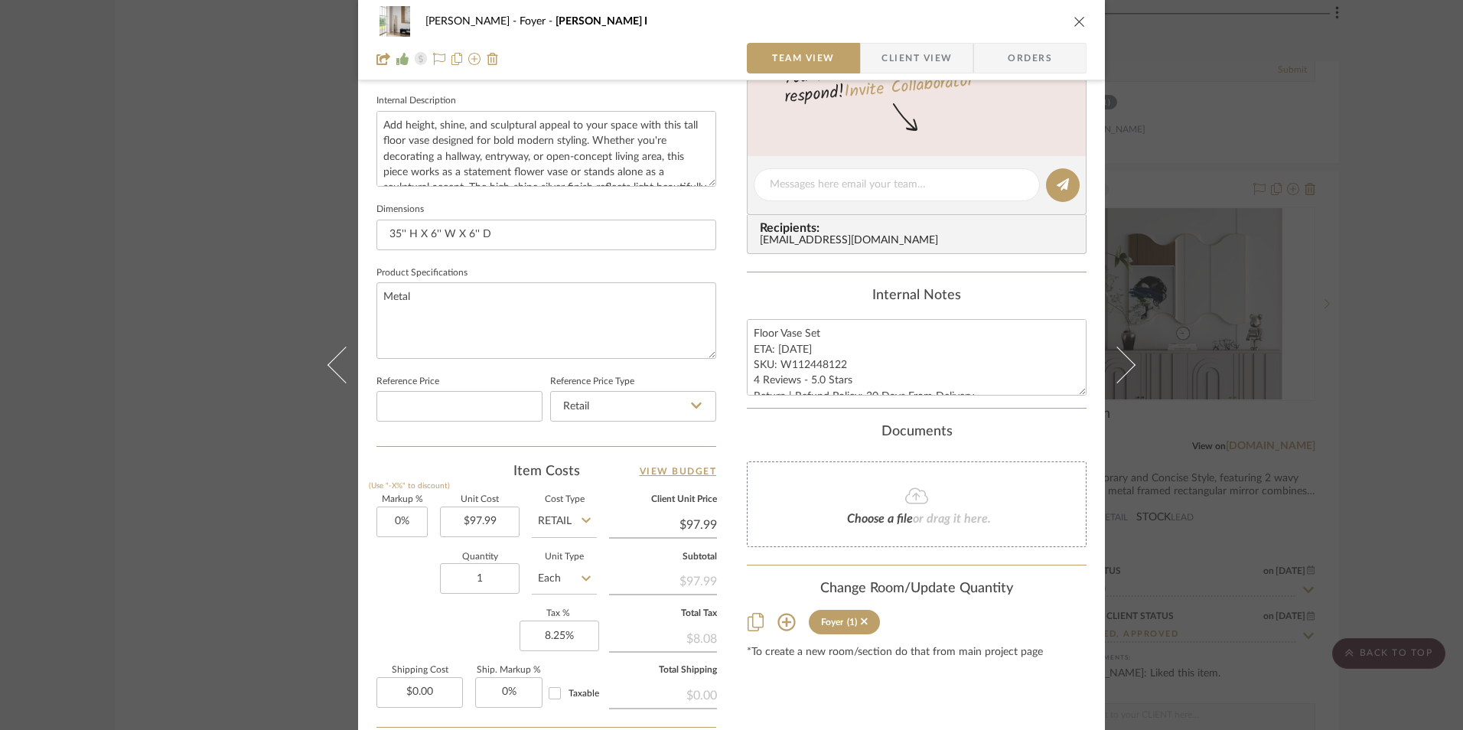
scroll to position [689, 0]
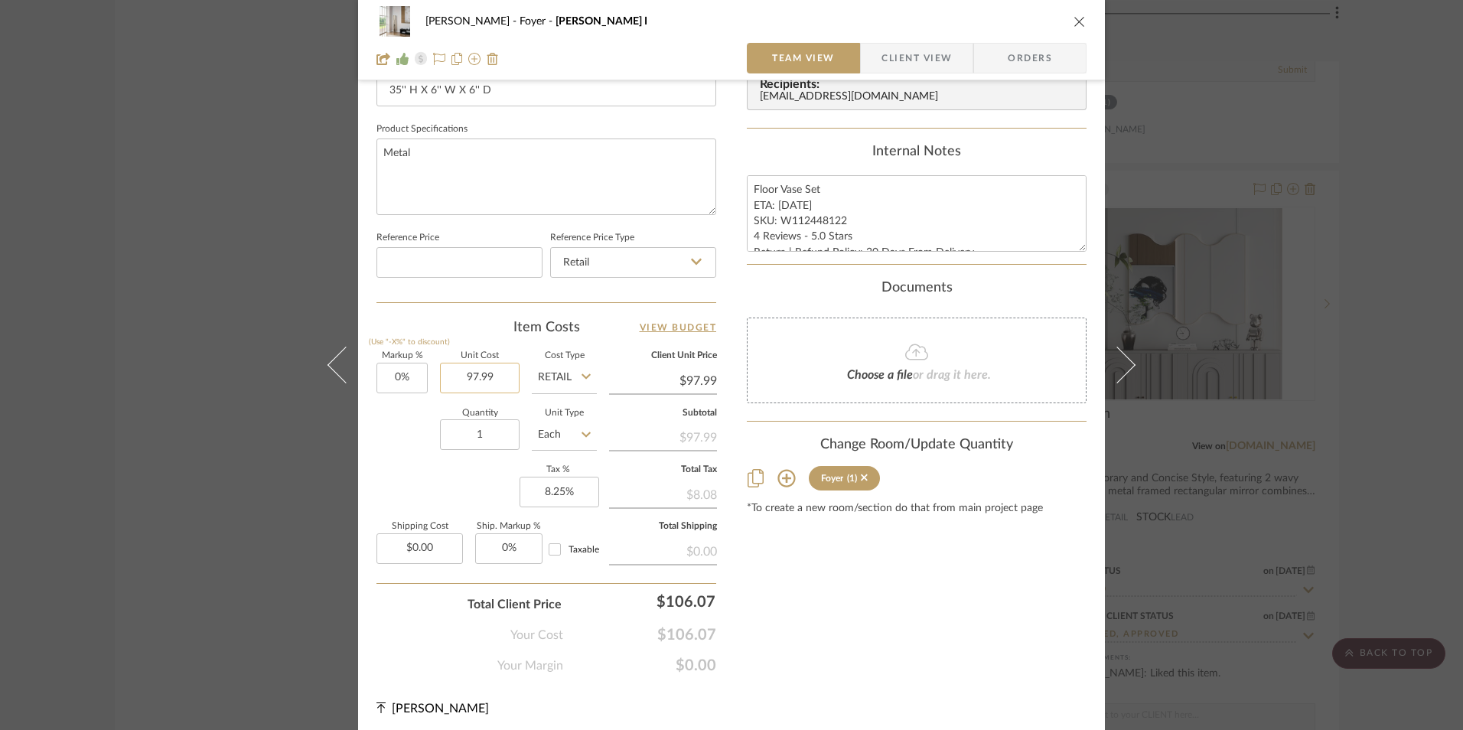
click at [481, 375] on input "97.99" at bounding box center [480, 378] width 80 height 31
type input "$101.99"
drag, startPoint x: 488, startPoint y: 344, endPoint x: 491, endPoint y: 175, distance: 169.1
click at [488, 344] on div "Item Costs View Budget Markup % (Use "-X%" to discount) 0% Unit Cost $101.99 Co…" at bounding box center [546, 496] width 340 height 356
type input "$101.99"
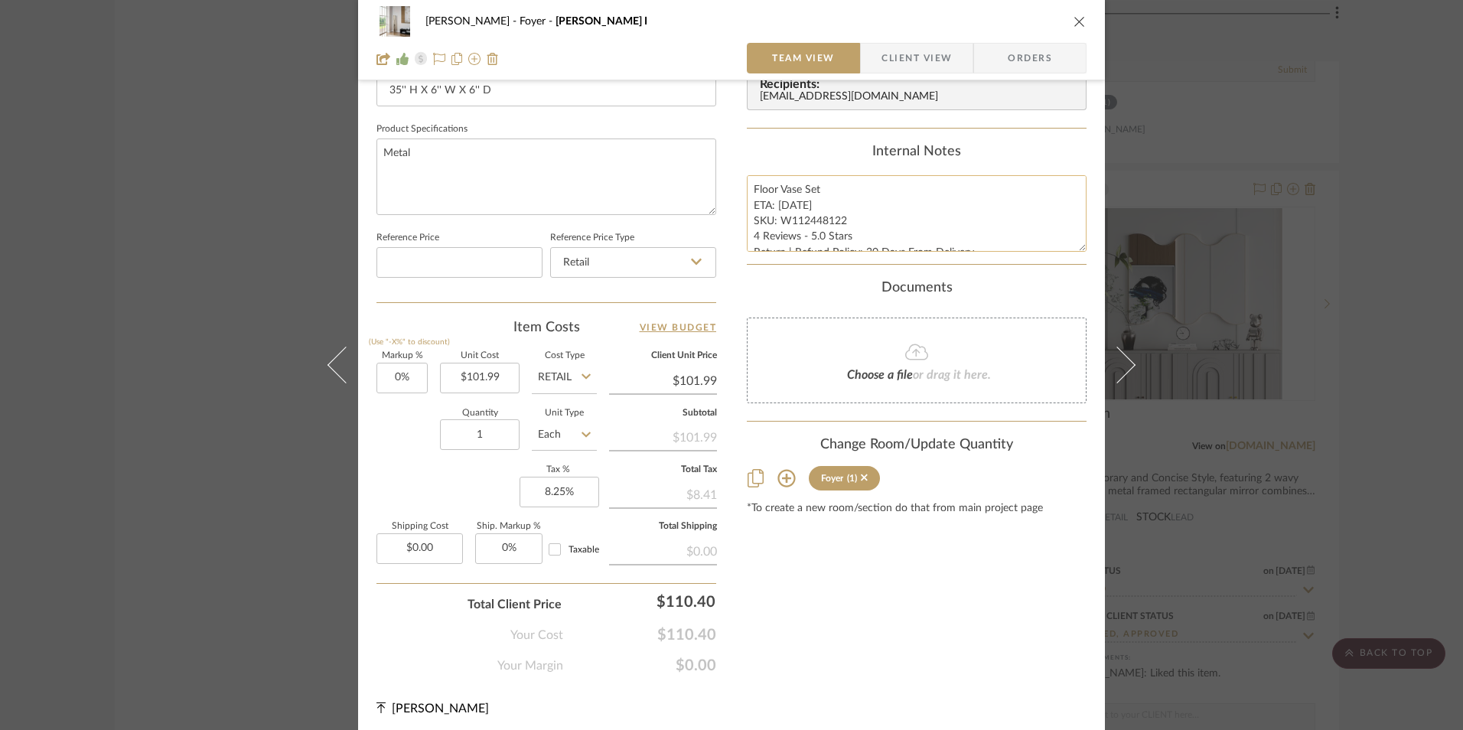
drag, startPoint x: 792, startPoint y: 206, endPoint x: 781, endPoint y: 206, distance: 10.7
click at [781, 206] on textarea "Floor Vase Set ETA: [DATE] SKU: W112448122 4 Reviews - 5.0 Stars Return | Refun…" at bounding box center [917, 213] width 340 height 76
type textarea "Floor Vase Set ETA: [DATE] SKU: W112448122 4 Reviews - 5.0 Stars Return | Refun…"
click at [770, 156] on div "Internal Notes" at bounding box center [917, 152] width 340 height 17
click at [1317, 408] on div "[PERSON_NAME] Foyer [PERSON_NAME] I Team View Client View Orders Team-Facing De…" at bounding box center [731, 365] width 1463 height 730
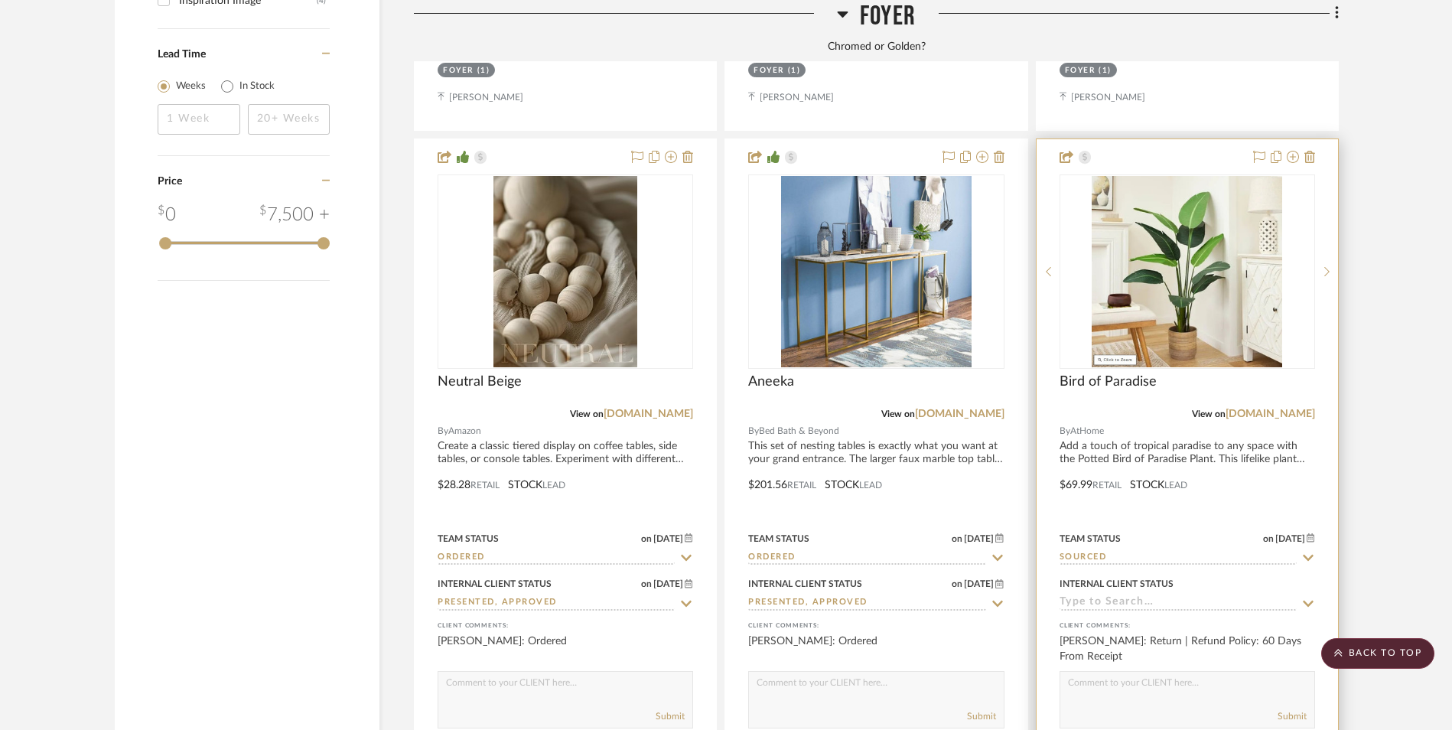
scroll to position [2525, 0]
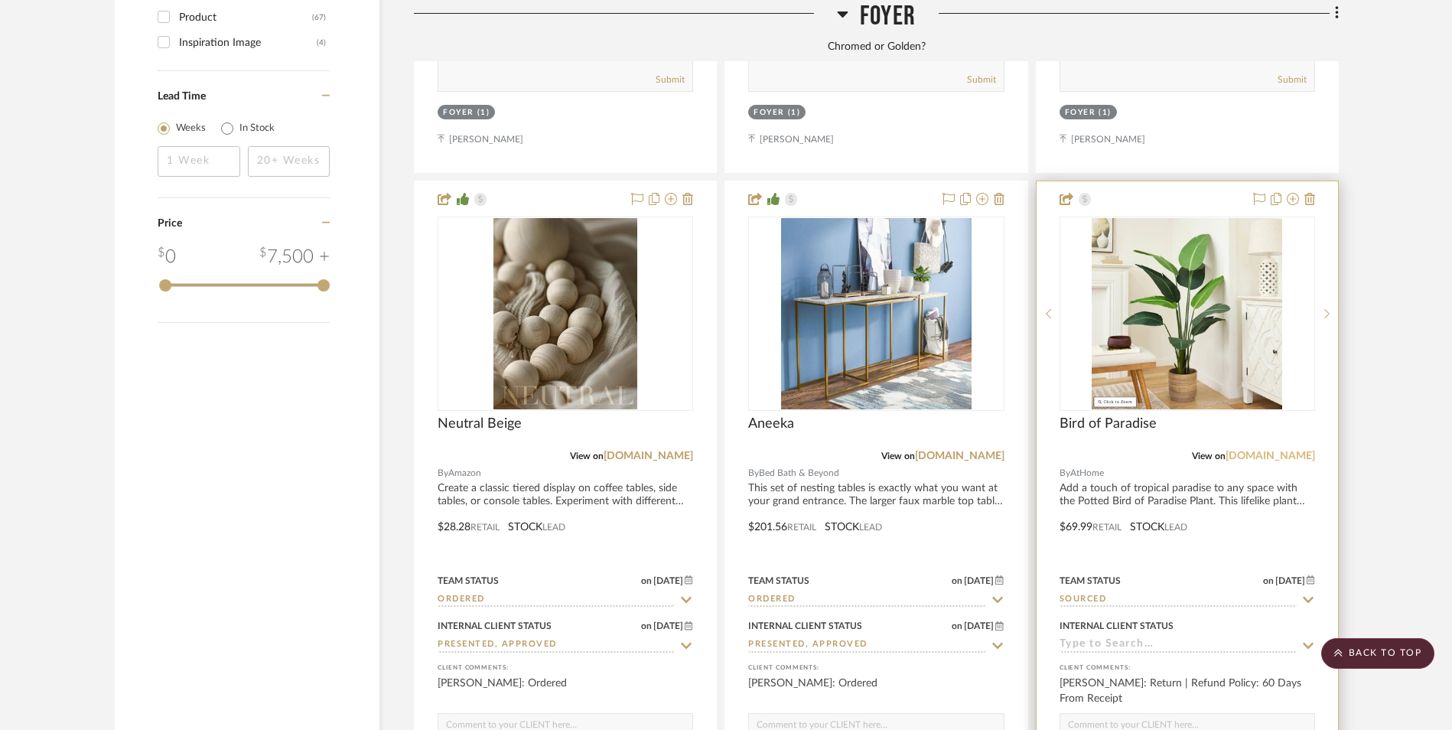
click at [1275, 451] on link "[DOMAIN_NAME]" at bounding box center [1271, 456] width 90 height 11
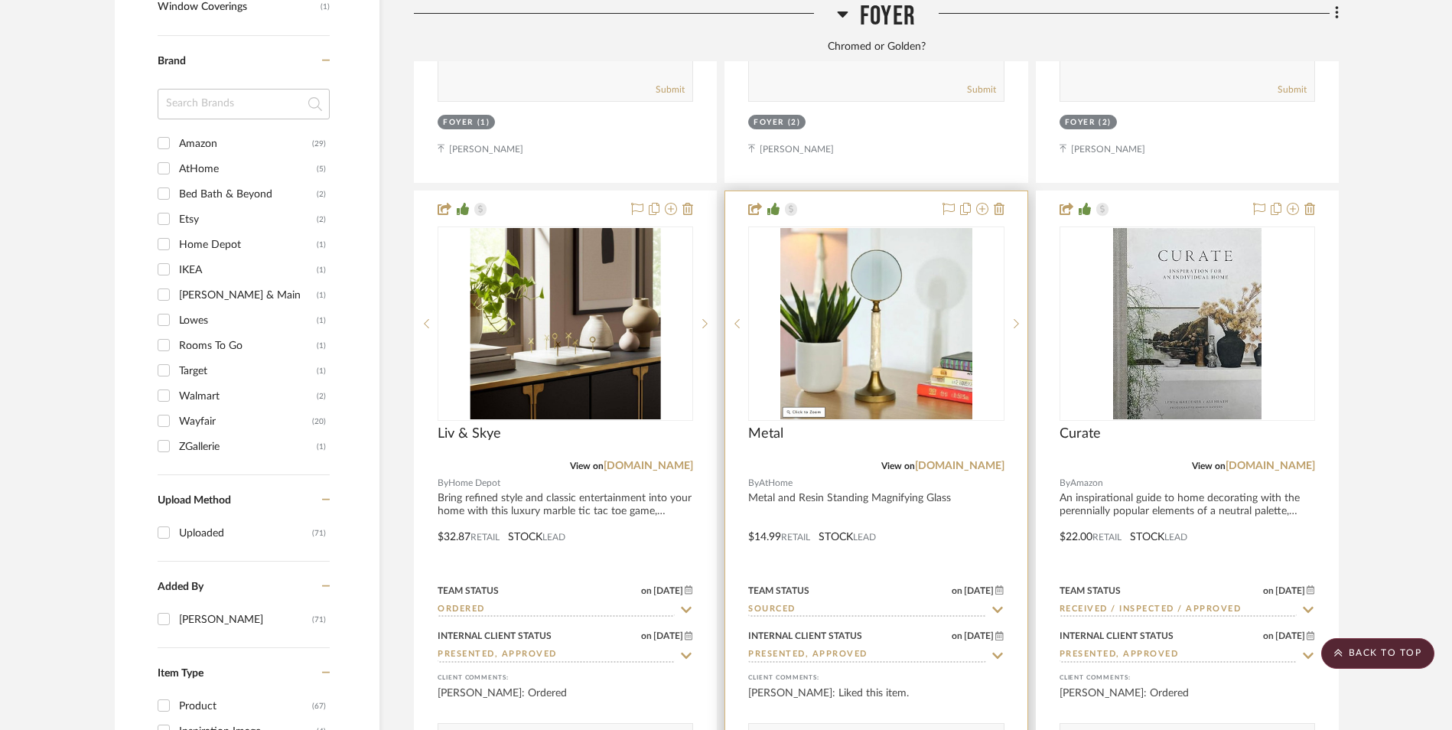
scroll to position [1913, 0]
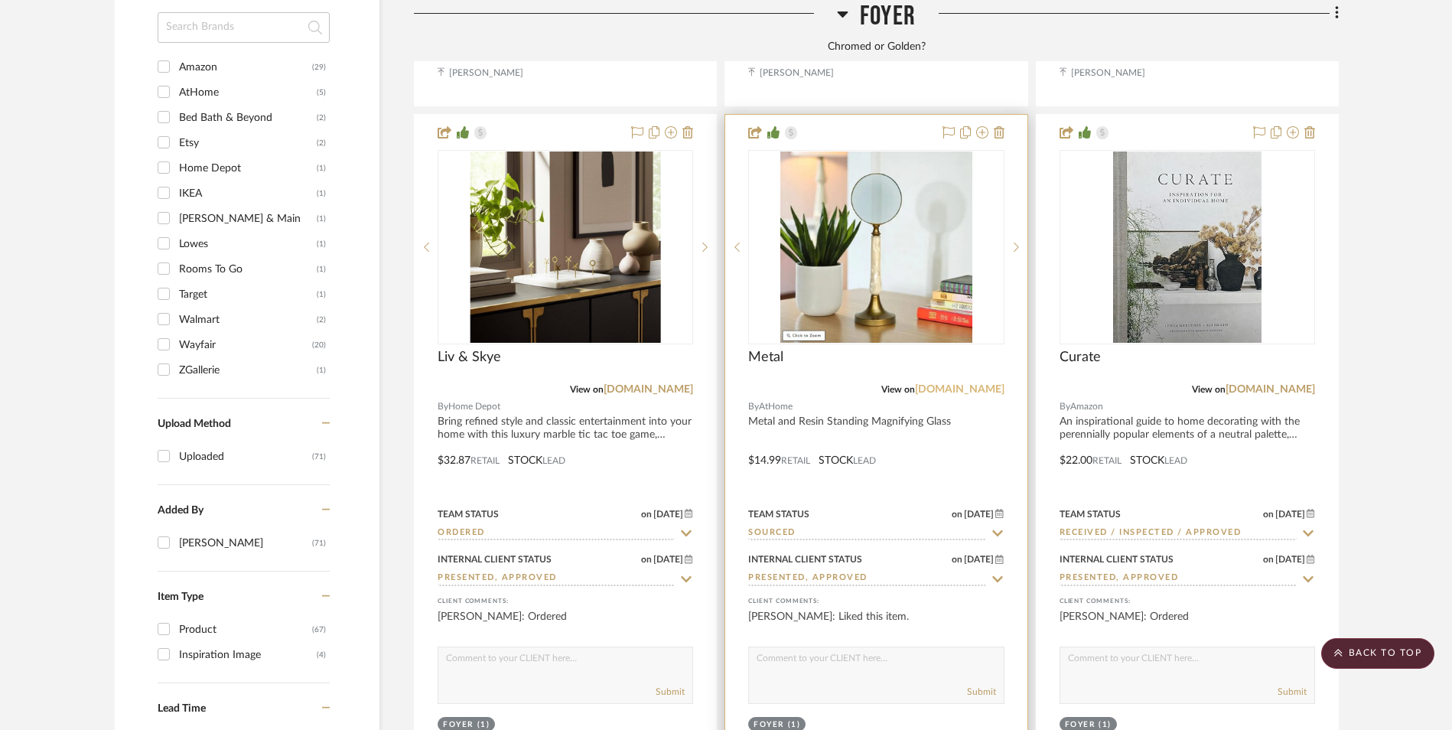
click at [973, 384] on link "[DOMAIN_NAME]" at bounding box center [960, 389] width 90 height 11
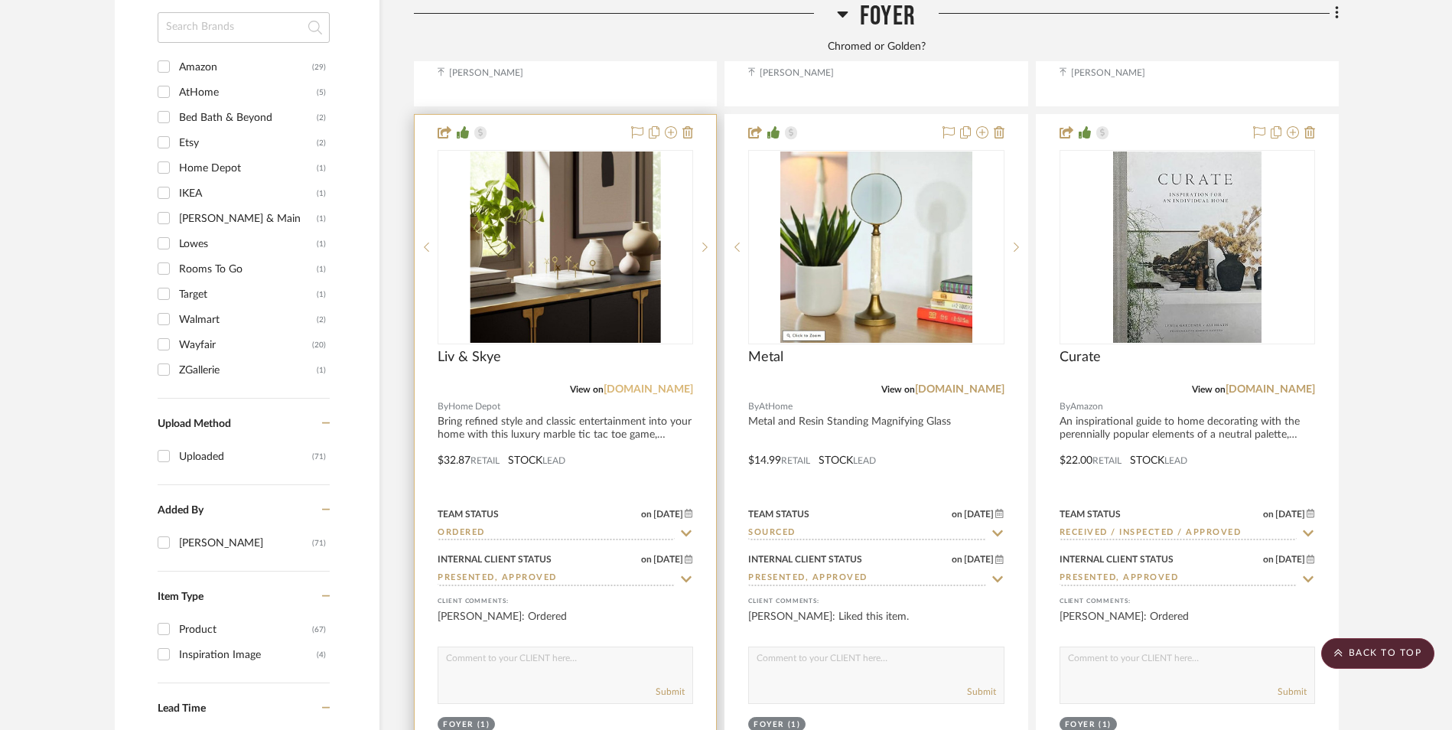
click at [652, 384] on link "[DOMAIN_NAME]" at bounding box center [649, 389] width 90 height 11
click at [595, 151] on img "0" at bounding box center [566, 246] width 190 height 191
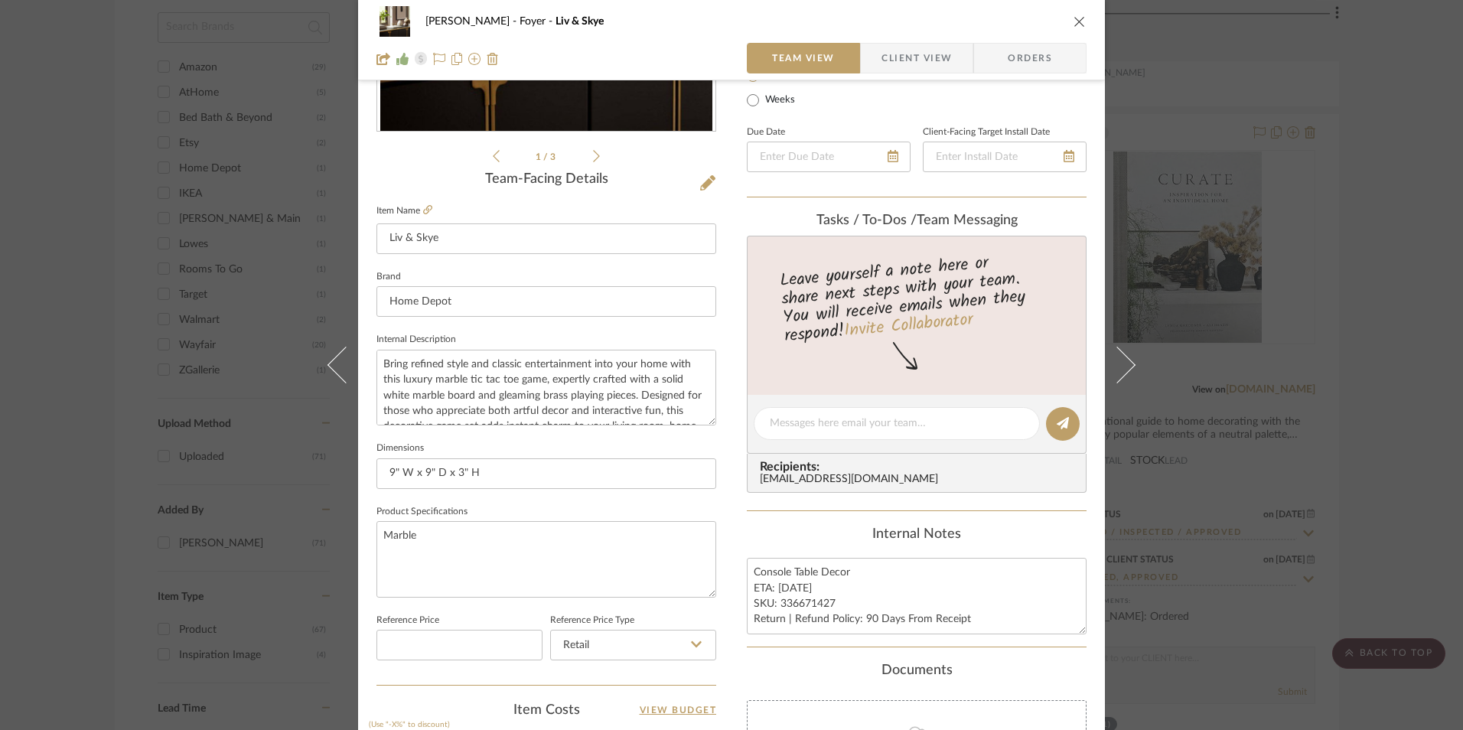
scroll to position [383, 0]
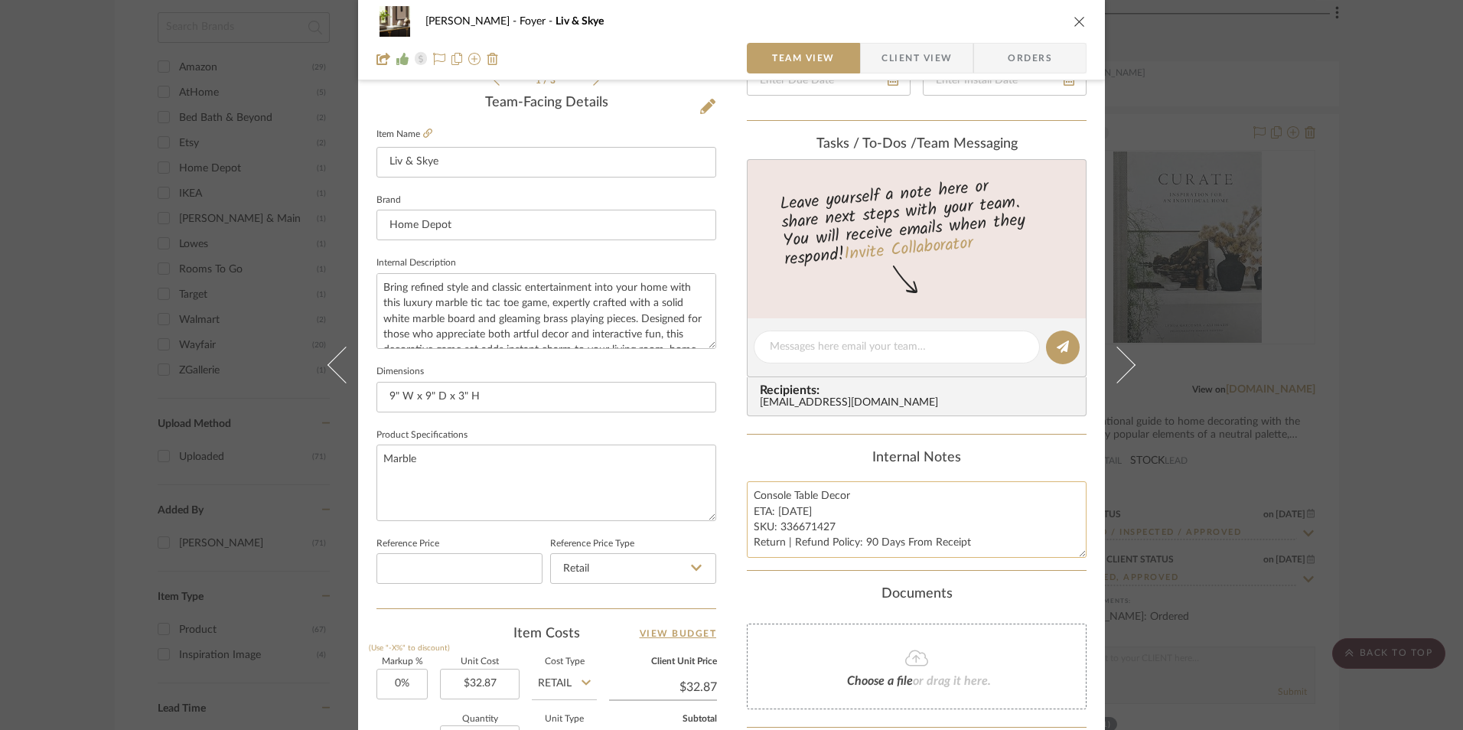
drag, startPoint x: 791, startPoint y: 510, endPoint x: 773, endPoint y: 512, distance: 17.7
click at [773, 512] on textarea "Console Table Decor ETA: [DATE] SKU: 336671427 Return | Refund Policy: 90 Days …" at bounding box center [917, 519] width 340 height 76
type textarea "Console Table Decor ETA: [DATE] SKU: 336671427 Return | Refund Policy: 90 Days …"
click at [788, 471] on div "Internal Notes Console Table Decor ETA: [DATE] SKU: 336671427 Return | Refund P…" at bounding box center [917, 504] width 340 height 108
click at [1073, 18] on icon "close" at bounding box center [1079, 21] width 12 height 12
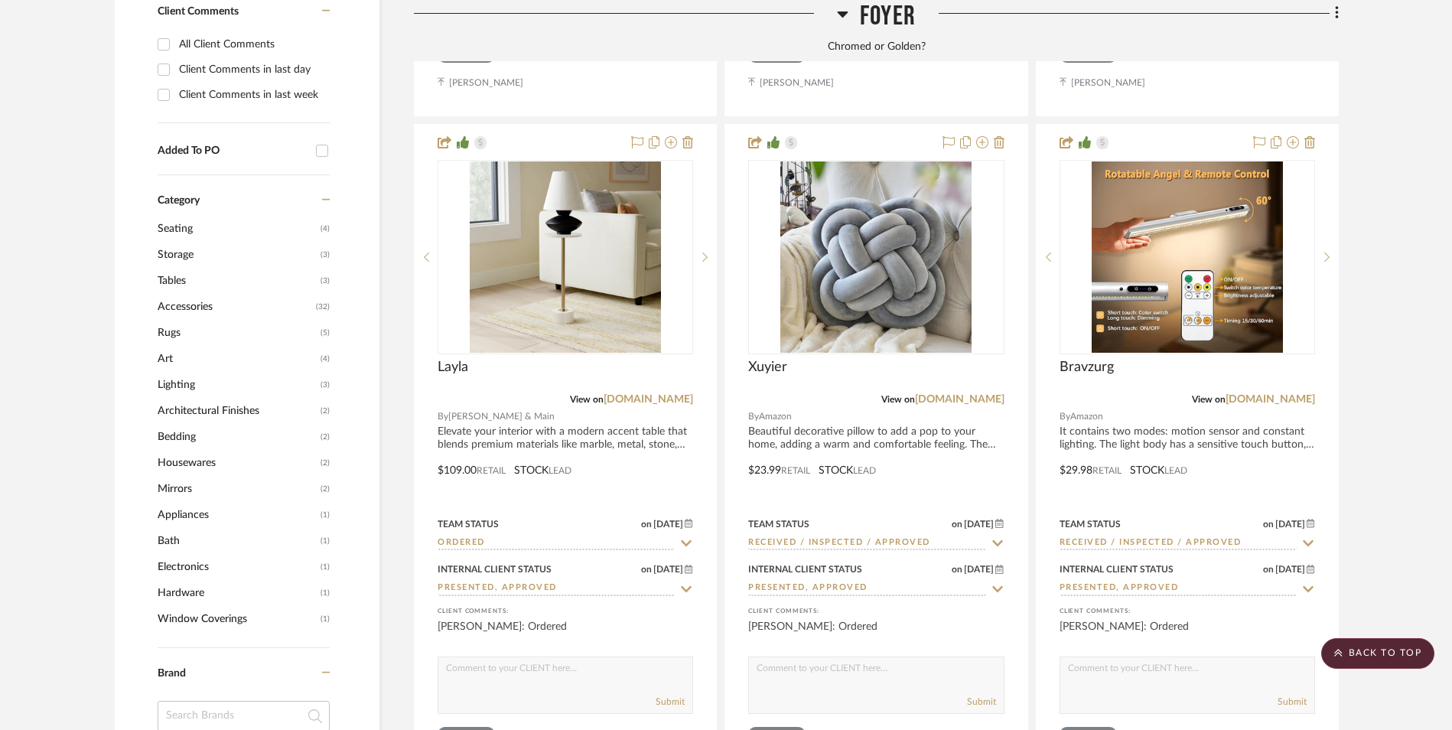
scroll to position [1148, 0]
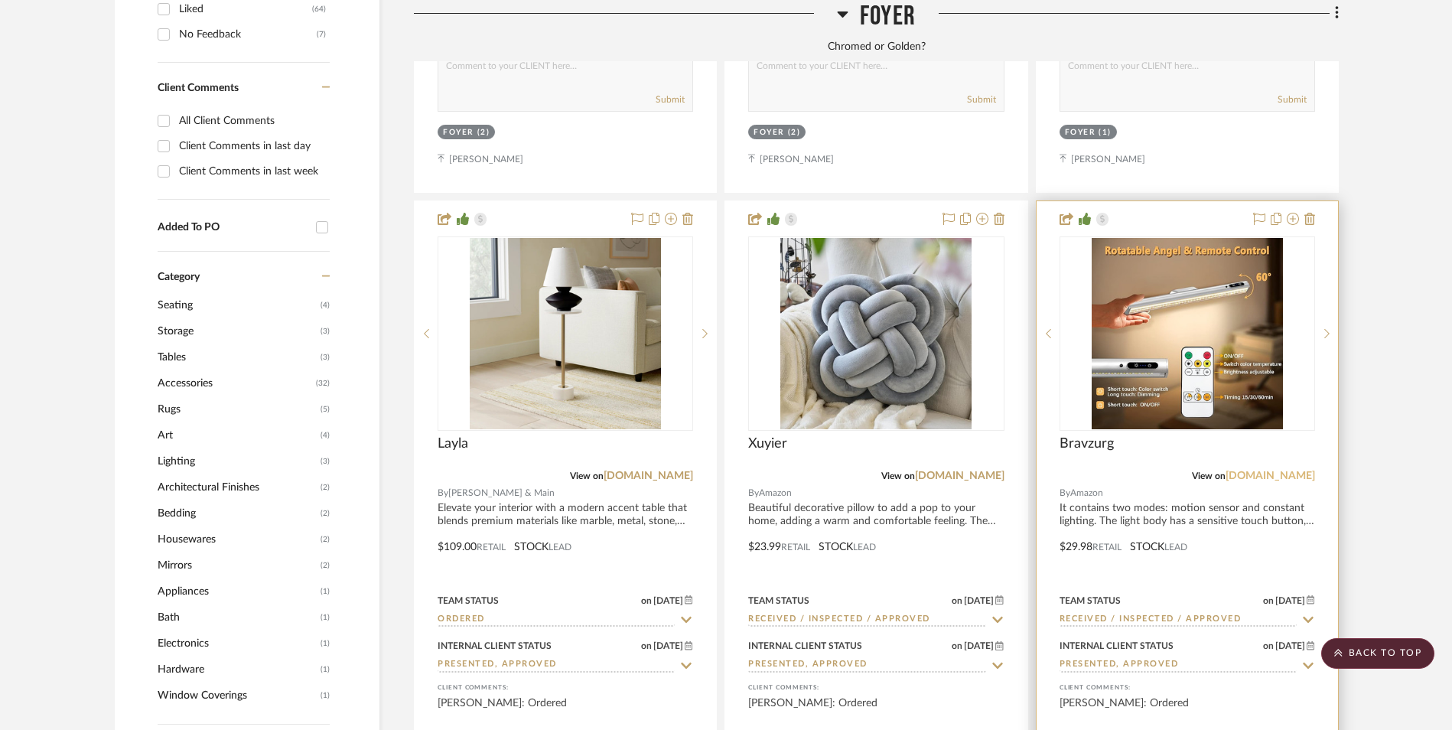
click at [1286, 471] on link "[DOMAIN_NAME]" at bounding box center [1271, 476] width 90 height 11
click at [0, 0] on img at bounding box center [0, 0] width 0 height 0
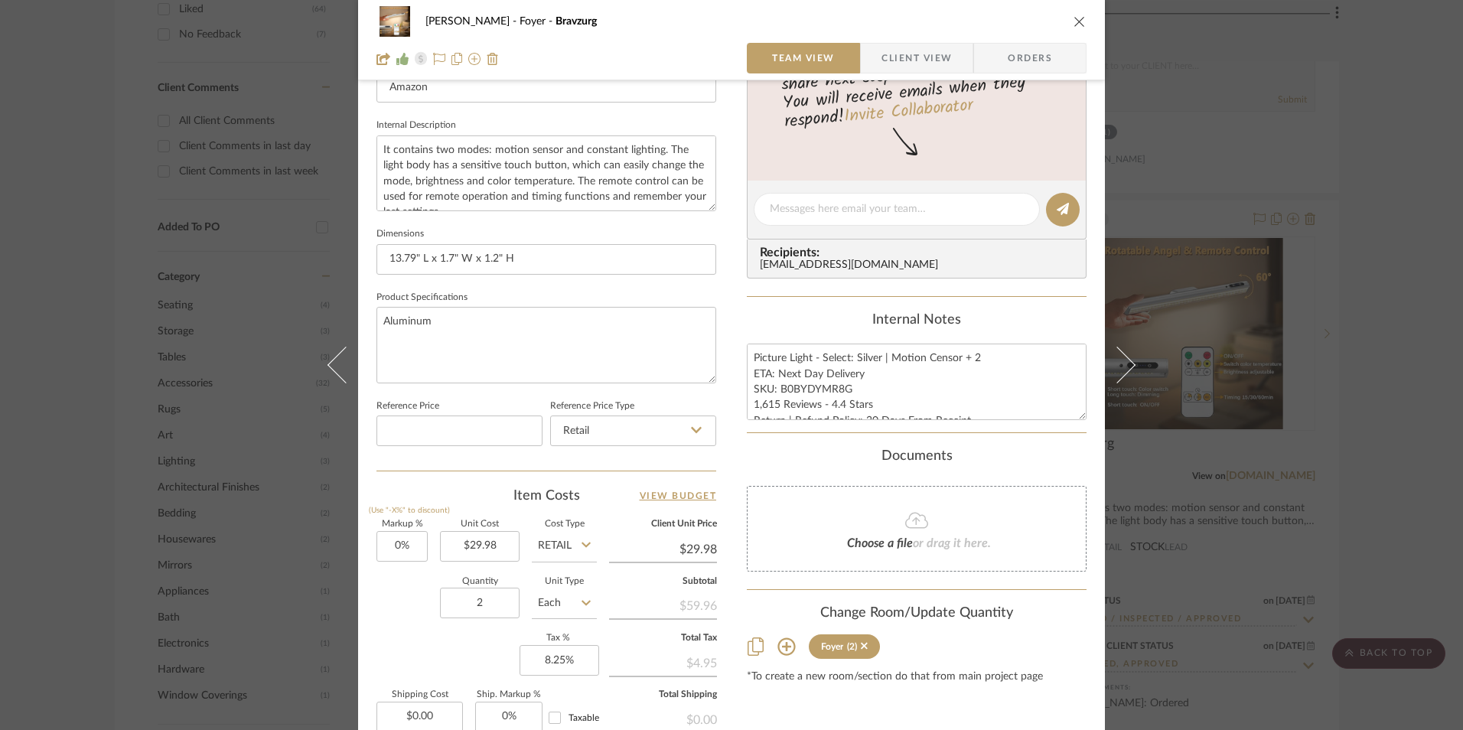
scroll to position [230, 0]
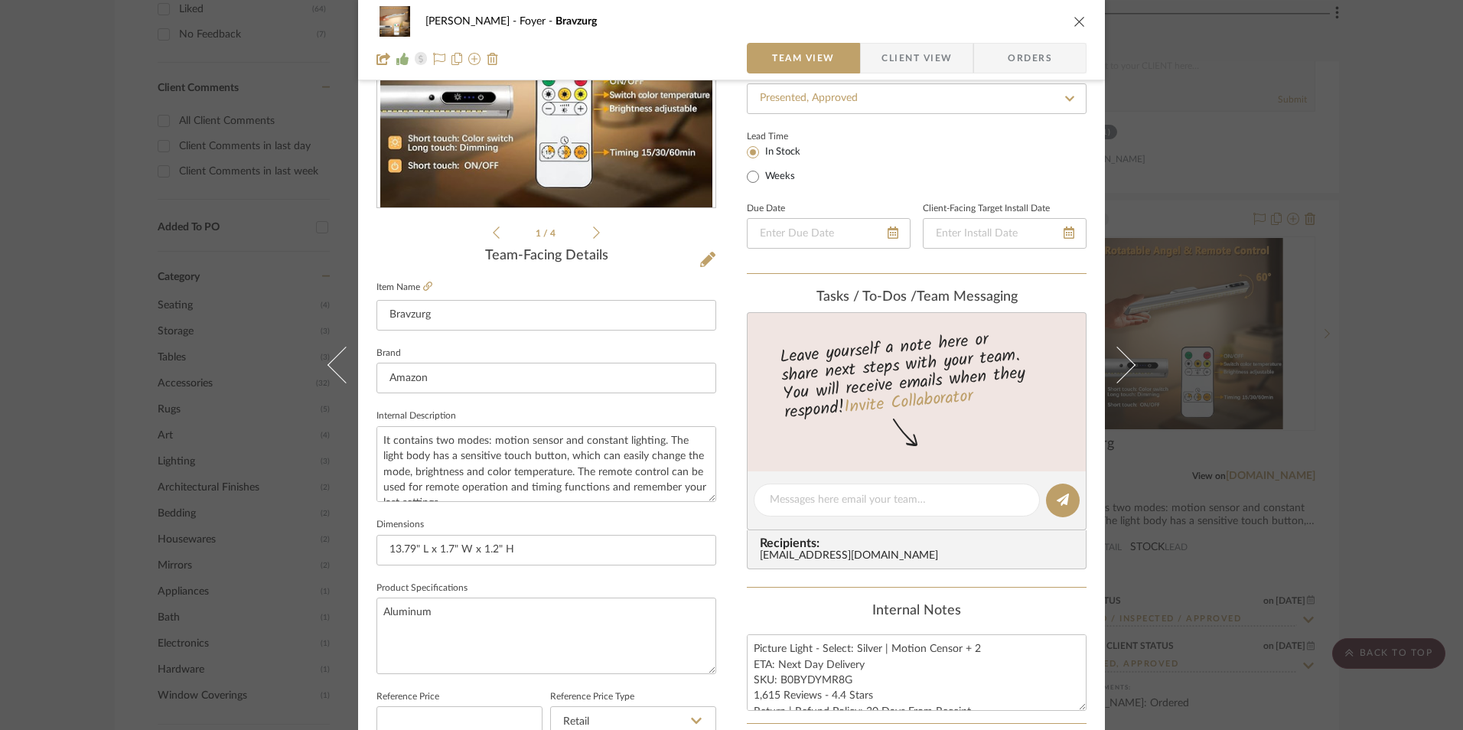
click at [905, 50] on span "Client View" at bounding box center [916, 58] width 70 height 31
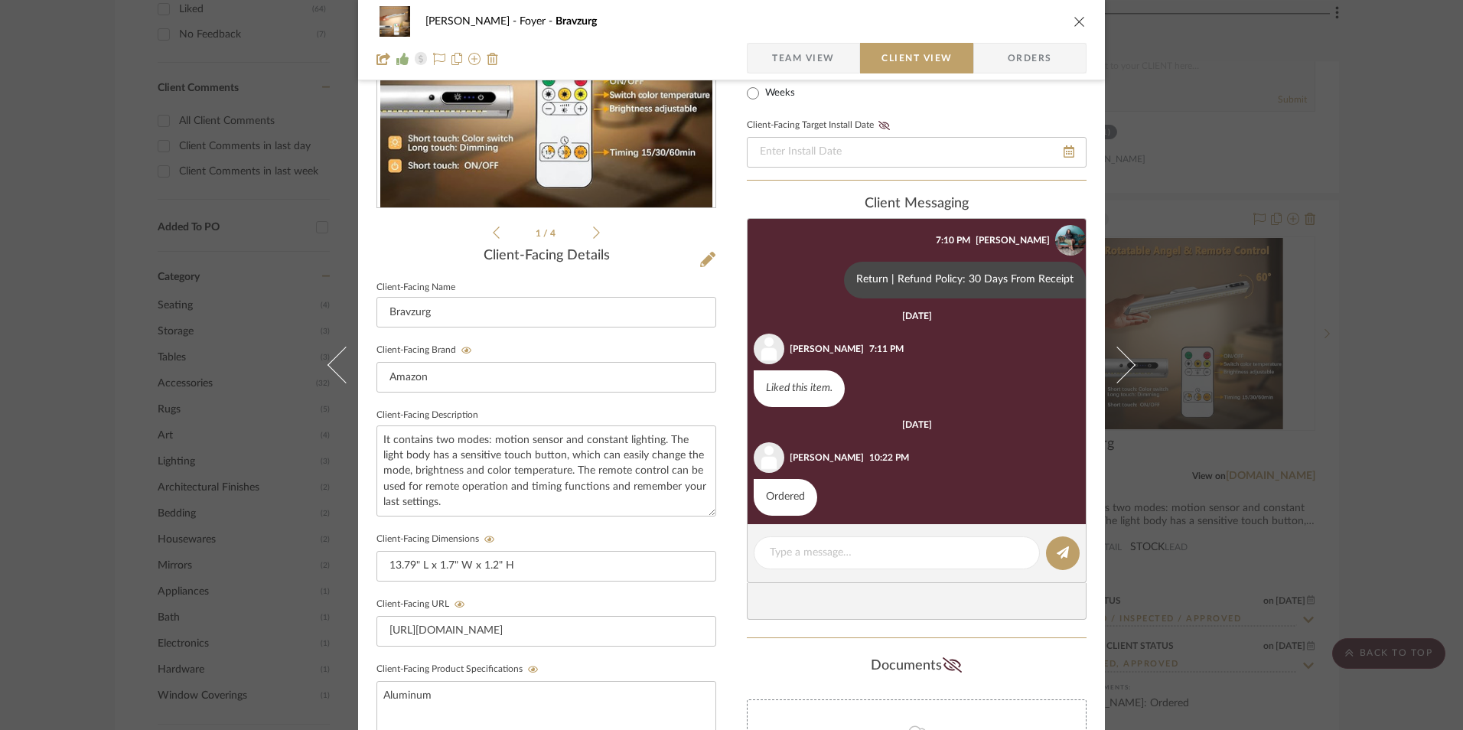
scroll to position [198, 0]
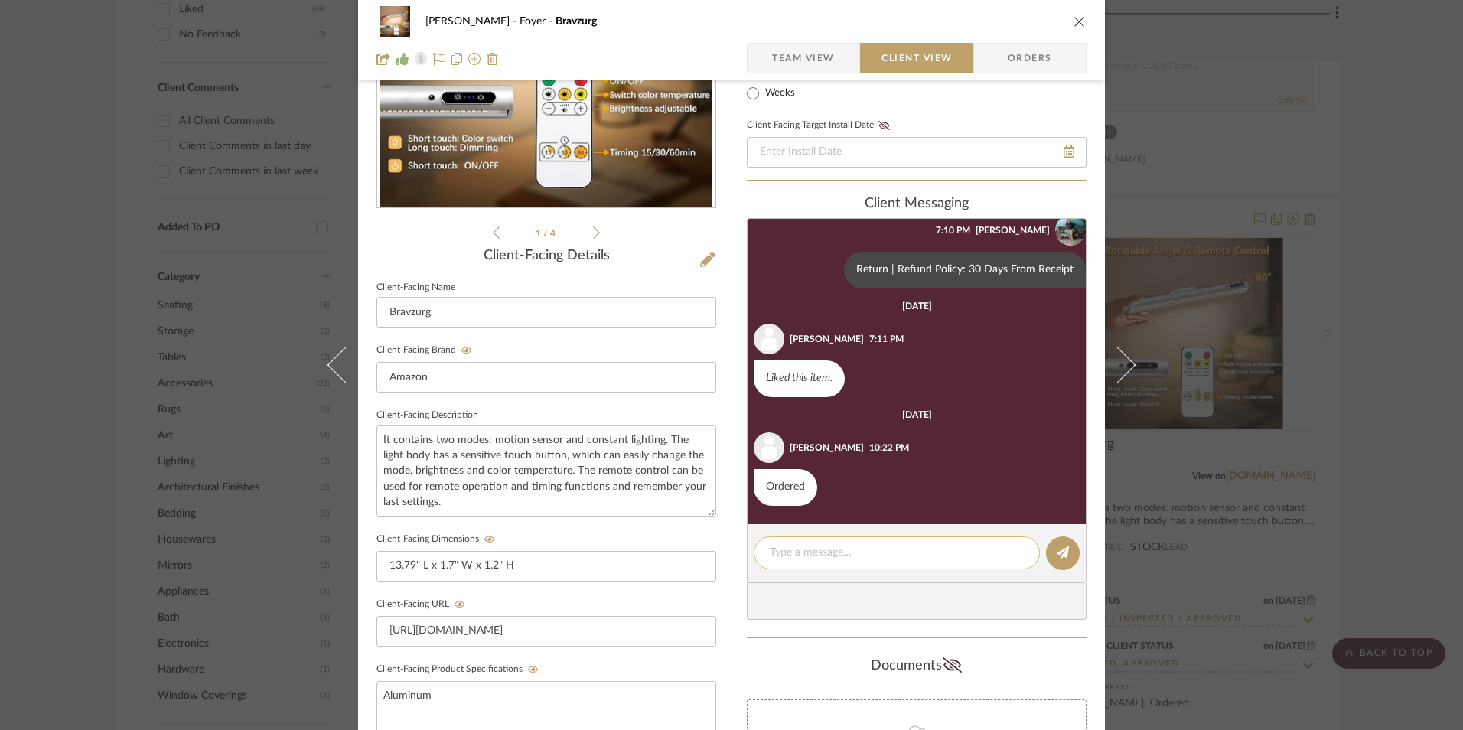
click at [822, 549] on textarea at bounding box center [897, 553] width 254 height 16
drag, startPoint x: 788, startPoint y: 552, endPoint x: 754, endPoint y: 552, distance: 34.4
click at [754, 552] on div "Update: Adding a second picture light to design. Upd" at bounding box center [897, 552] width 286 height 33
click at [1011, 548] on textarea "Note: Adding a second picture light to design. Upd" at bounding box center [897, 553] width 254 height 16
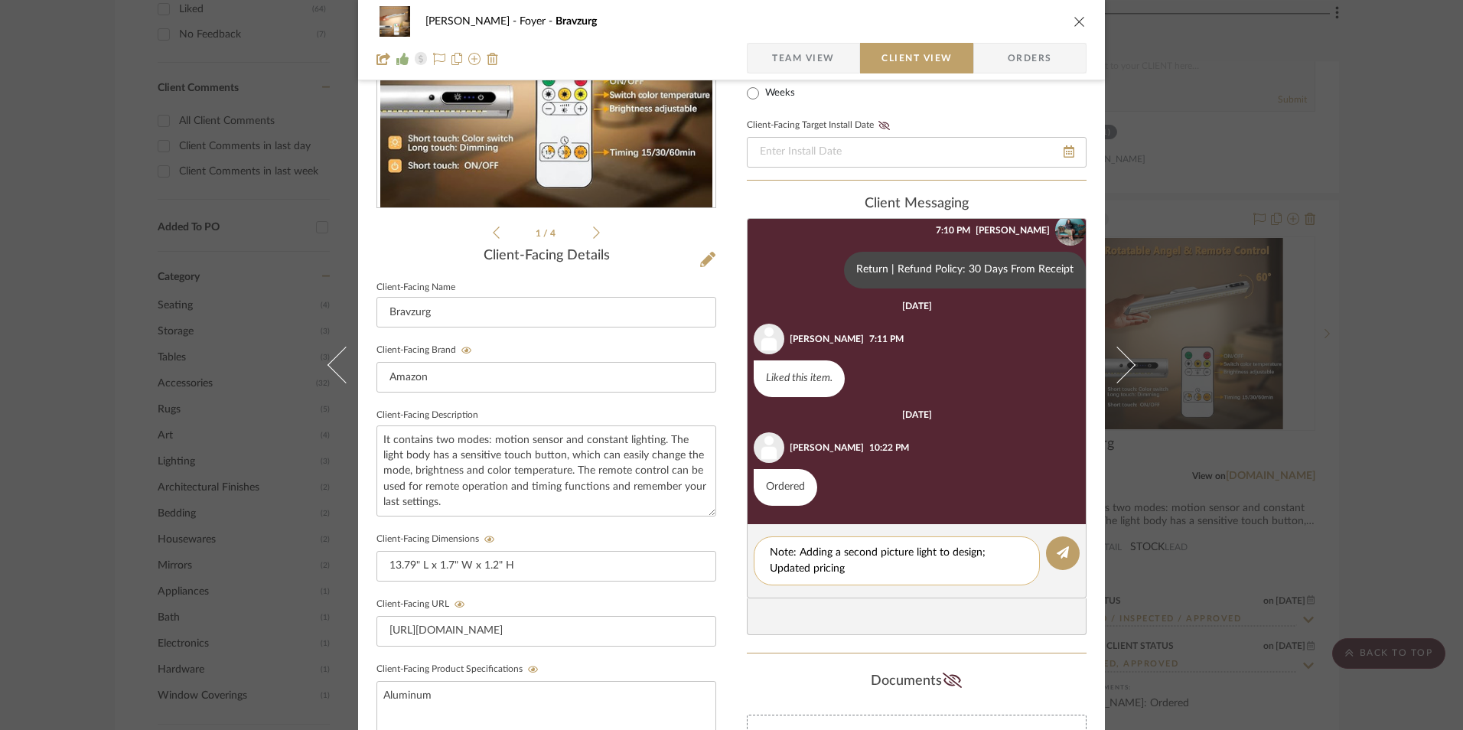
type textarea "Note: Adding a second picture light to design; Updated pricing."
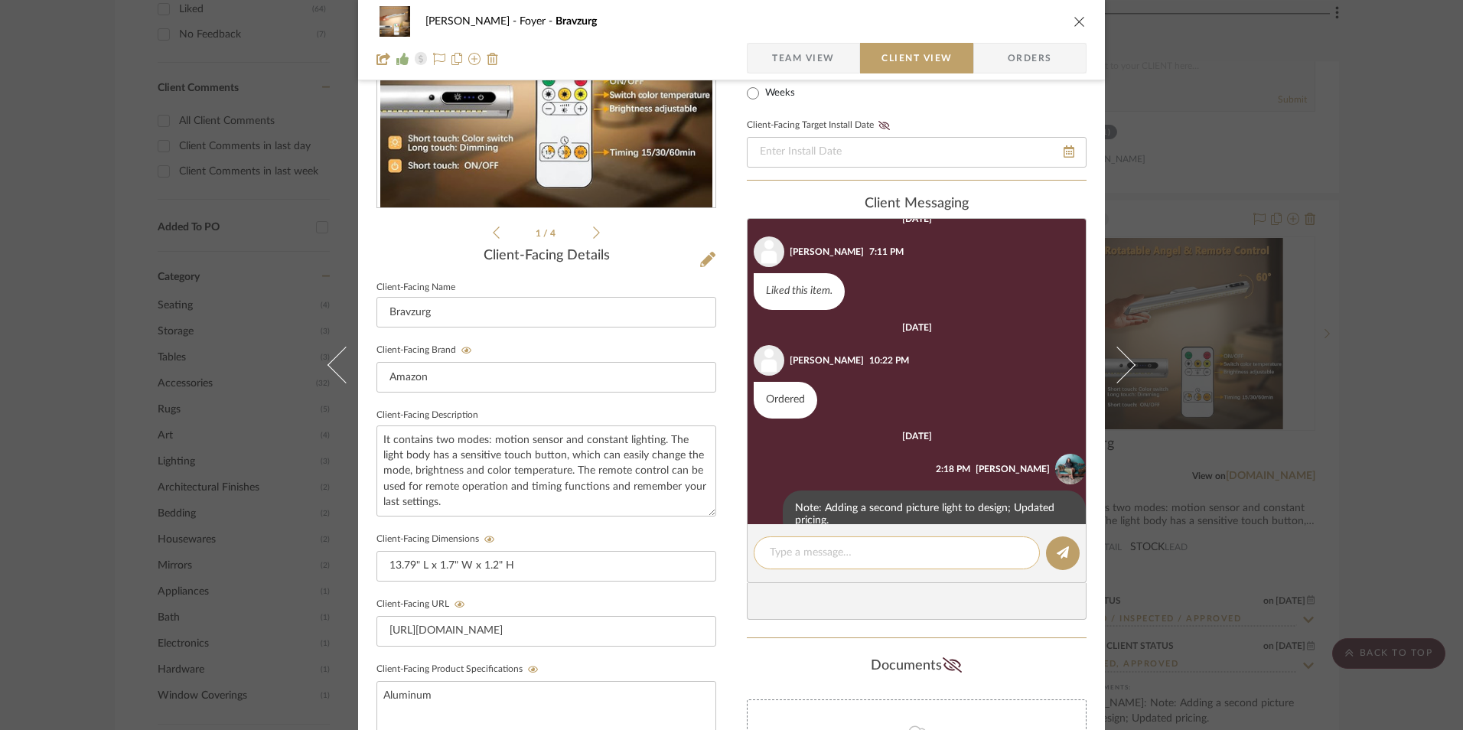
scroll to position [319, 0]
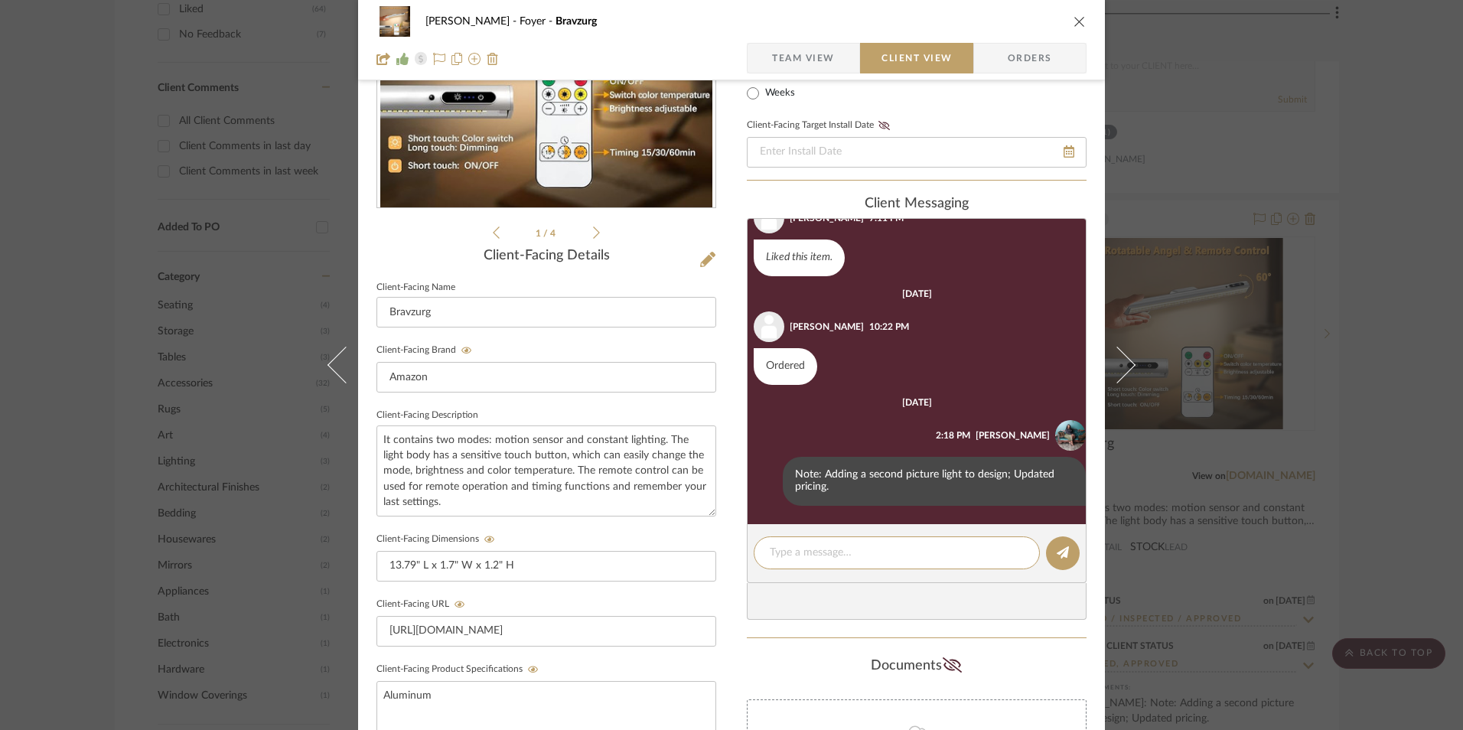
click at [1075, 24] on icon "close" at bounding box center [1079, 21] width 12 height 12
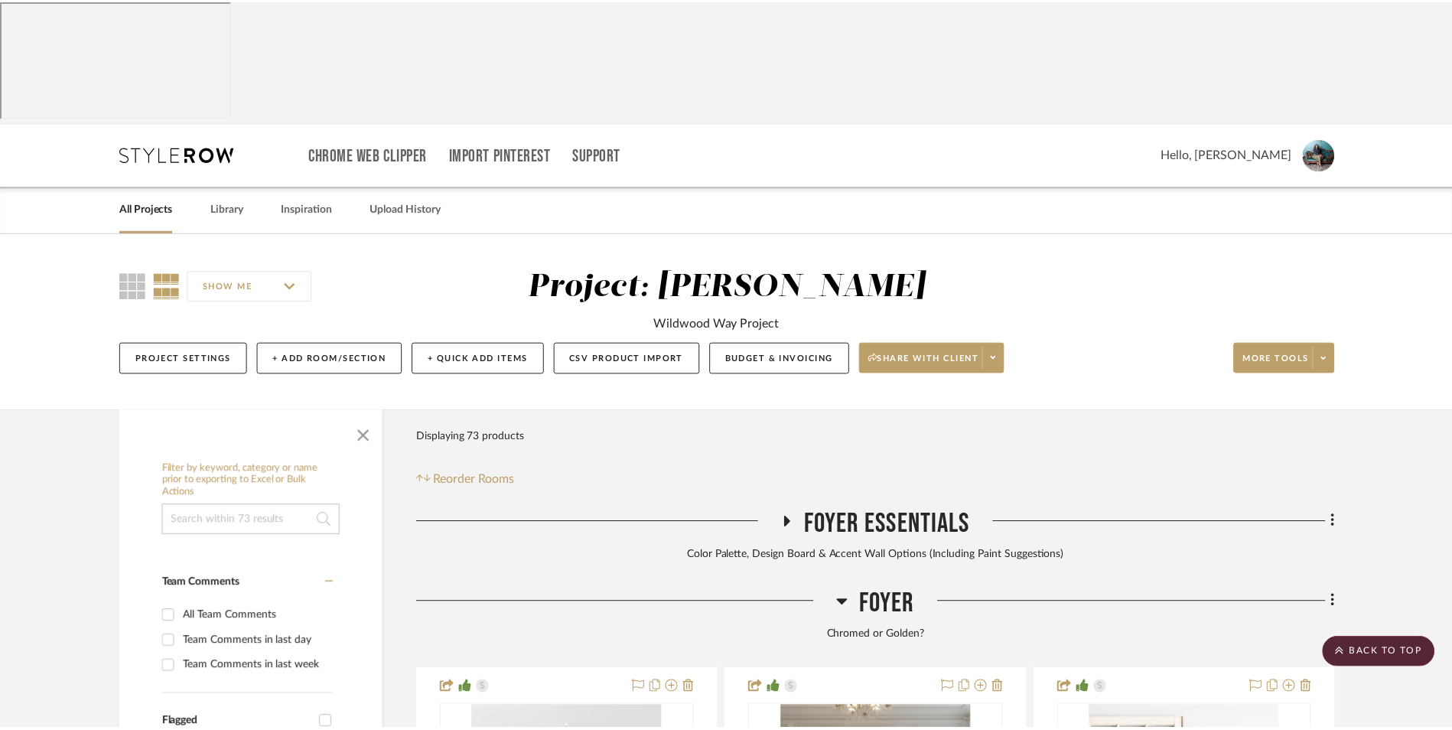
scroll to position [1148, 0]
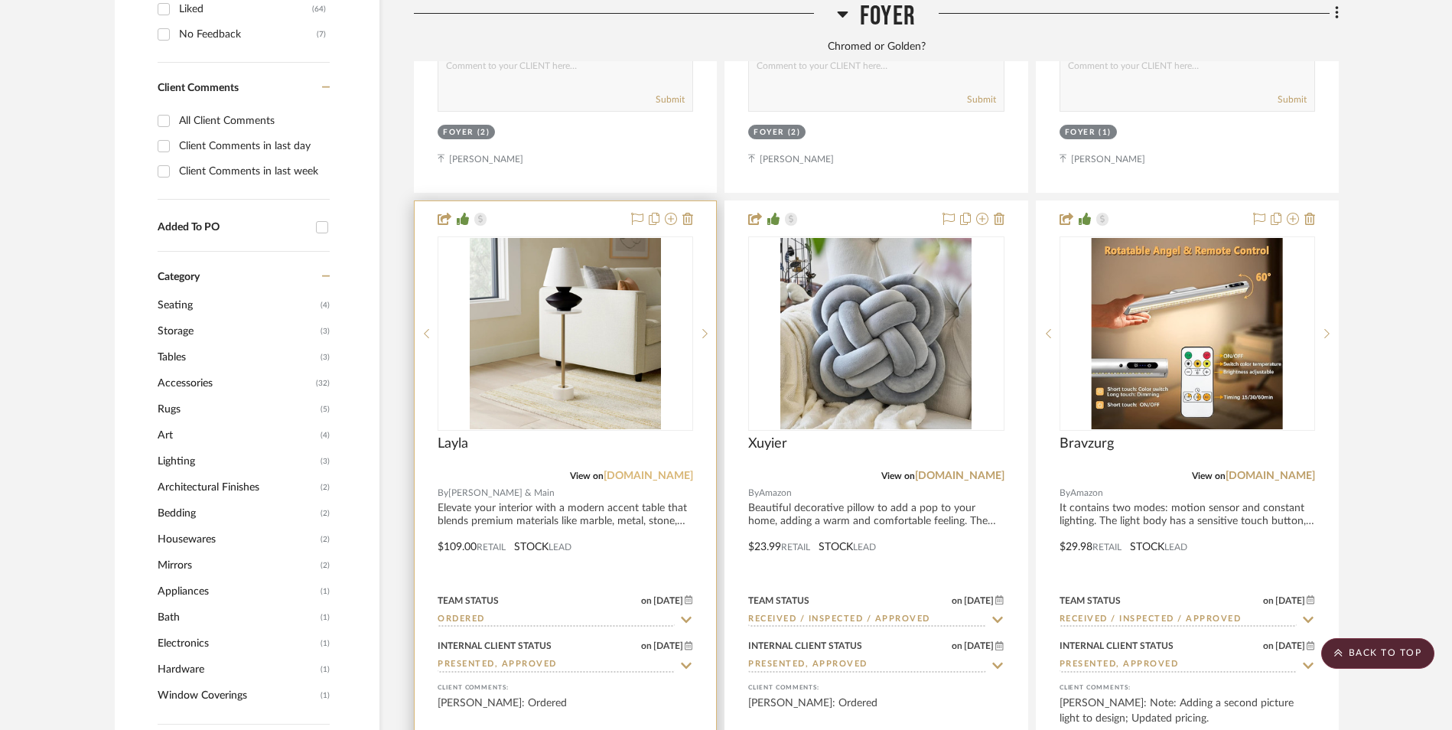
click at [650, 471] on link "[DOMAIN_NAME]" at bounding box center [649, 476] width 90 height 11
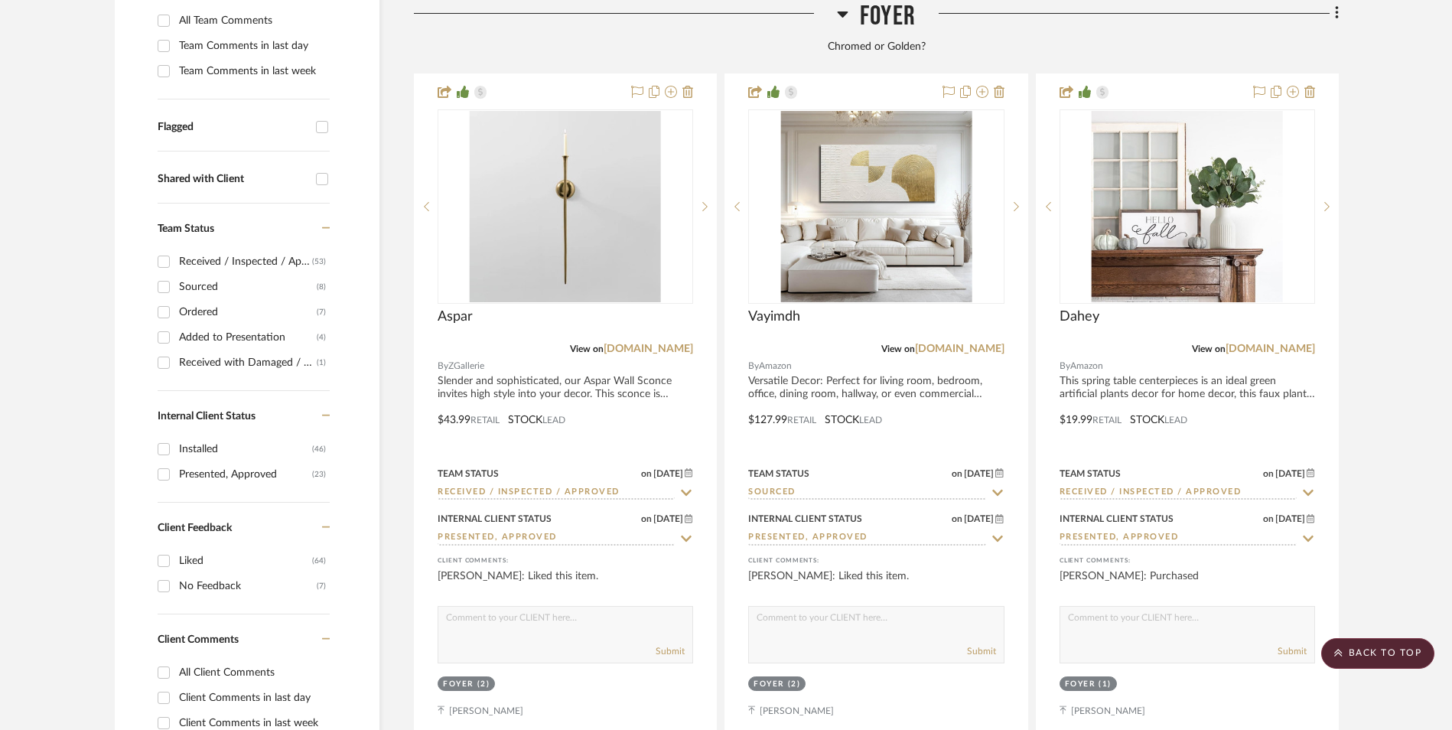
scroll to position [459, 0]
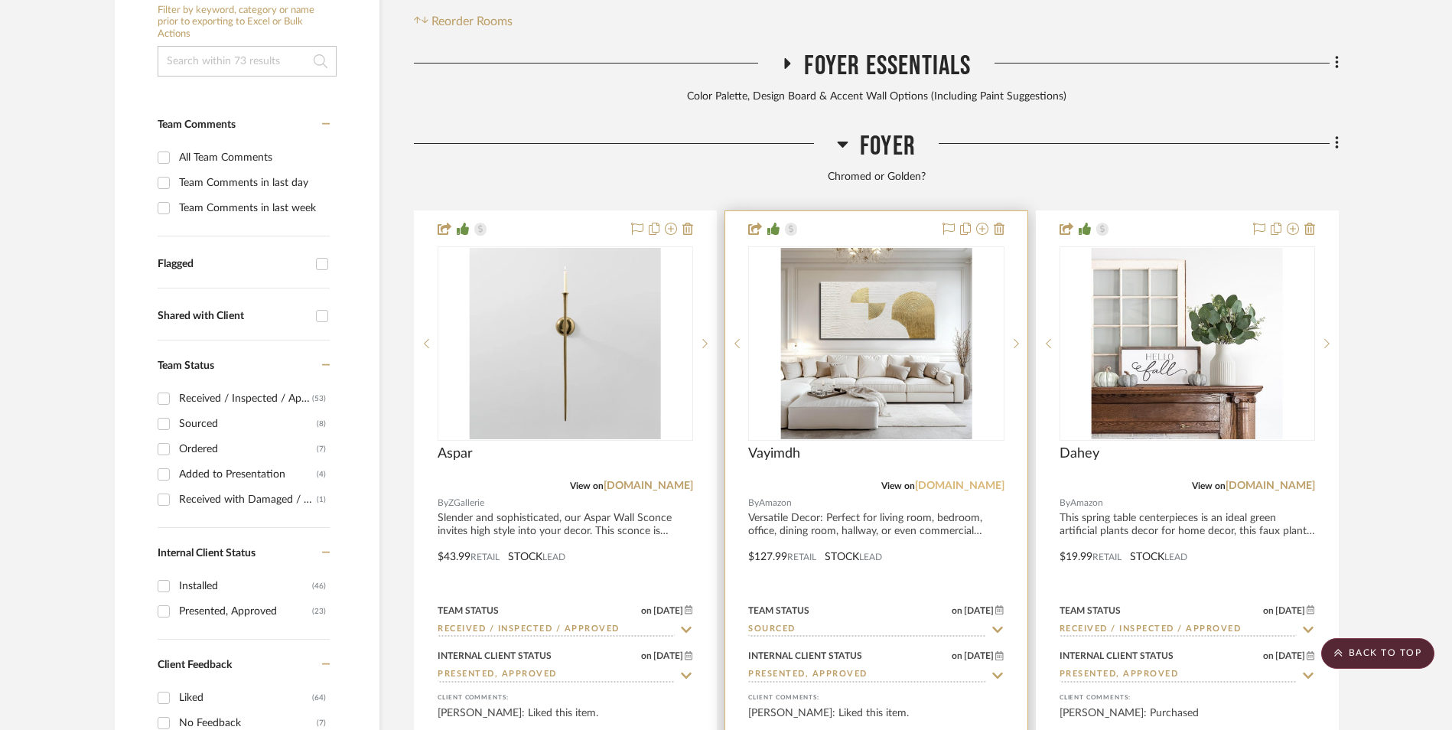
click at [987, 480] on link "[DOMAIN_NAME]" at bounding box center [960, 485] width 90 height 11
click at [855, 271] on img "0" at bounding box center [875, 343] width 191 height 191
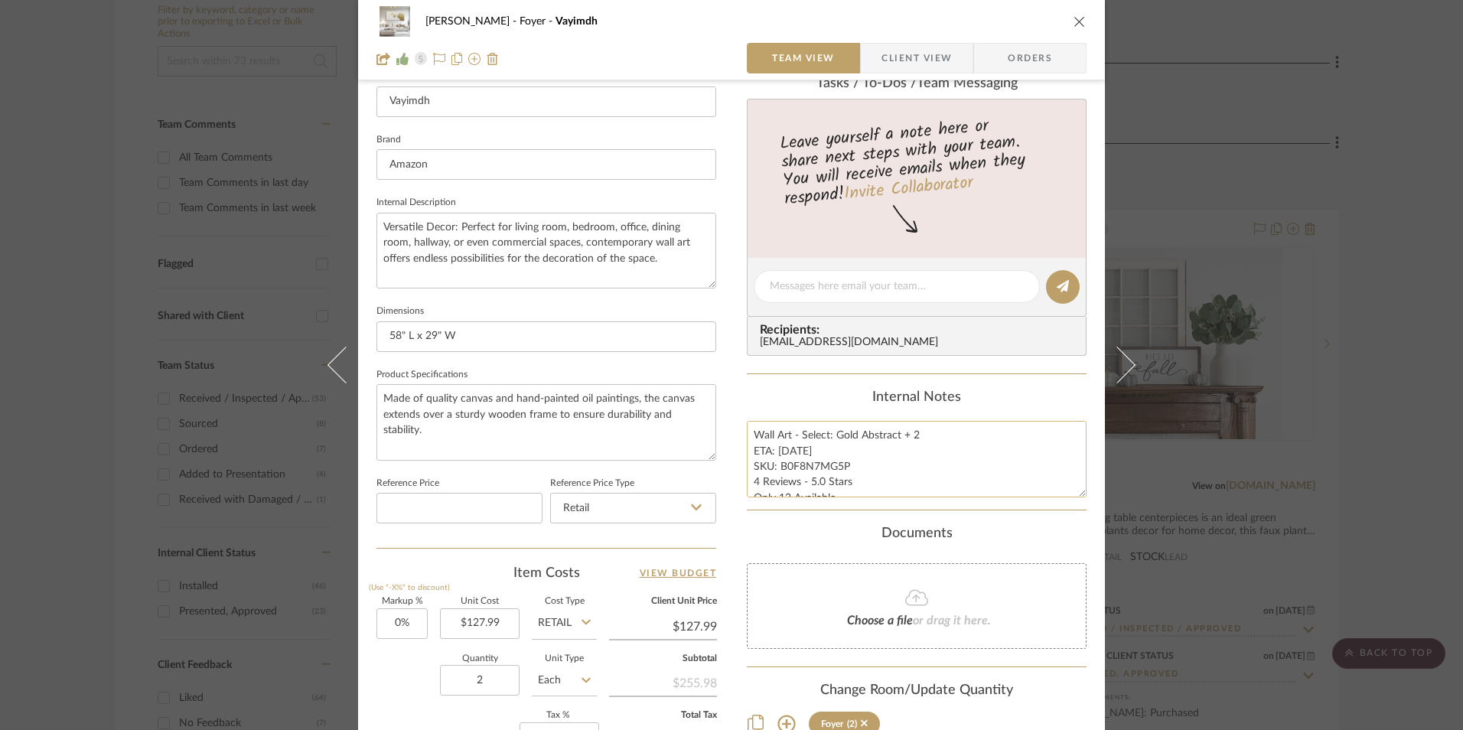
scroll to position [612, 0]
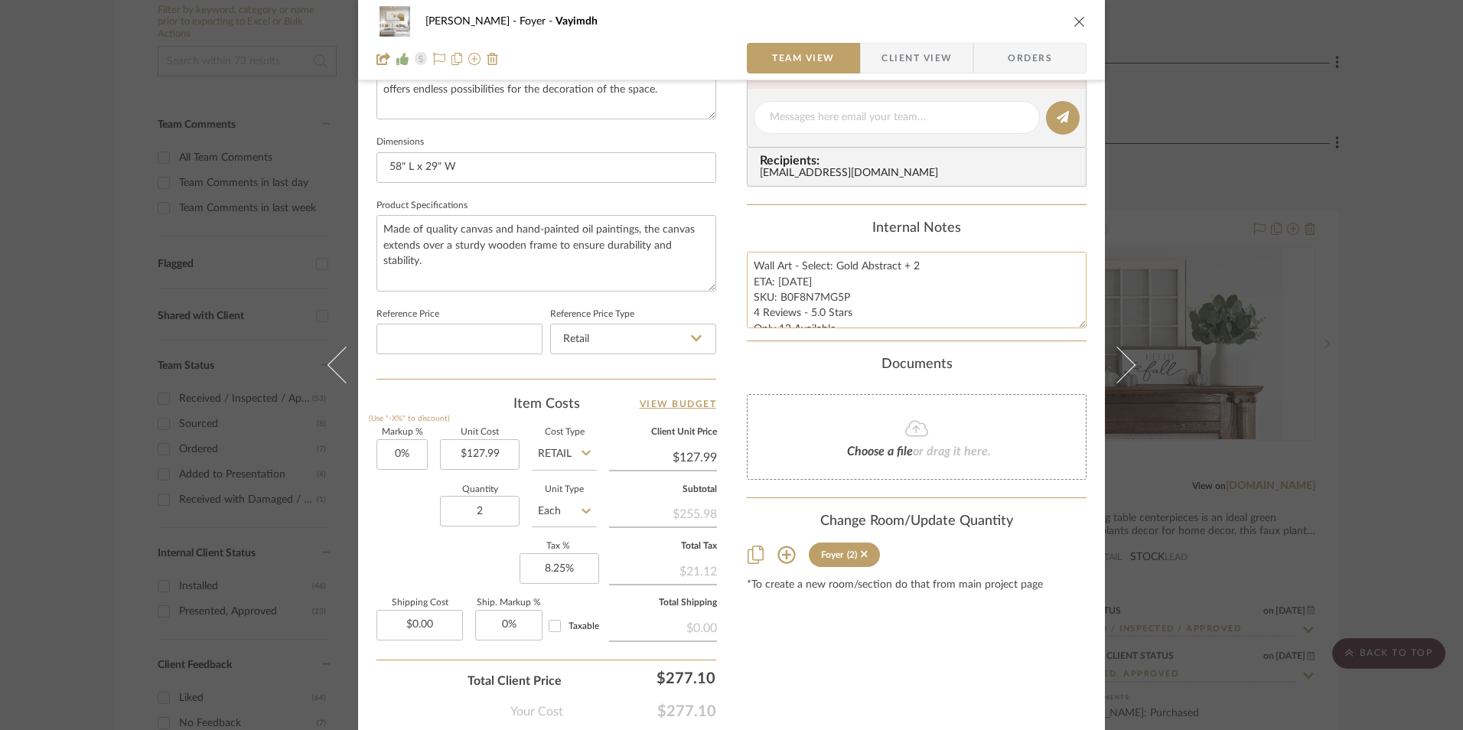
click at [789, 288] on textarea "Wall Art - Select: Gold Abstract + 2 ETA: [DATE] SKU: B0F8N7MG5P 4 Reviews - 5.…" at bounding box center [917, 290] width 340 height 76
click at [793, 282] on textarea "Wall Art - Select: Gold Abstract + 2 ETA: [DATE] SKU: B0F8N7MG5P 4 Reviews - 5.…" at bounding box center [917, 290] width 340 height 76
type textarea "Wall Art - Select: Gold Abstract + 2 ETA: [DATE] SKU: B0F8N7MG5P 4 Reviews - 5.…"
click at [806, 236] on div "Internal Notes" at bounding box center [917, 228] width 340 height 17
click at [1073, 20] on icon "close" at bounding box center [1079, 21] width 12 height 12
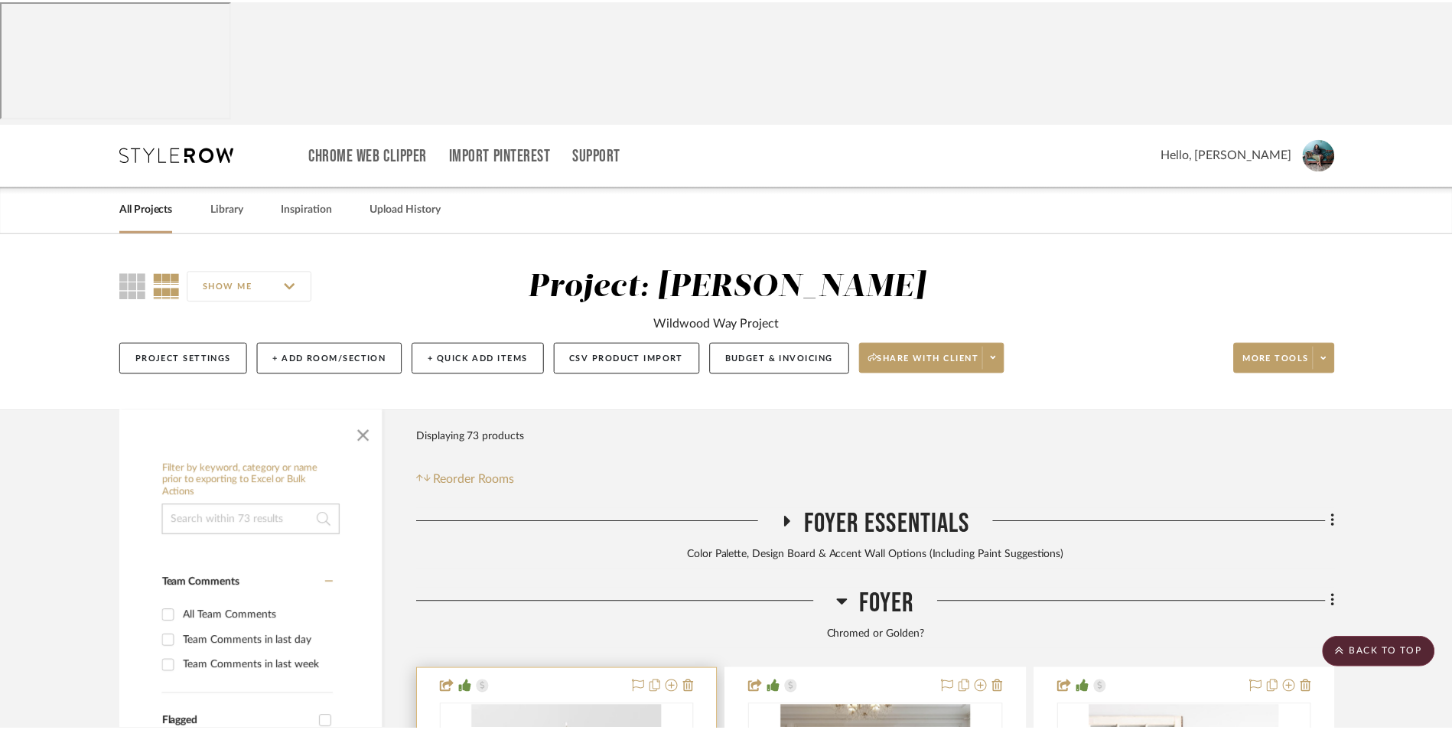
scroll to position [459, 0]
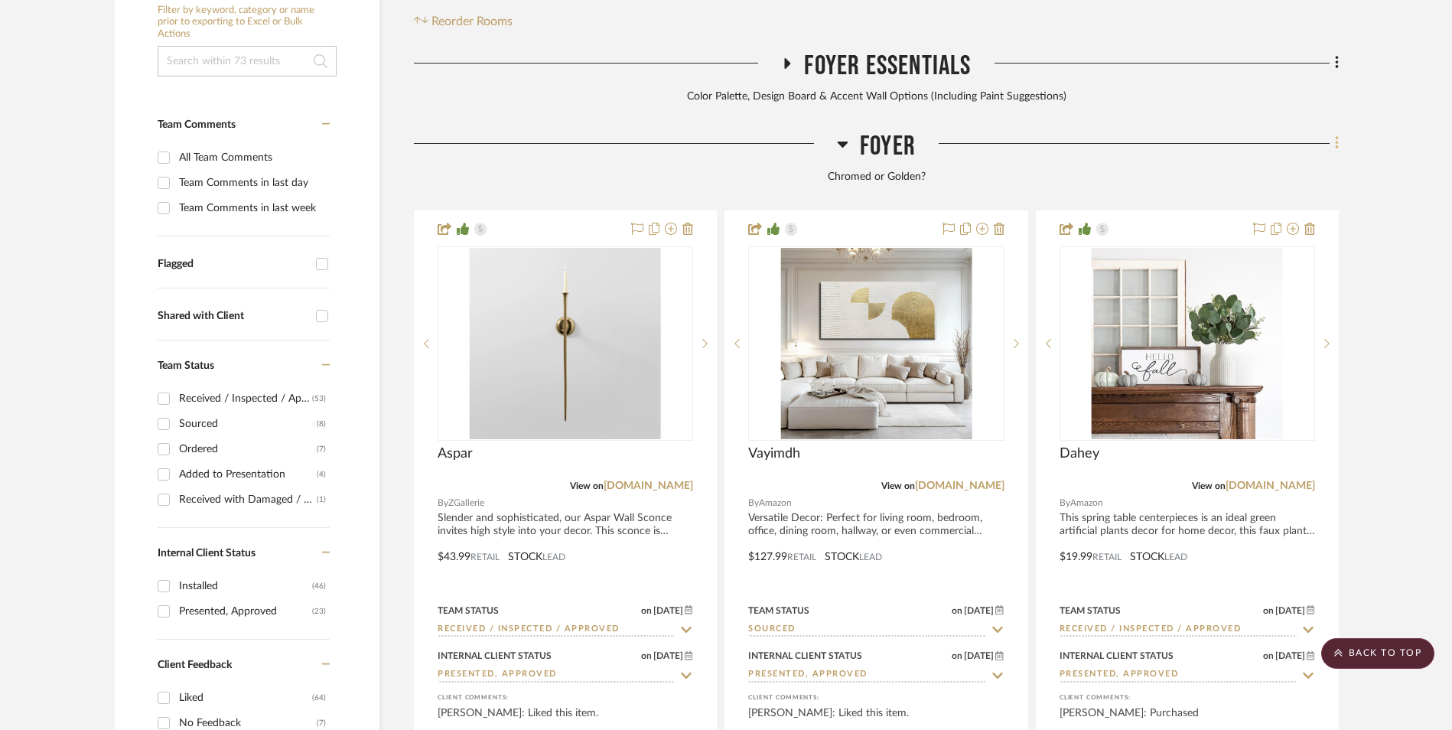
click at [1335, 135] on icon at bounding box center [1337, 143] width 5 height 17
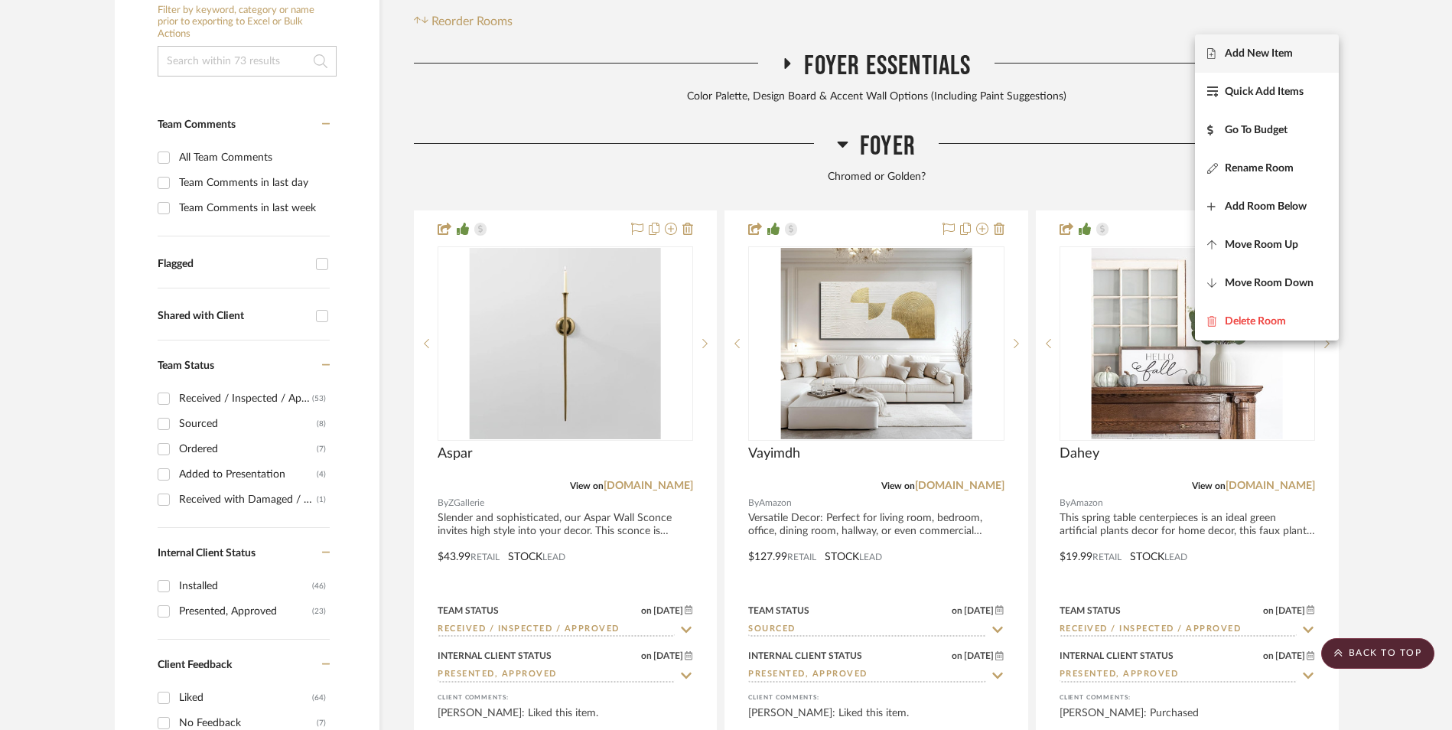
click at [1262, 66] on button "Add New Item" at bounding box center [1267, 53] width 144 height 38
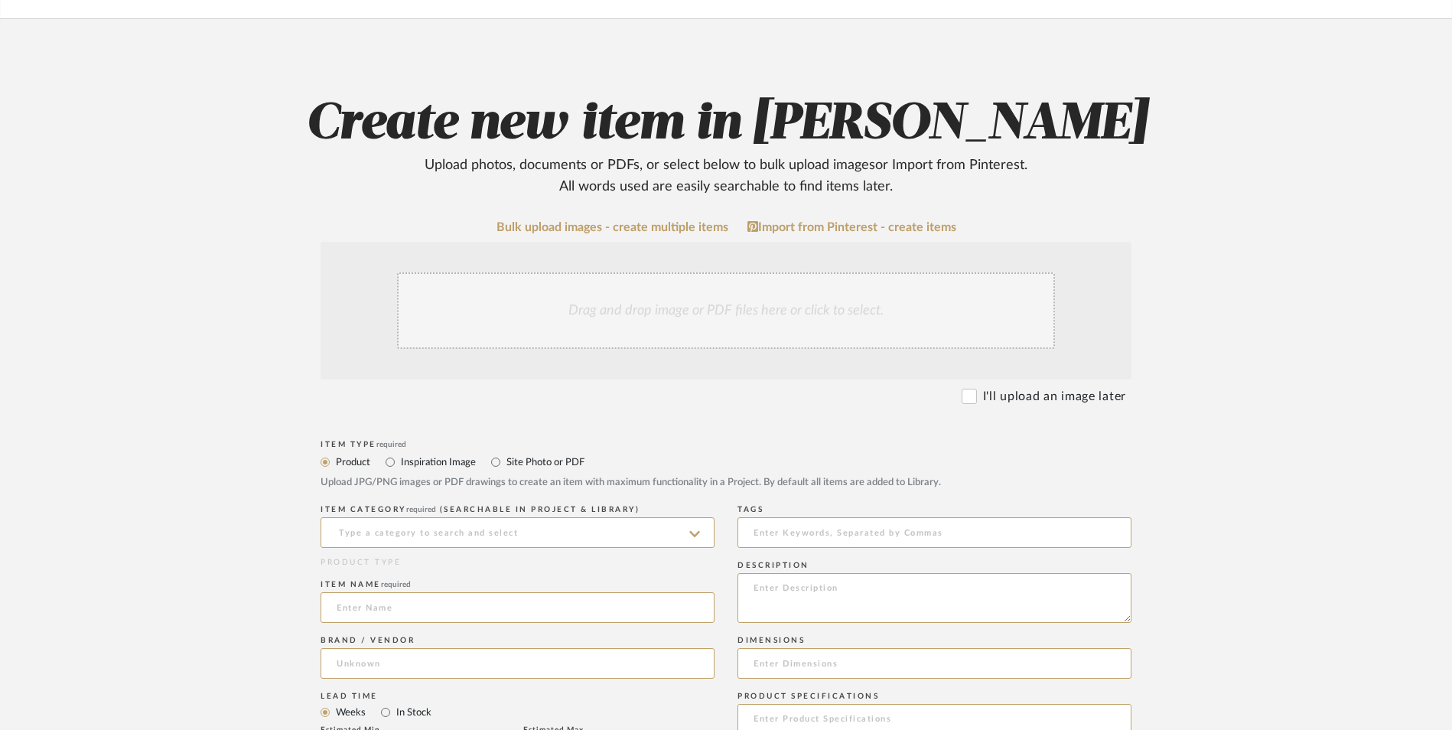
scroll to position [306, 0]
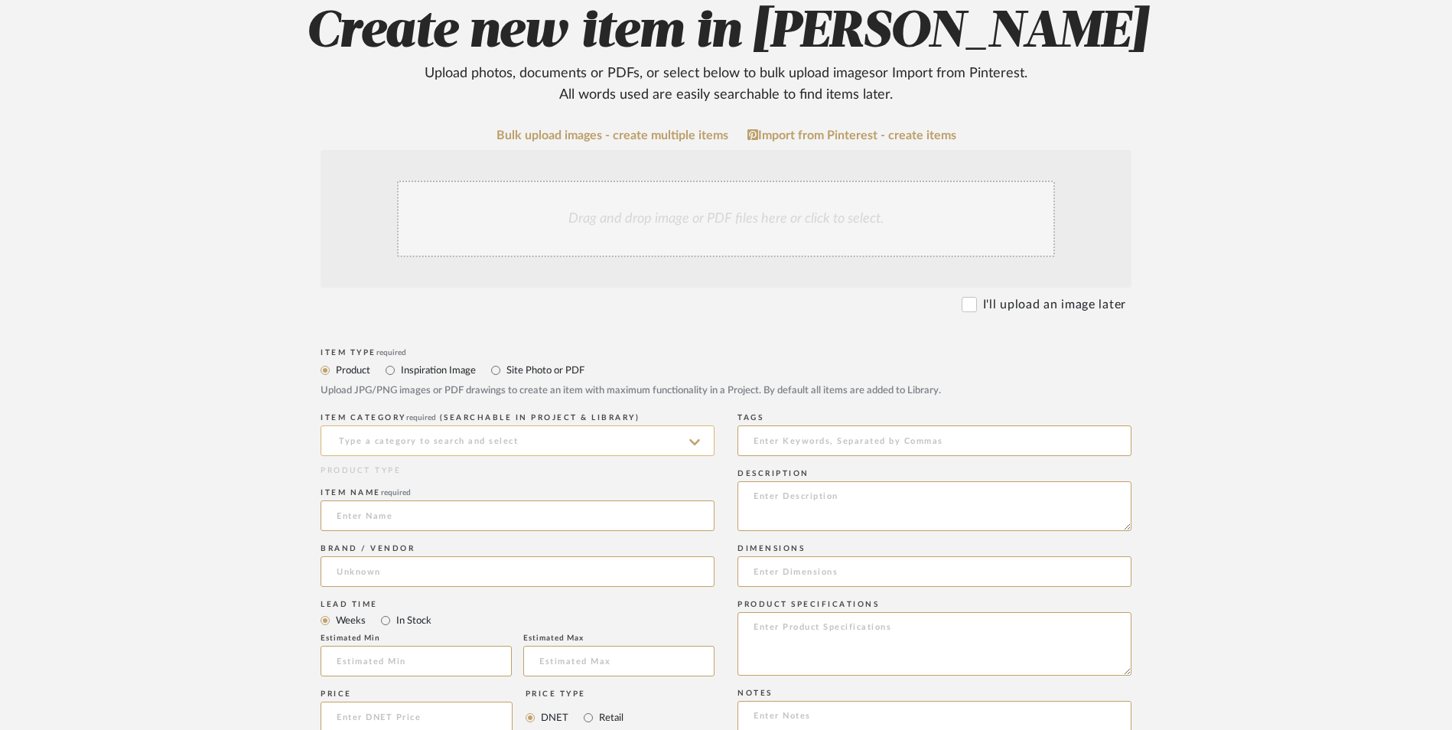
click at [428, 425] on input at bounding box center [518, 440] width 394 height 31
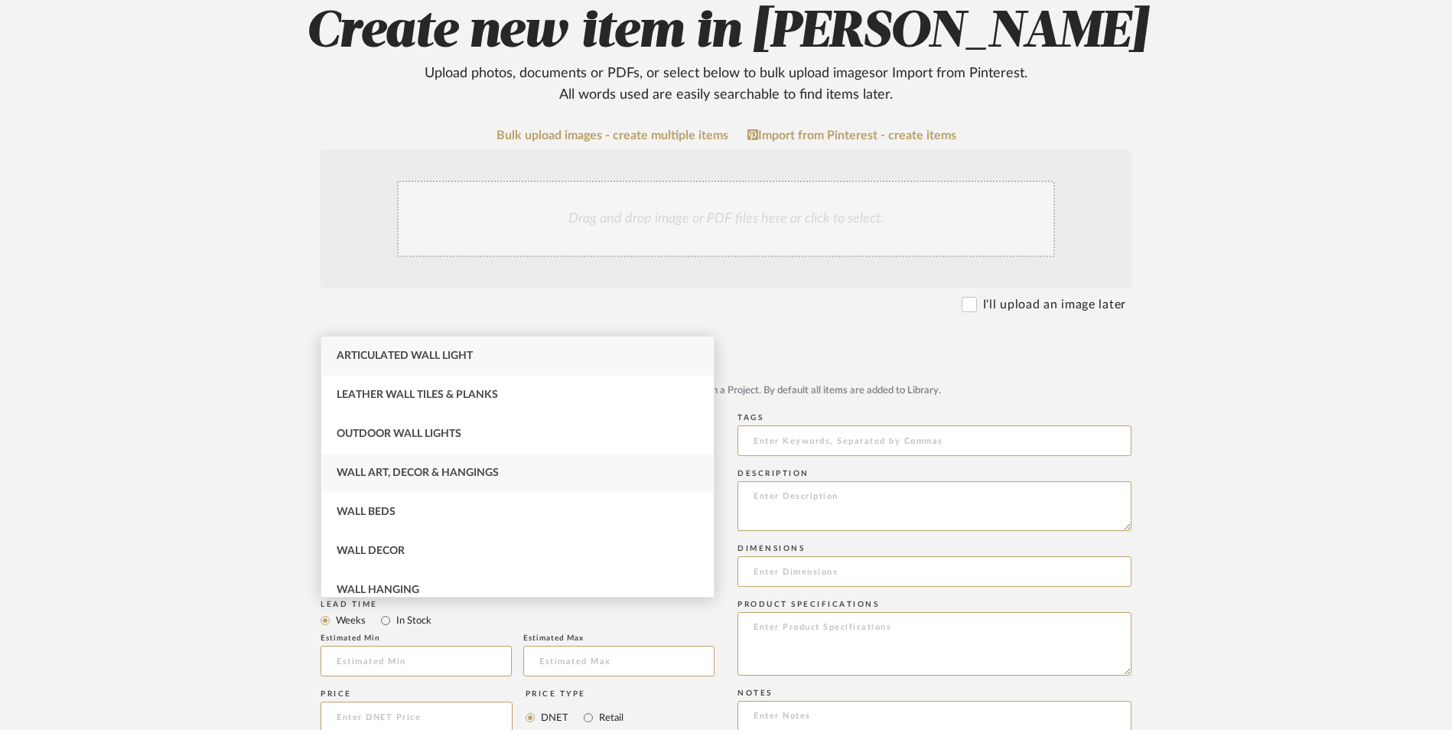
click at [437, 467] on div "Wall Art, Decor & Hangings" at bounding box center [517, 473] width 392 height 39
type input "Wall Art, Decor & Hangings"
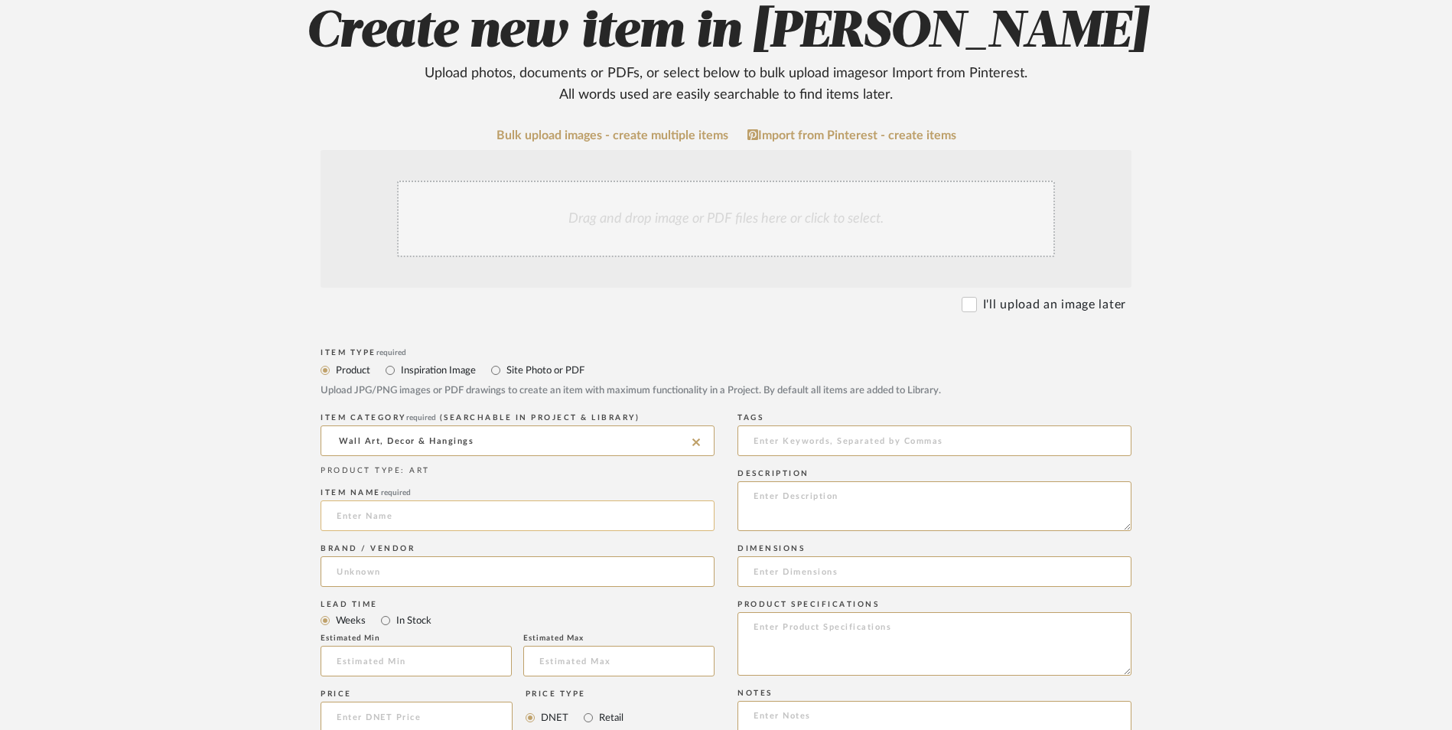
click at [402, 500] on input at bounding box center [518, 515] width 394 height 31
type input "E"
type input "Customized Canvas Prints"
click at [396, 556] on input at bounding box center [518, 571] width 394 height 31
click at [396, 480] on mat-option "Easy Canvas" at bounding box center [517, 487] width 392 height 39
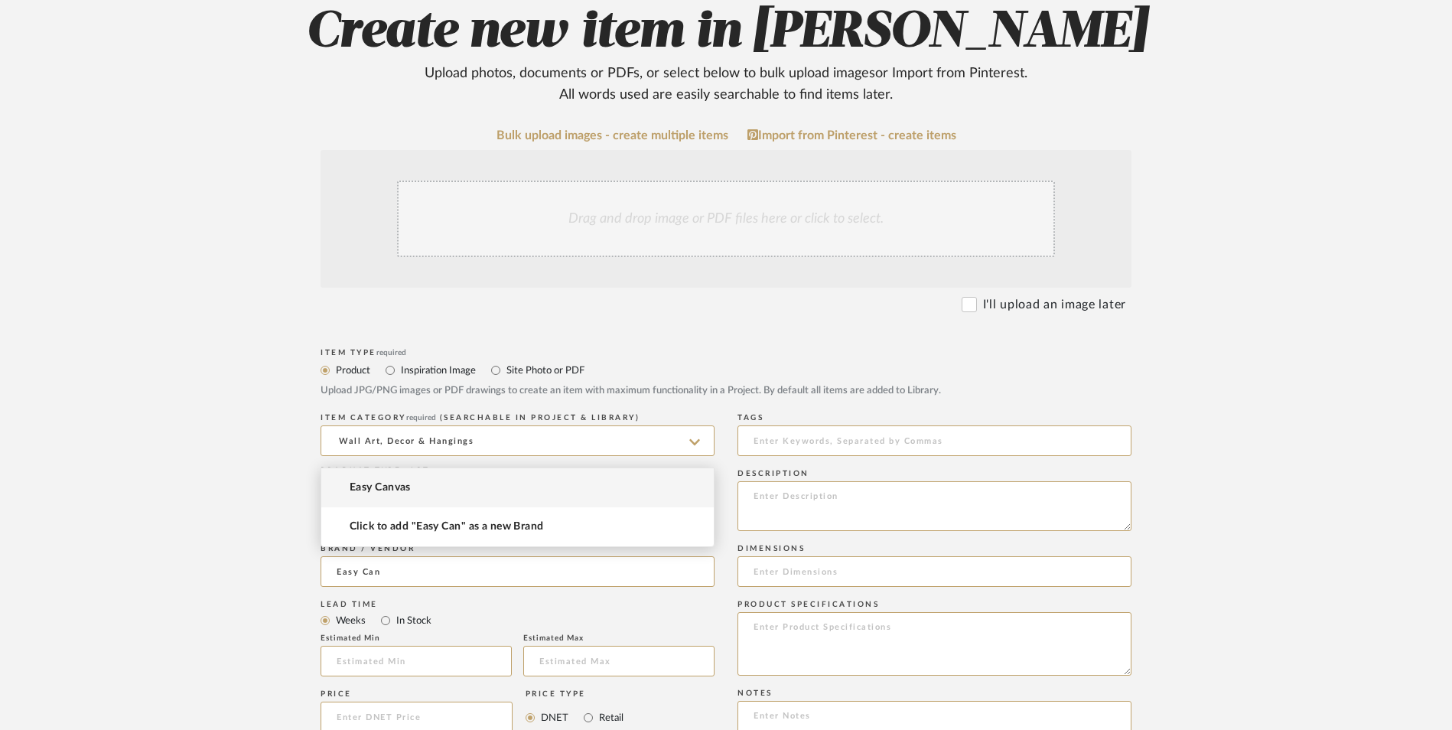
type input "Easy Canvas"
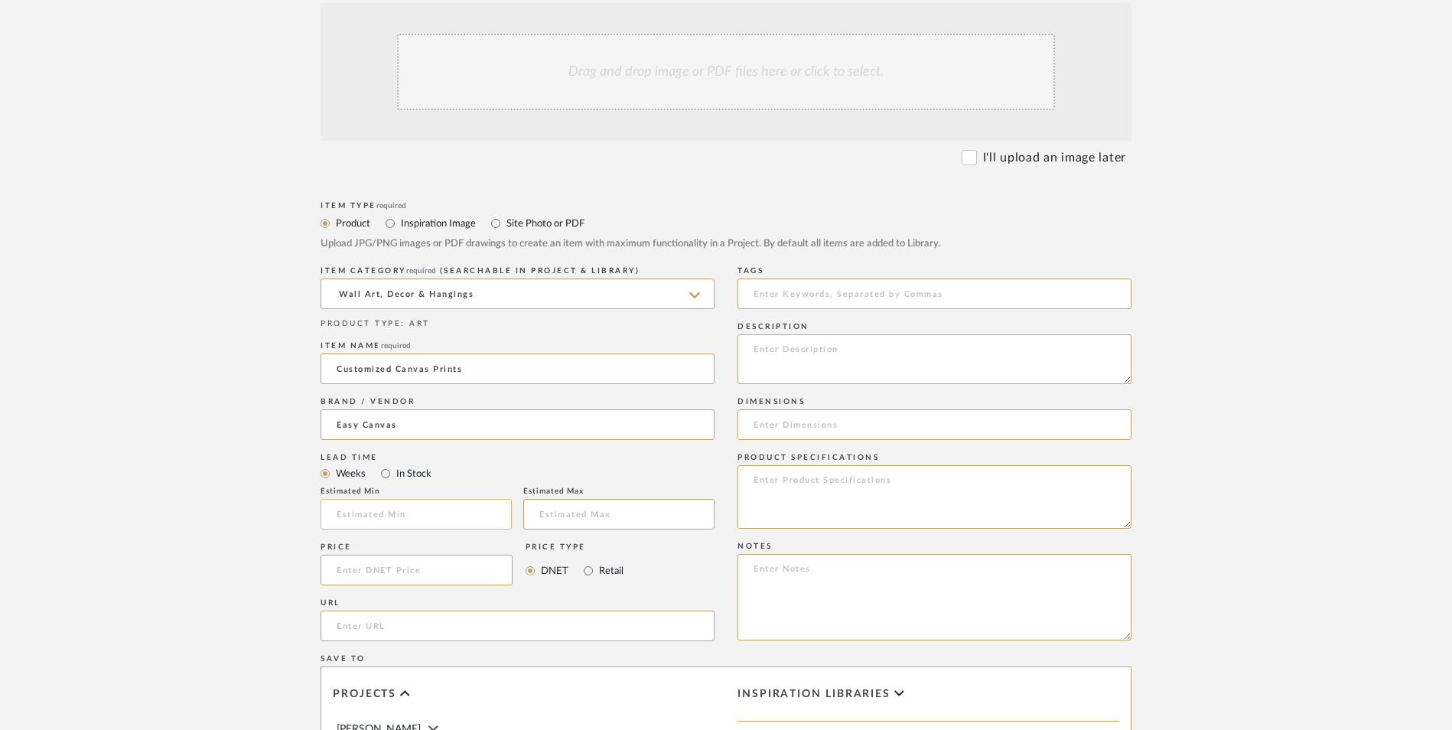
scroll to position [459, 0]
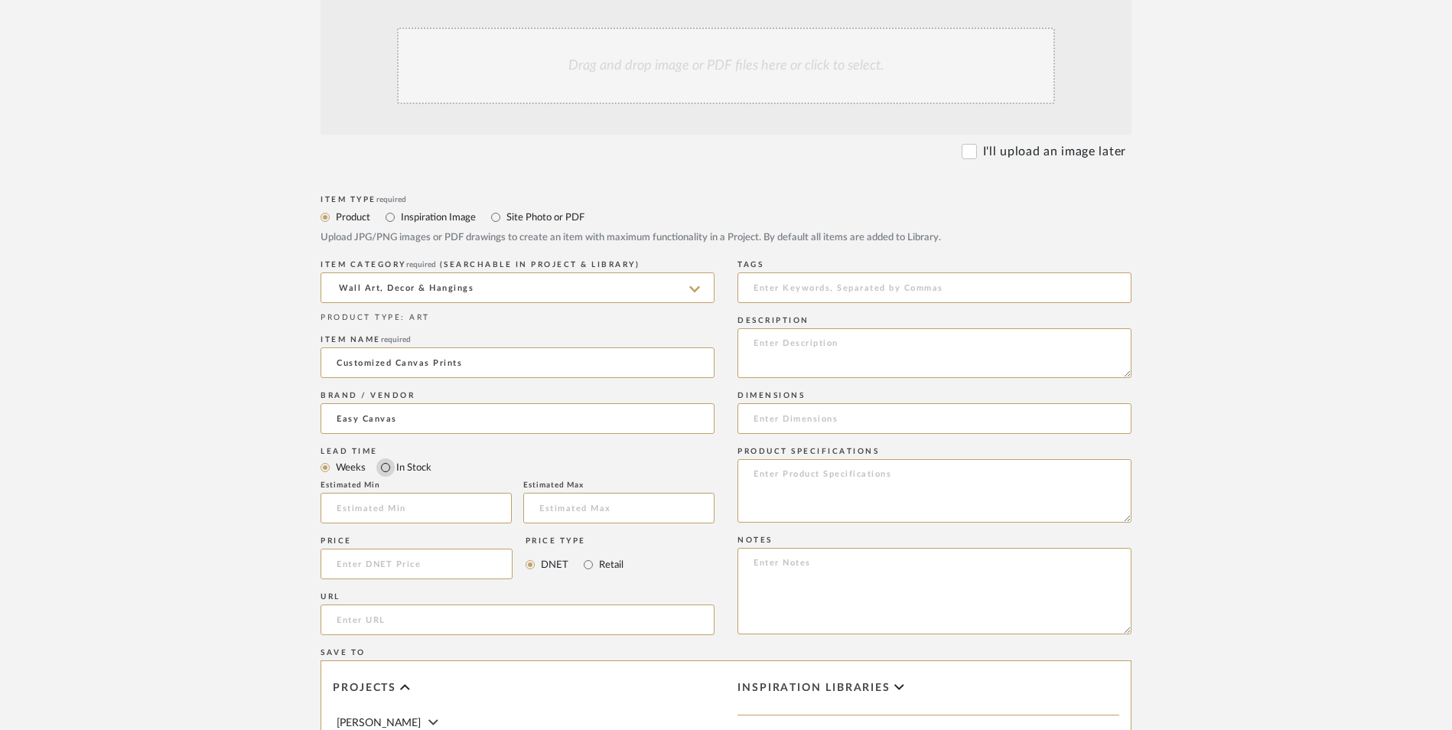
click at [385, 458] on input "In Stock" at bounding box center [385, 467] width 18 height 18
radio input "true"
drag, startPoint x: 591, startPoint y: 444, endPoint x: 591, endPoint y: 327, distance: 117.1
click at [590, 555] on input "Retail" at bounding box center [588, 564] width 18 height 18
radio input "true"
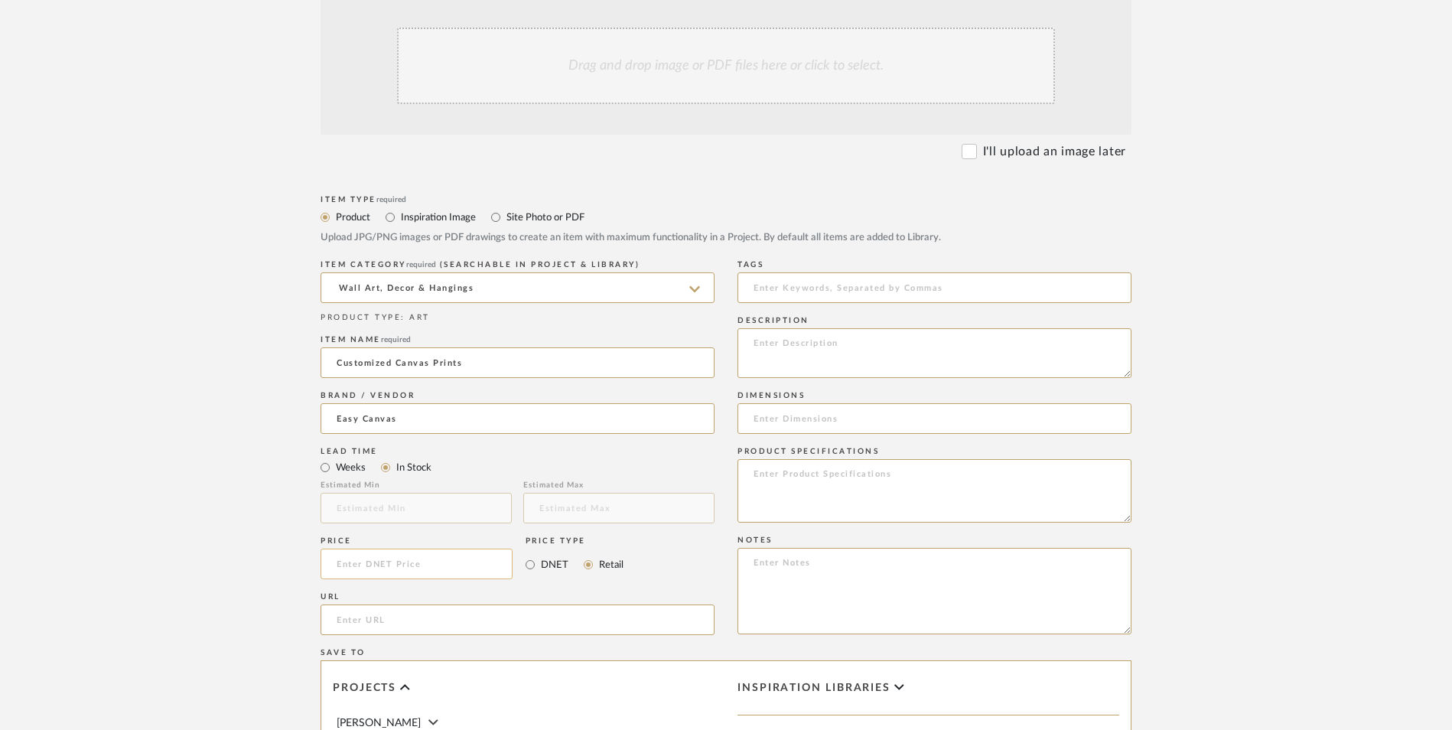
click at [429, 549] on input at bounding box center [417, 564] width 192 height 31
type input "$45.30"
click at [210, 594] on upload-items "Create new item in [PERSON_NAME] Upload photos, documents or PDFs, or select be…" at bounding box center [726, 448] width 1452 height 1349
click at [351, 604] on input "url" at bounding box center [518, 619] width 394 height 31
paste input "[URL][DOMAIN_NAME]"
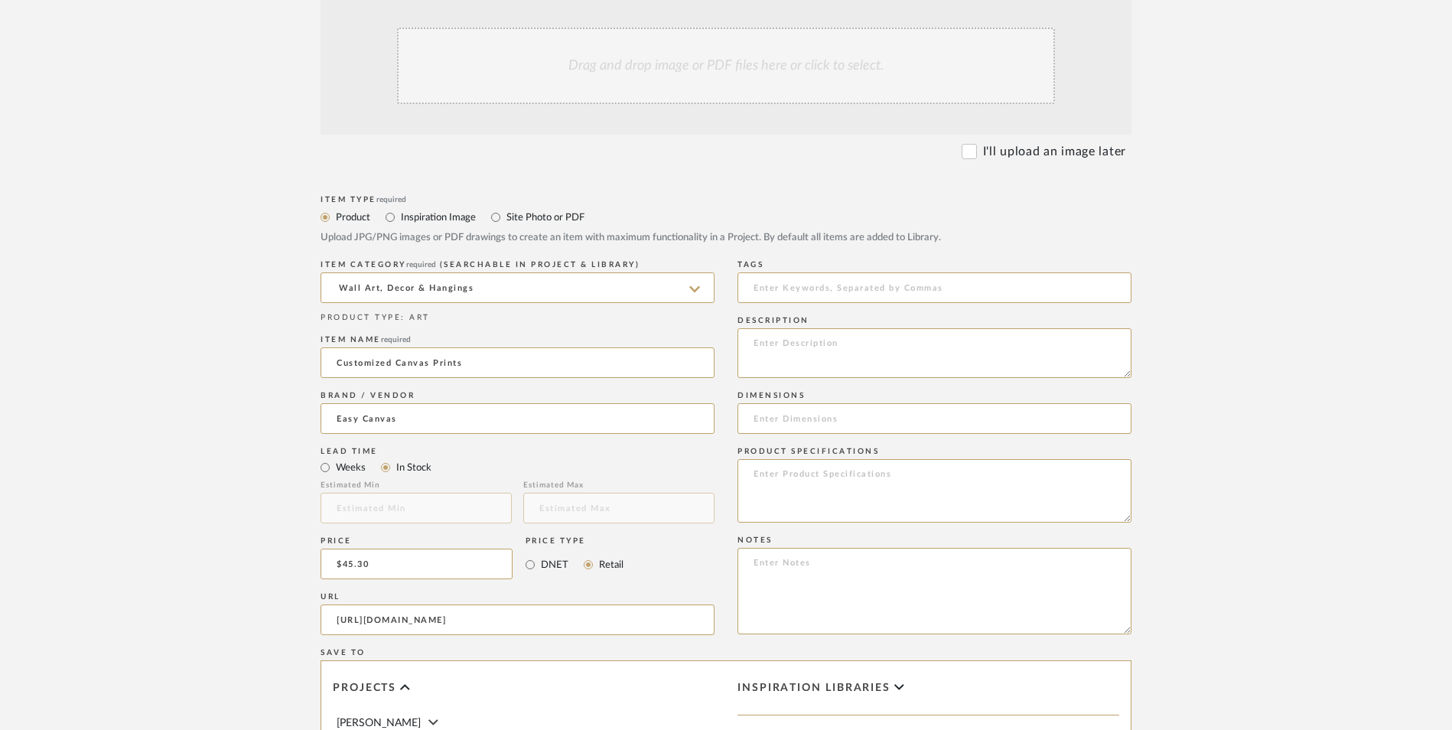
type input "[URL][DOMAIN_NAME]"
click at [222, 387] on upload-items "Create new item in [PERSON_NAME] Upload photos, documents or PDFs, or select be…" at bounding box center [726, 448] width 1452 height 1349
click at [831, 548] on textarea at bounding box center [935, 591] width 394 height 86
paste textarea "Option 1: ETA: SKU: Reviews - Stars Return | Refund Policy:"
drag, startPoint x: 802, startPoint y: 438, endPoint x: 725, endPoint y: 439, distance: 76.5
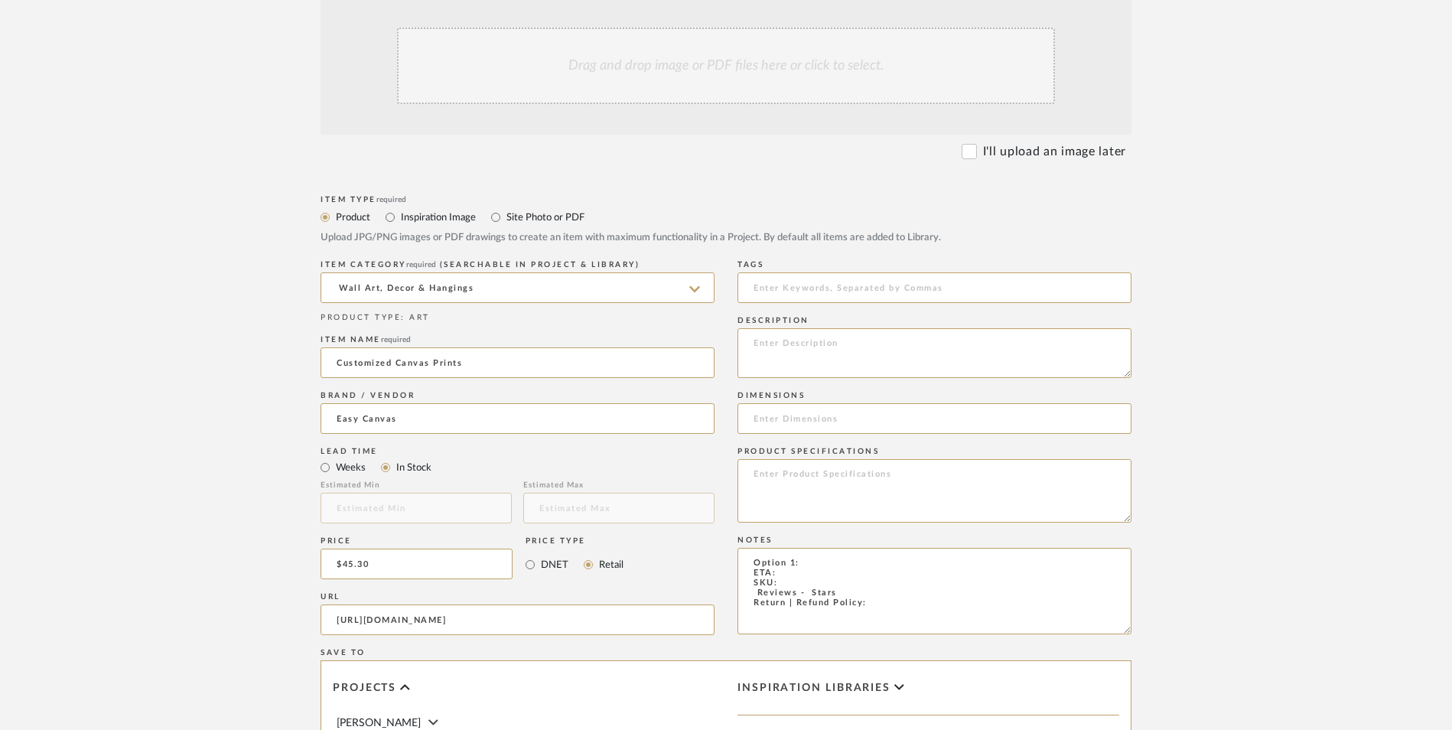
click at [725, 439] on div "Item Type required Product Inspiration Image Site Photo or PDF Upload JPG/PNG i…" at bounding box center [726, 638] width 811 height 894
click at [787, 548] on textarea "Oversized Canvas Prints ETA: SKU: Reviews - Stars Return | Refund Policy:" at bounding box center [935, 591] width 394 height 86
click at [814, 548] on textarea "Oversized Canvas Prints ETA: [DATE] SKU: Reviews - Stars Return | Refund Policy:" at bounding box center [935, 591] width 394 height 86
drag, startPoint x: 829, startPoint y: 471, endPoint x: 746, endPoint y: 459, distance: 84.2
click at [746, 548] on textarea "Oversized Canvas Prints ETA: [DATE] SKU: Reviews - Stars Return | Refund Policy:" at bounding box center [935, 591] width 394 height 86
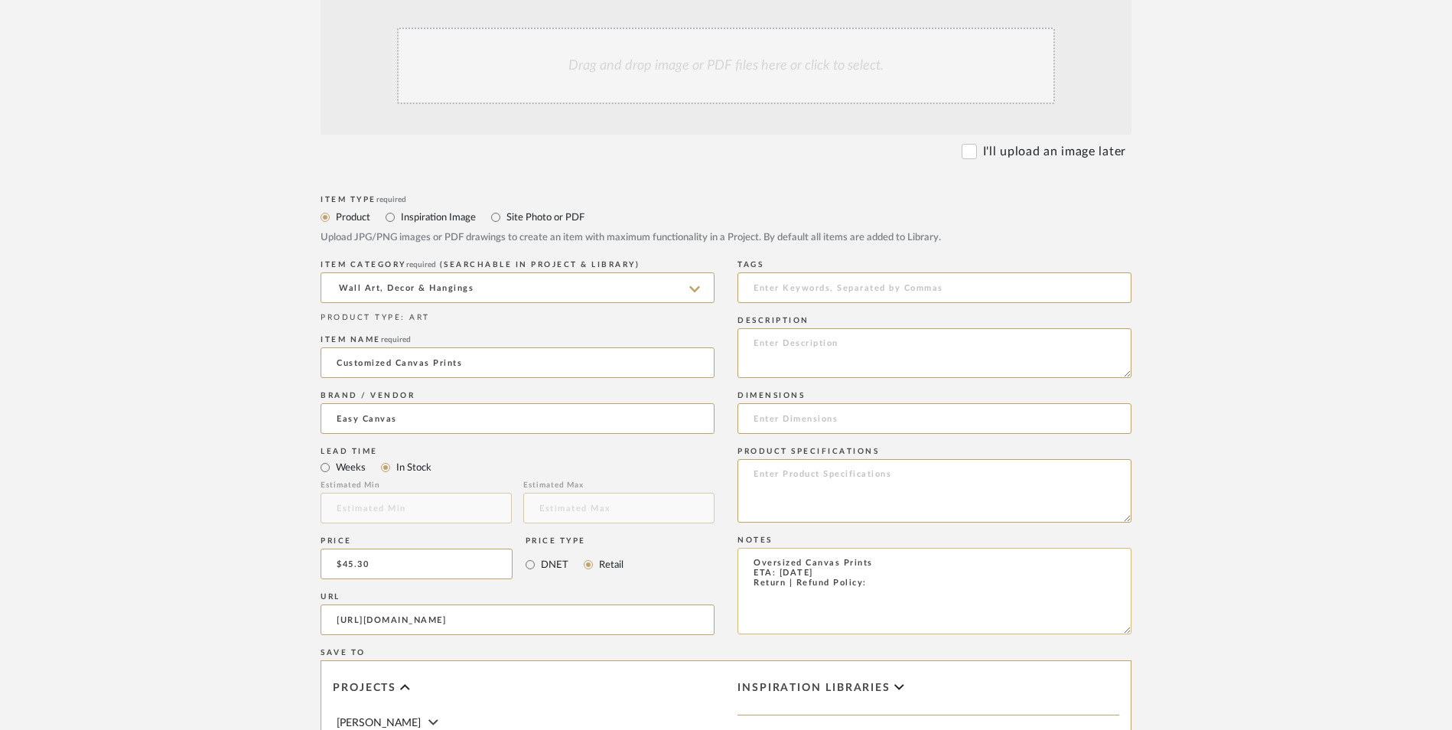
click at [870, 548] on textarea "Oversized Canvas Prints ETA: [DATE] Return | Refund Policy:" at bounding box center [935, 591] width 394 height 86
type textarea "Oversized Canvas Prints ETA: [DATE] Return | Refund Policy: Not Accepted"
click at [786, 403] on input at bounding box center [935, 418] width 394 height 31
drag, startPoint x: 773, startPoint y: 294, endPoint x: 665, endPoint y: 288, distance: 108.8
click at [665, 288] on div "Item Type required Product Inspiration Image Site Photo or PDF Upload JPG/PNG i…" at bounding box center [726, 638] width 811 height 894
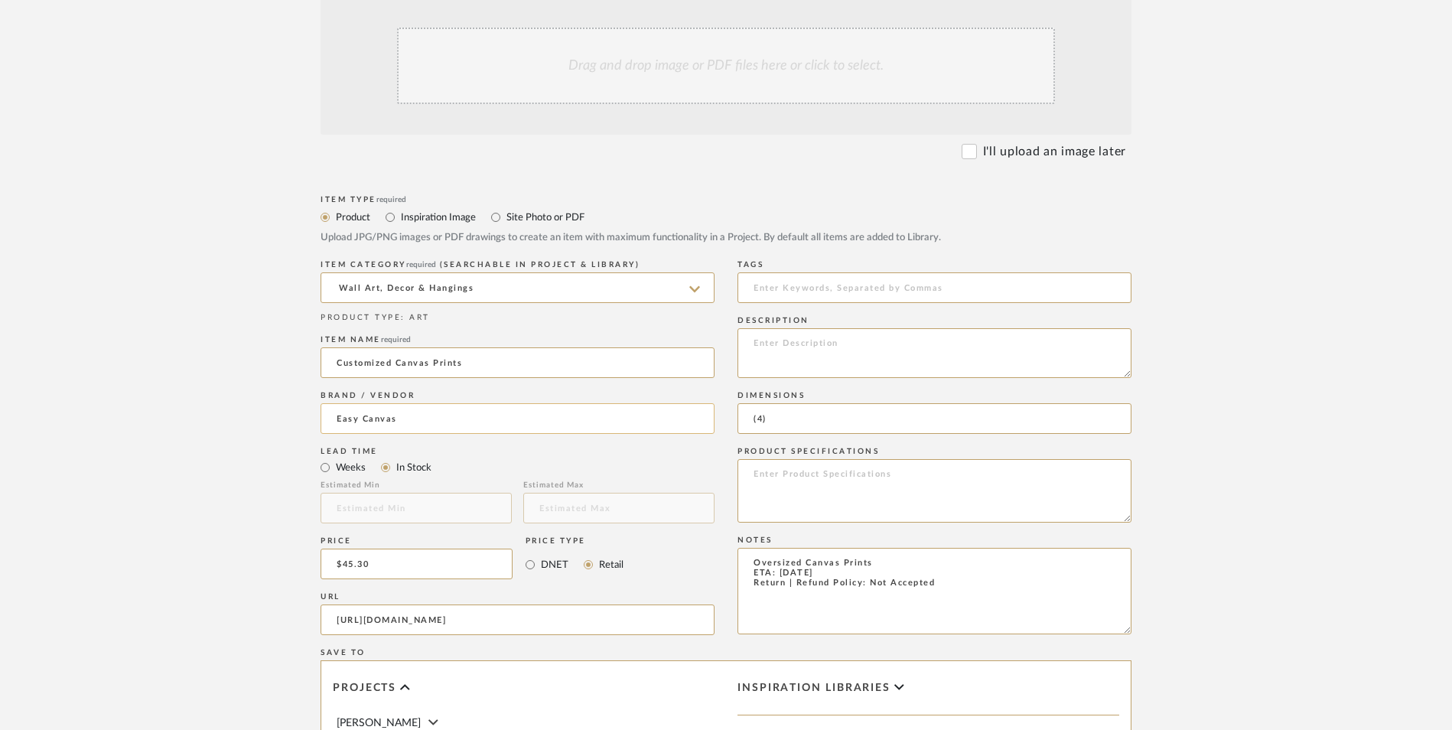
paste input "30' W x 40' L"
click at [878, 403] on input "(4) 30' W x 40' L or" at bounding box center [935, 418] width 394 height 31
paste input "(2) 40' W x 60' L"
type input "(4) 30' W x 40' L or (2) 40' W x 60' L"
click at [1151, 291] on form "Bulk upload images - create multiple items Import from Pinterest - create items…" at bounding box center [726, 530] width 975 height 1109
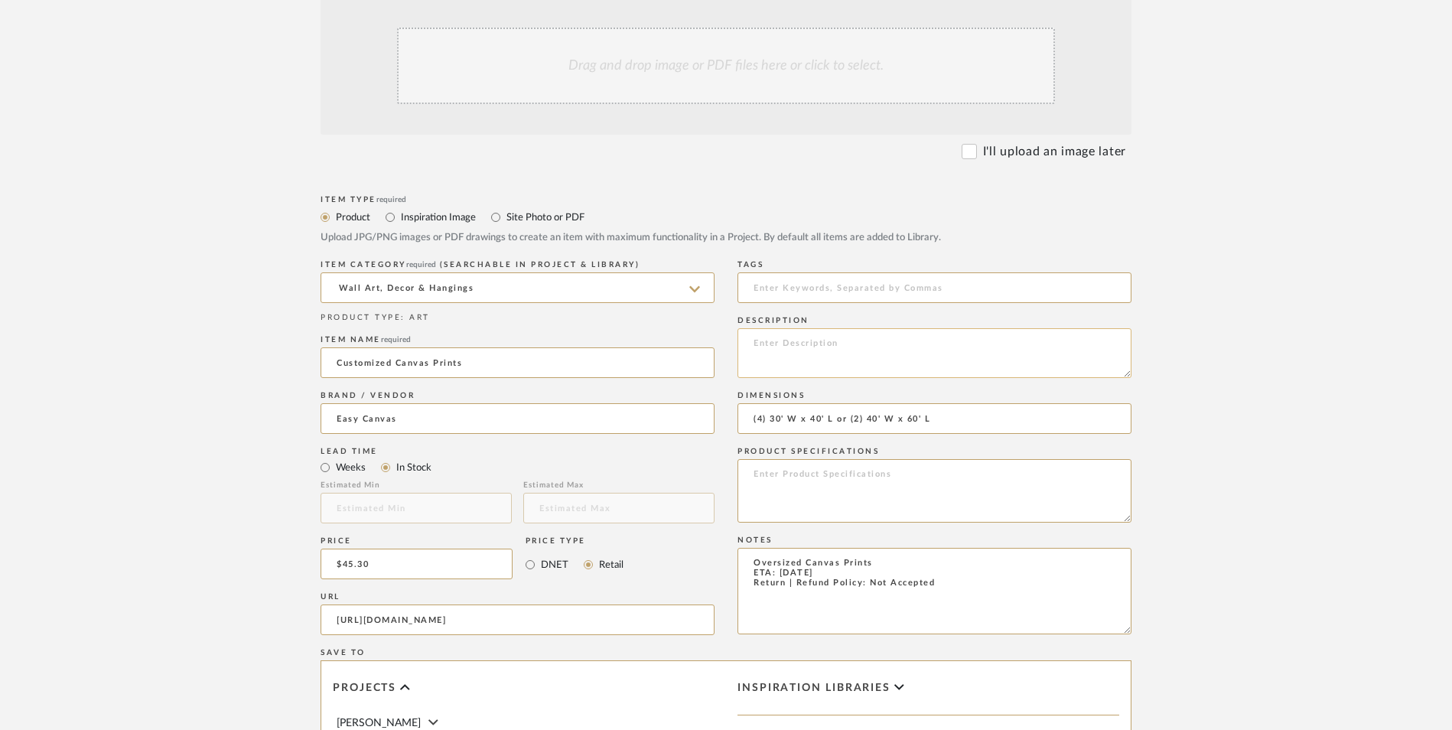
click at [786, 328] on textarea at bounding box center [935, 353] width 394 height 50
type textarea "Oversized Cuztomized Canvas Prints"
click at [777, 459] on textarea at bounding box center [935, 490] width 394 height 63
type textarea "Gallery Wrapped"
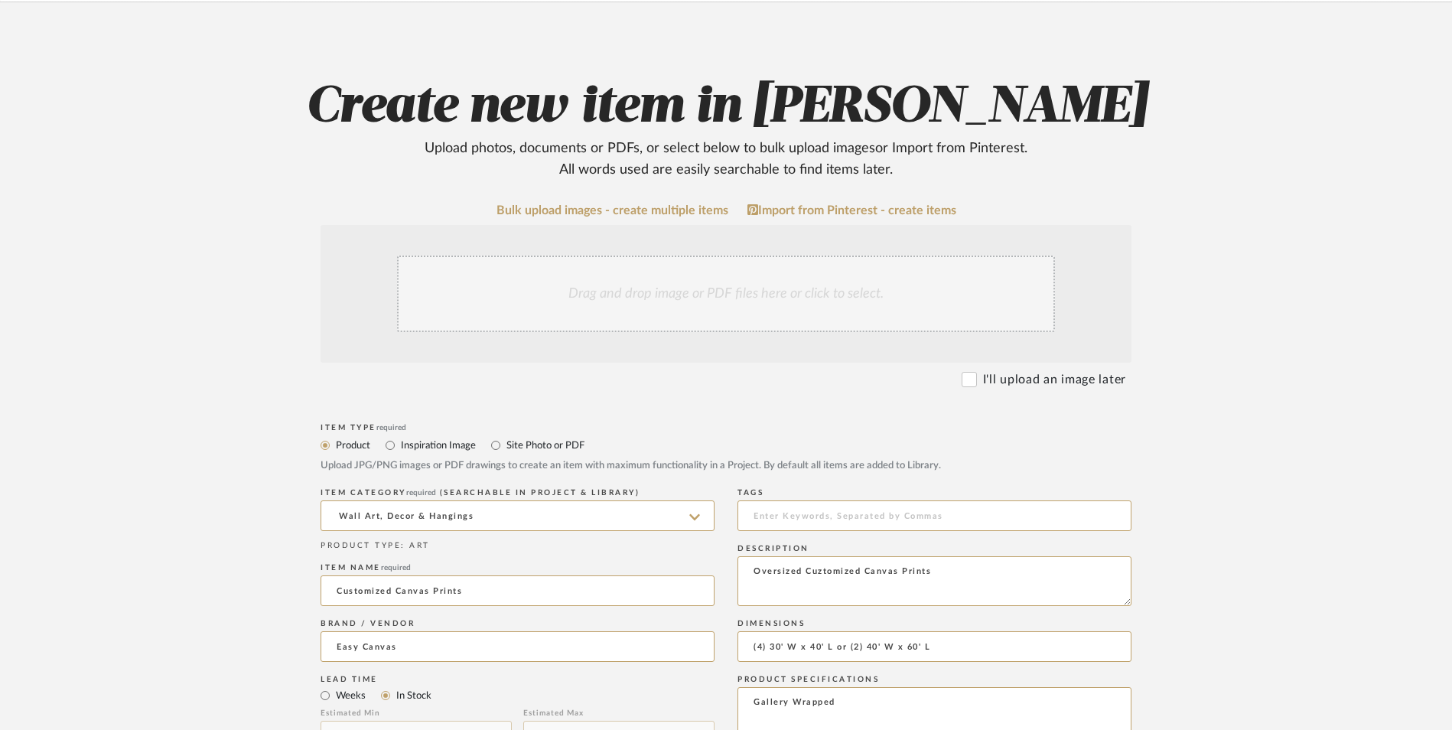
scroll to position [230, 0]
click at [694, 257] on div "Drag and drop image or PDF files here or click to select." at bounding box center [726, 295] width 658 height 77
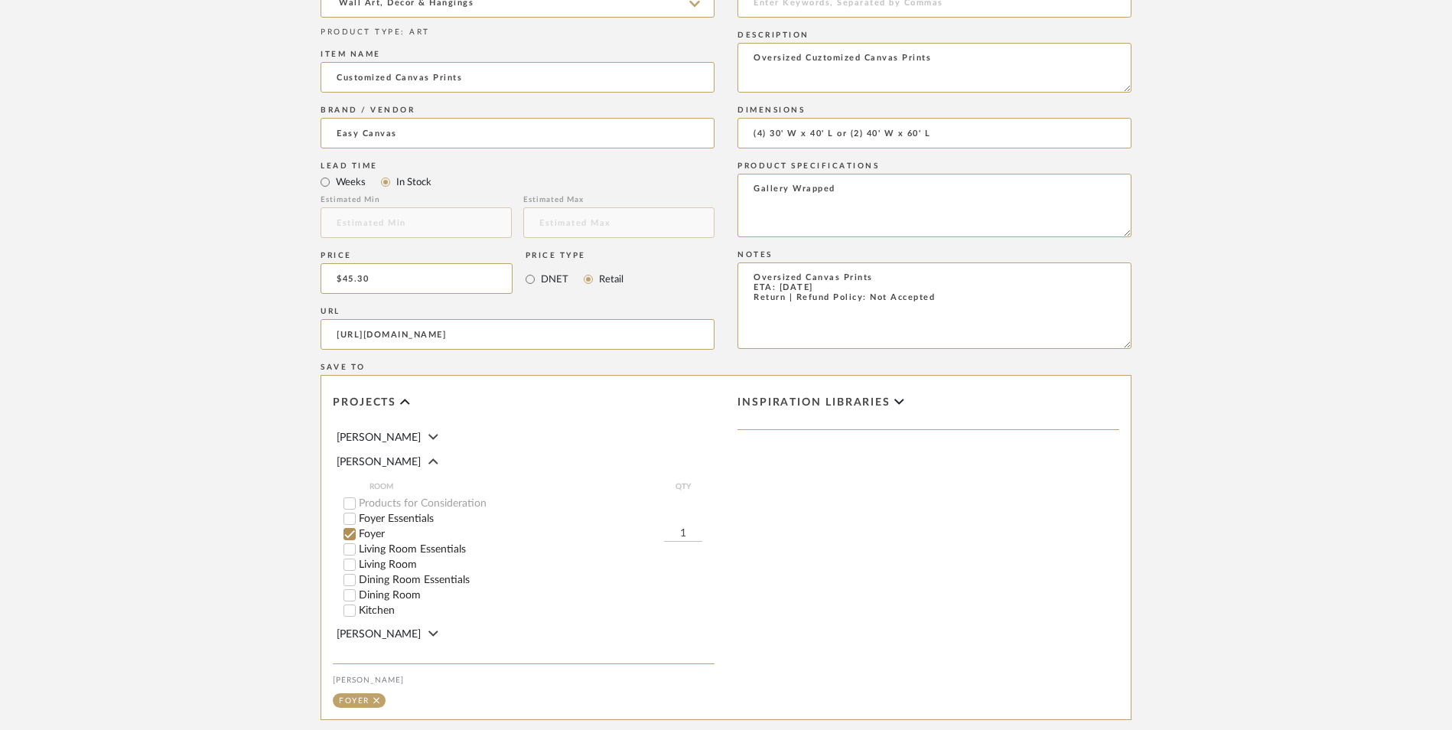
scroll to position [918, 0]
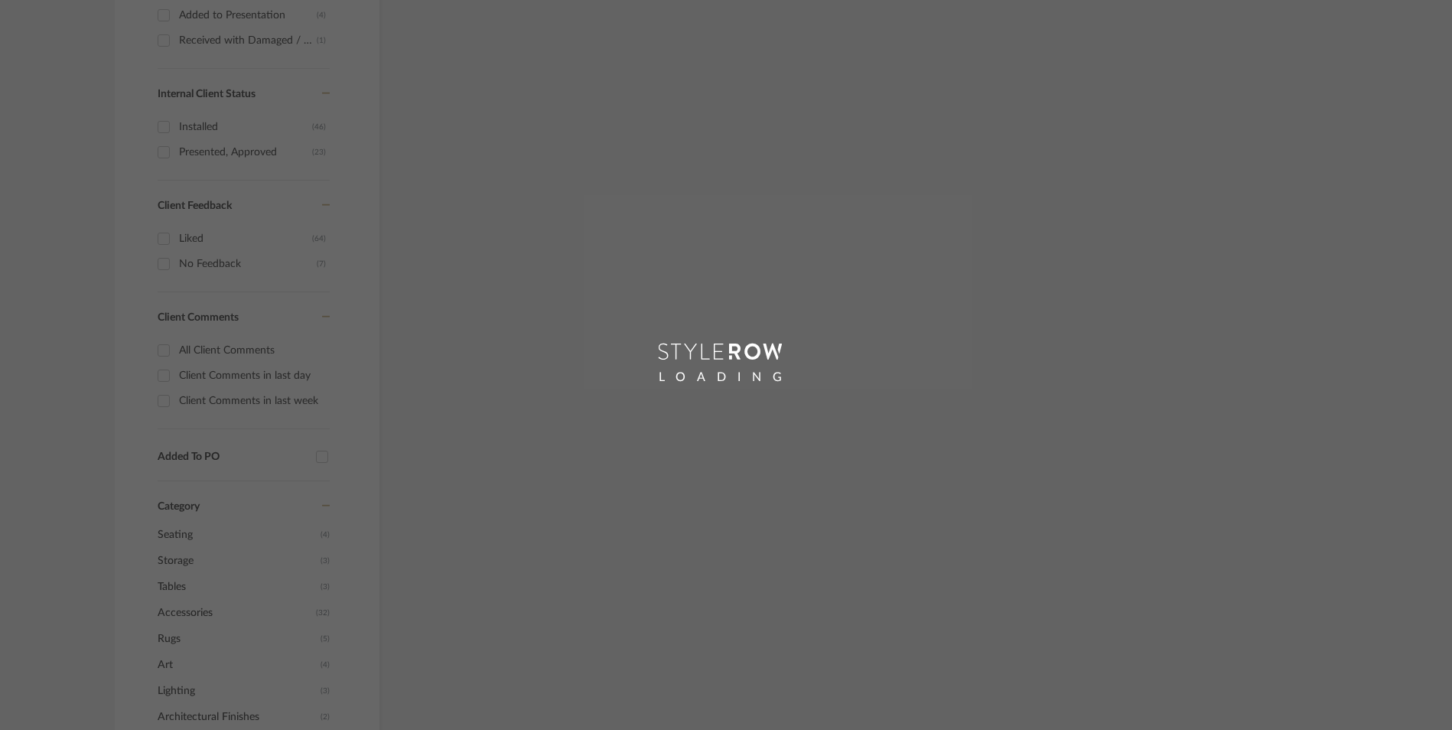
scroll to position [116, 0]
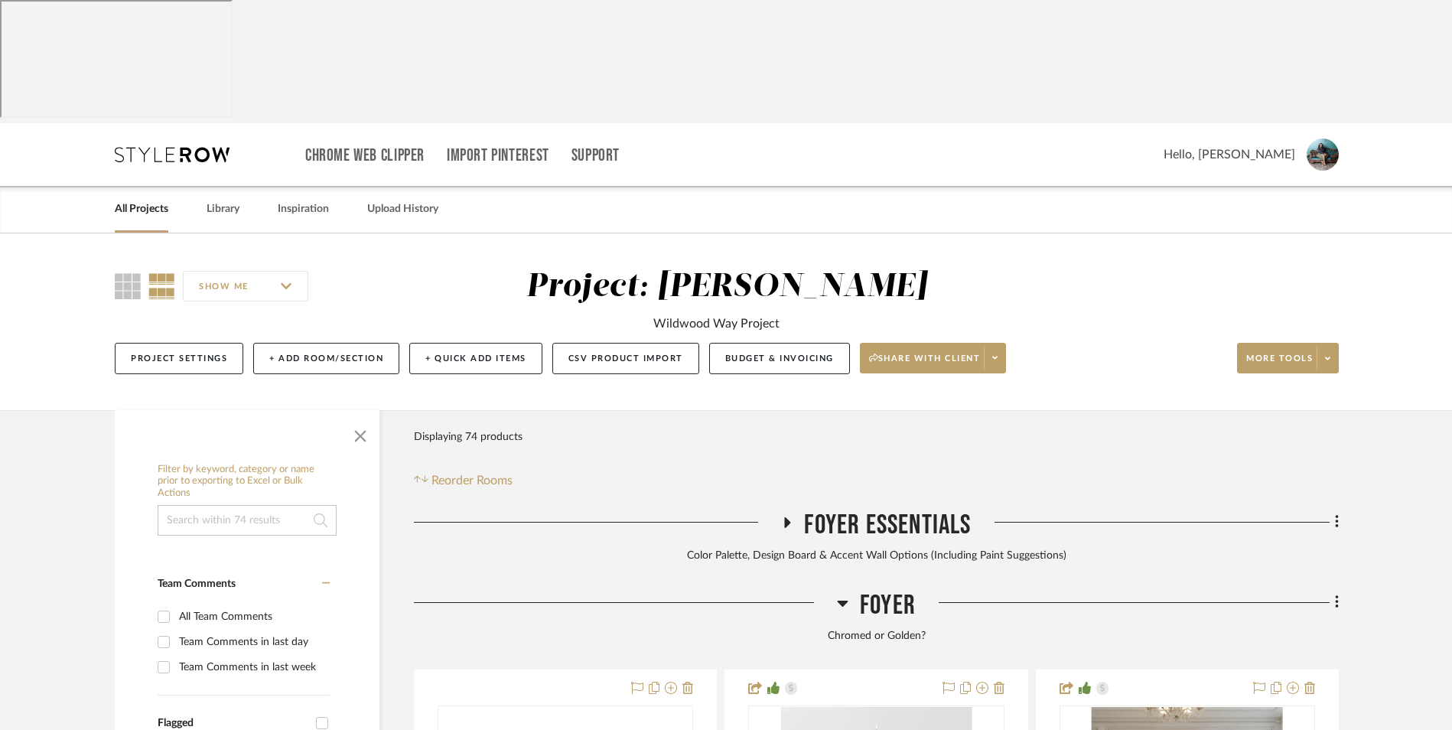
click at [145, 199] on link "All Projects" at bounding box center [142, 209] width 54 height 21
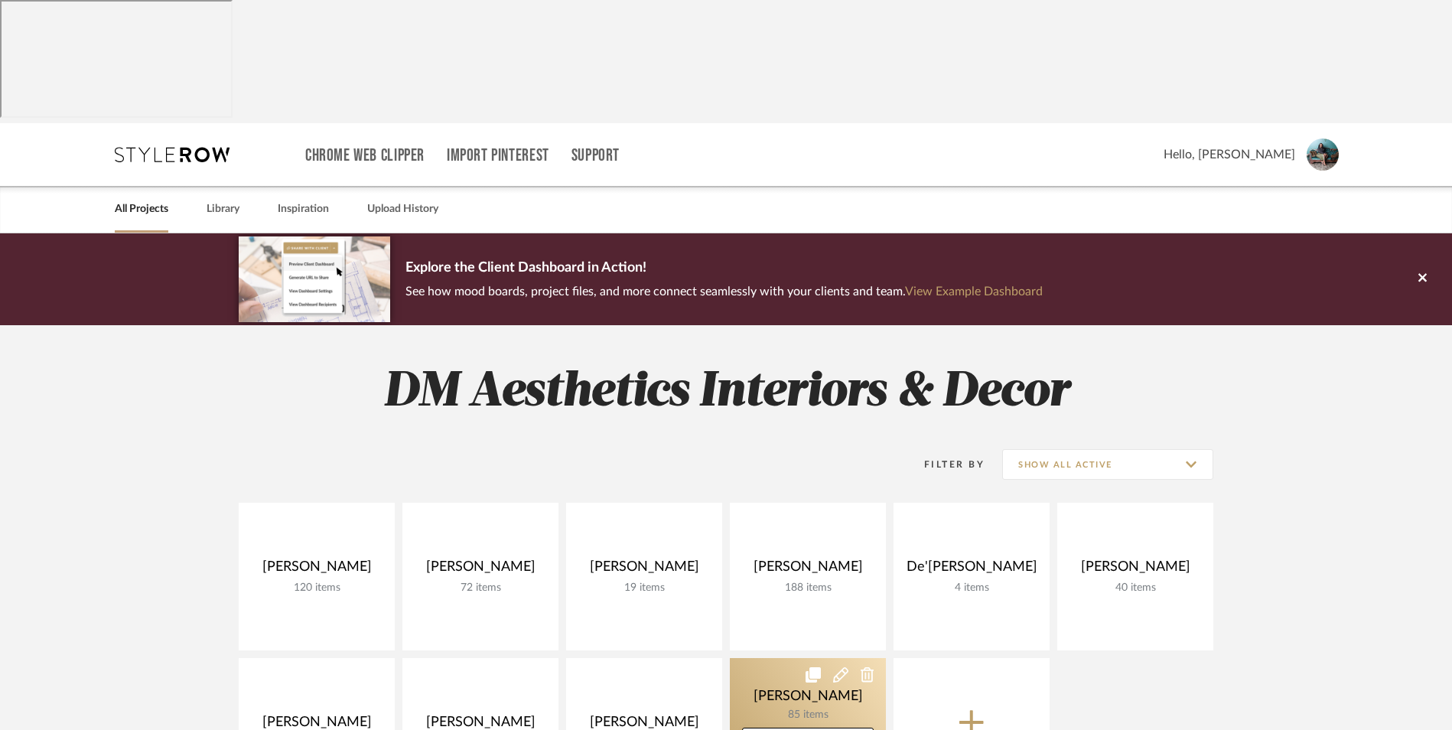
click at [762, 658] on link at bounding box center [808, 732] width 156 height 148
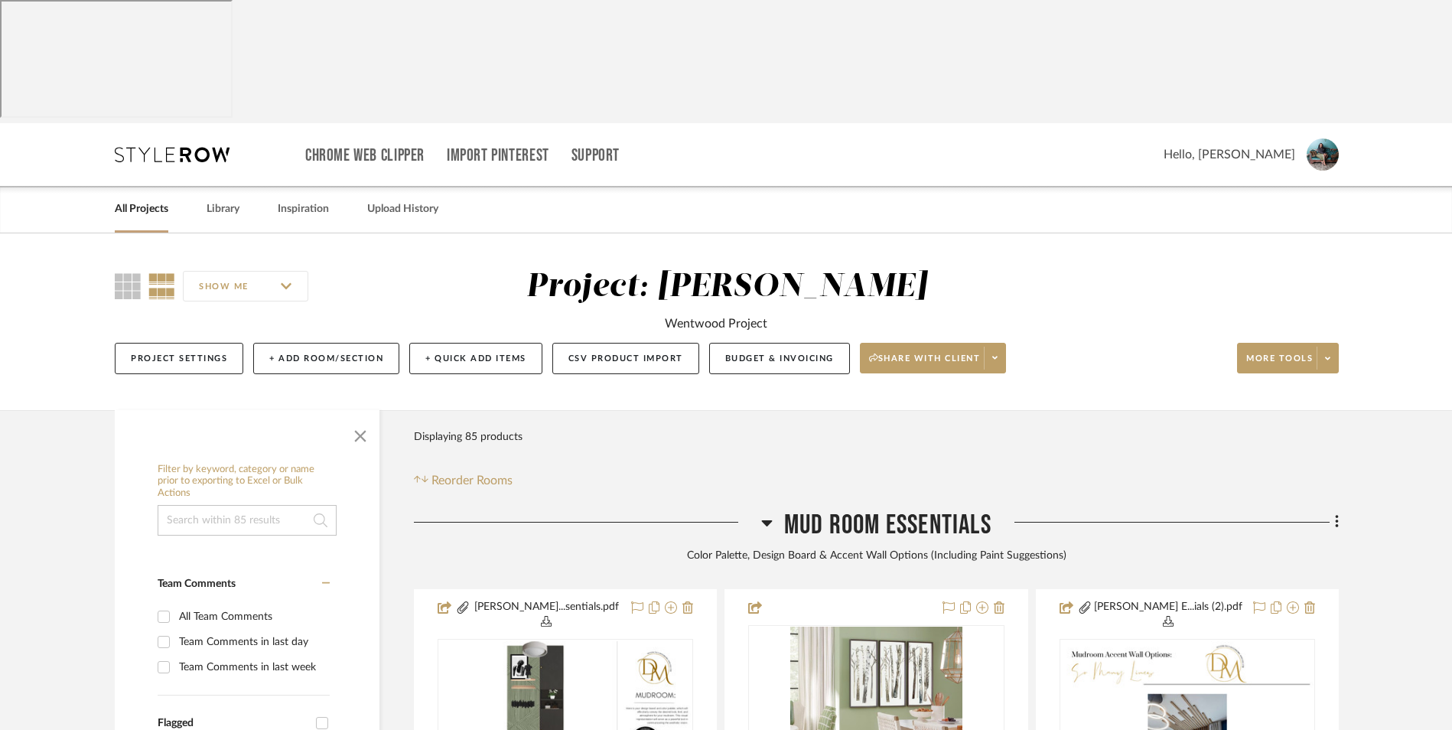
click at [764, 513] on icon at bounding box center [766, 522] width 11 height 18
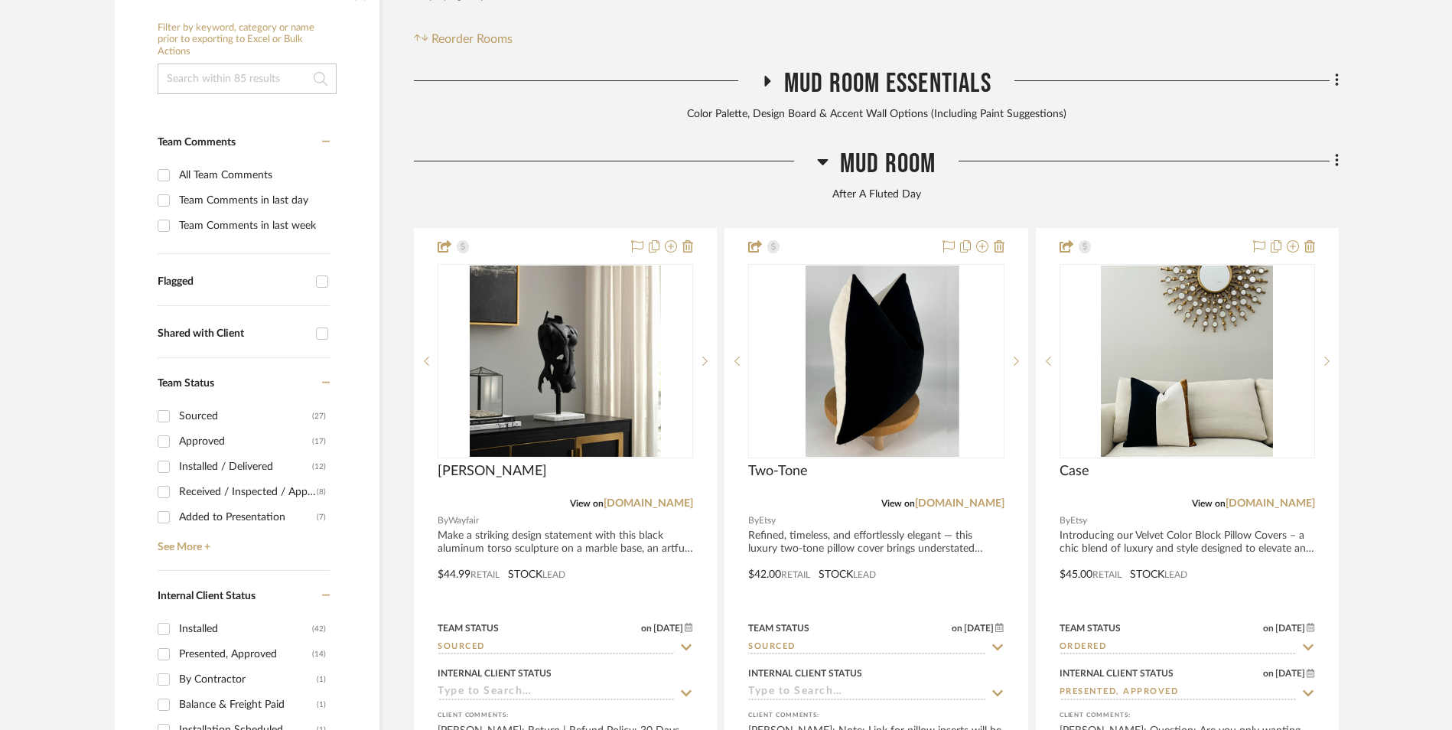
scroll to position [459, 0]
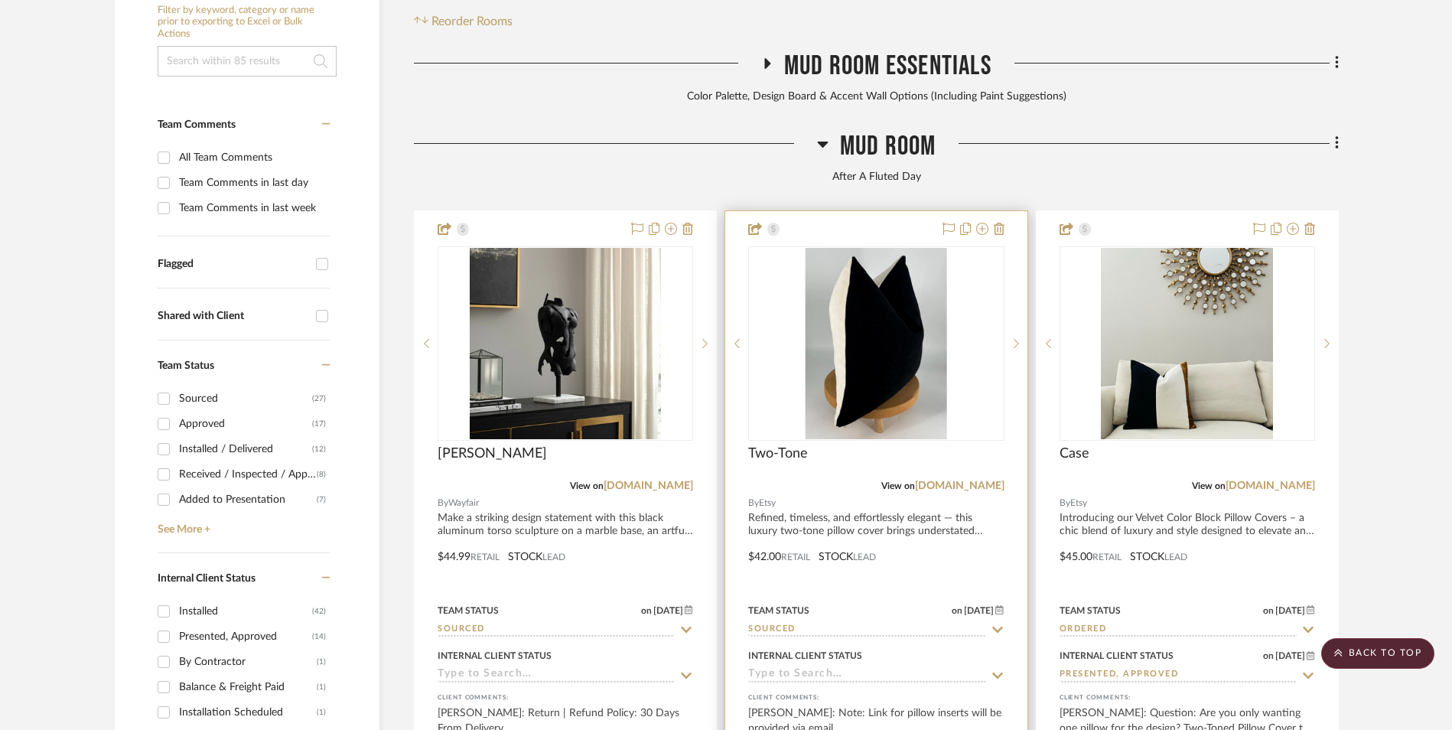
click at [841, 248] on img "0" at bounding box center [877, 343] width 142 height 191
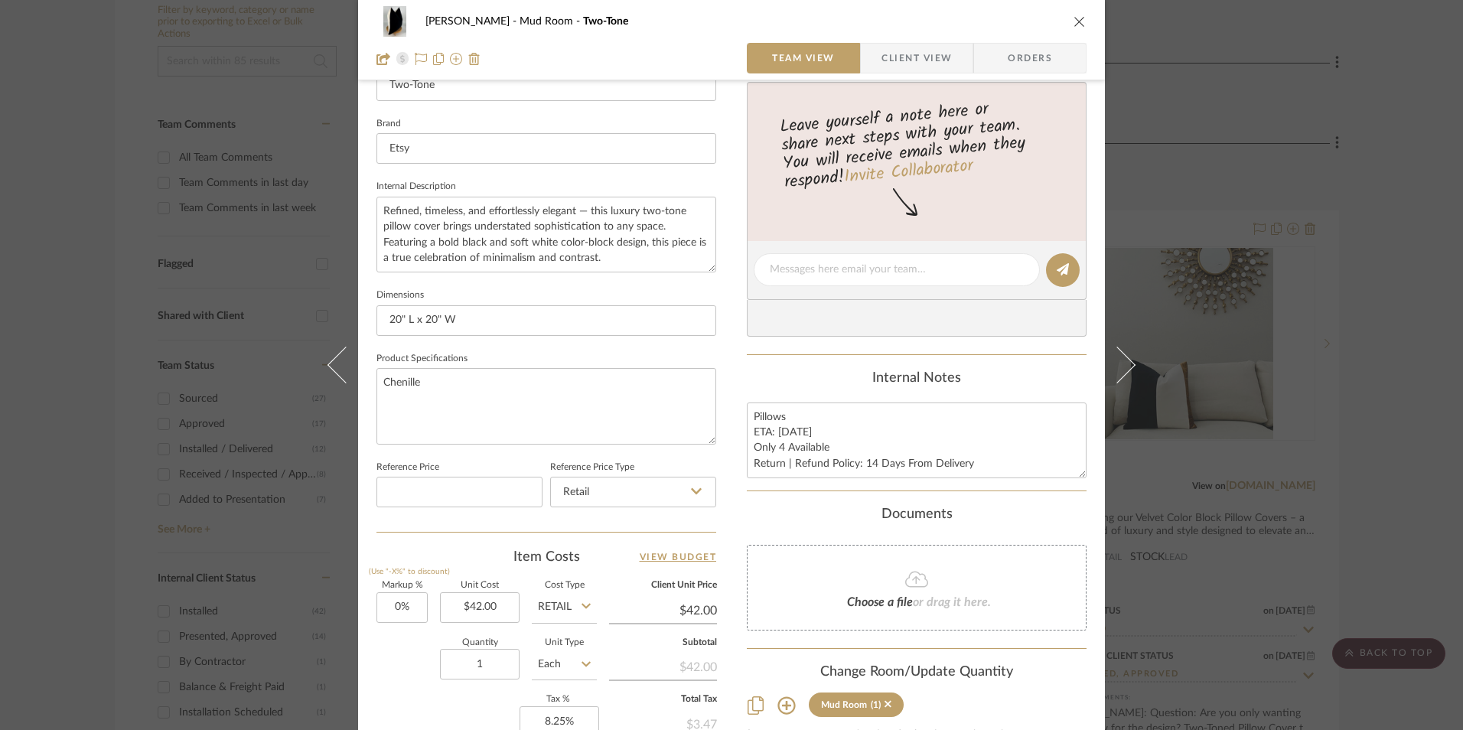
click at [1340, 326] on div "[PERSON_NAME] Mud Room Two-Tone Team View Client View Orders 1 / 3 Team-Facing …" at bounding box center [731, 365] width 1463 height 730
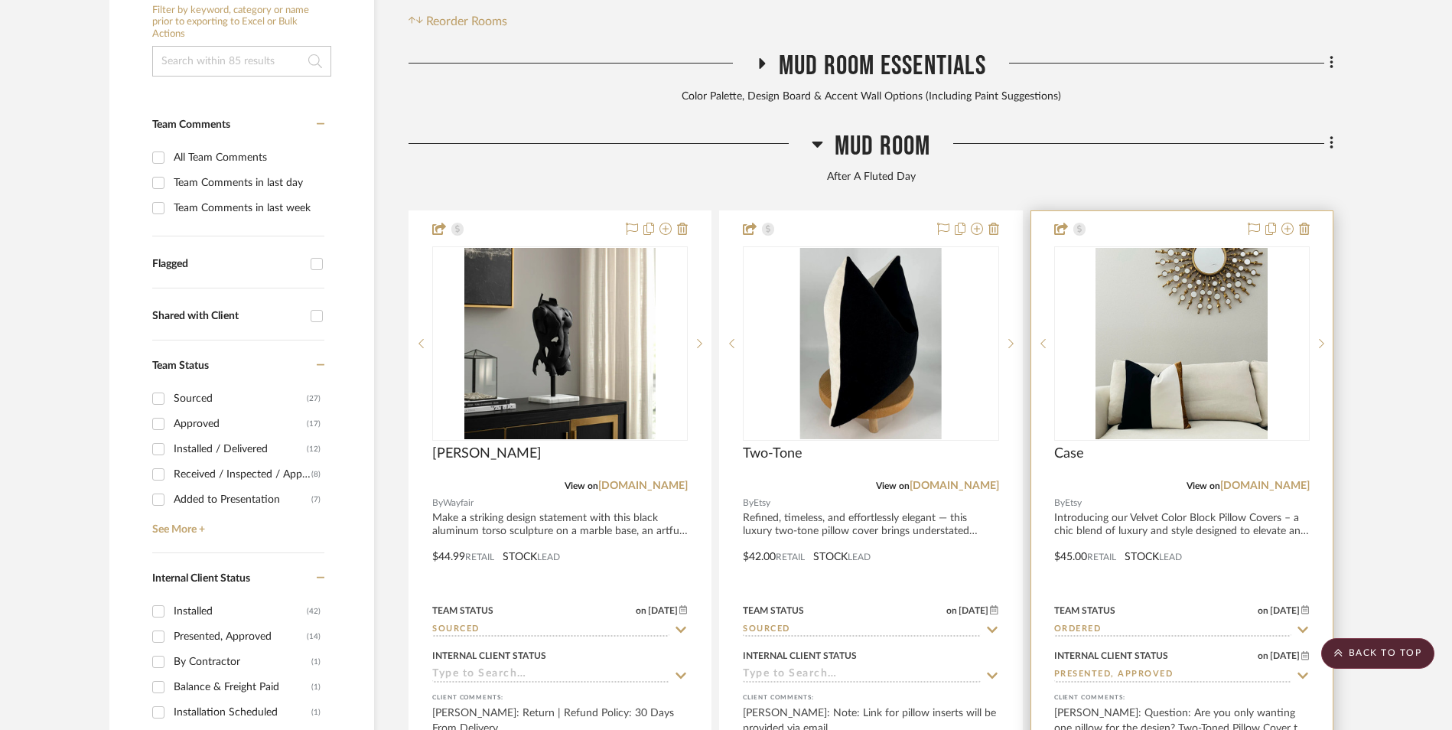
click at [1172, 253] on img at bounding box center [1182, 343] width 172 height 191
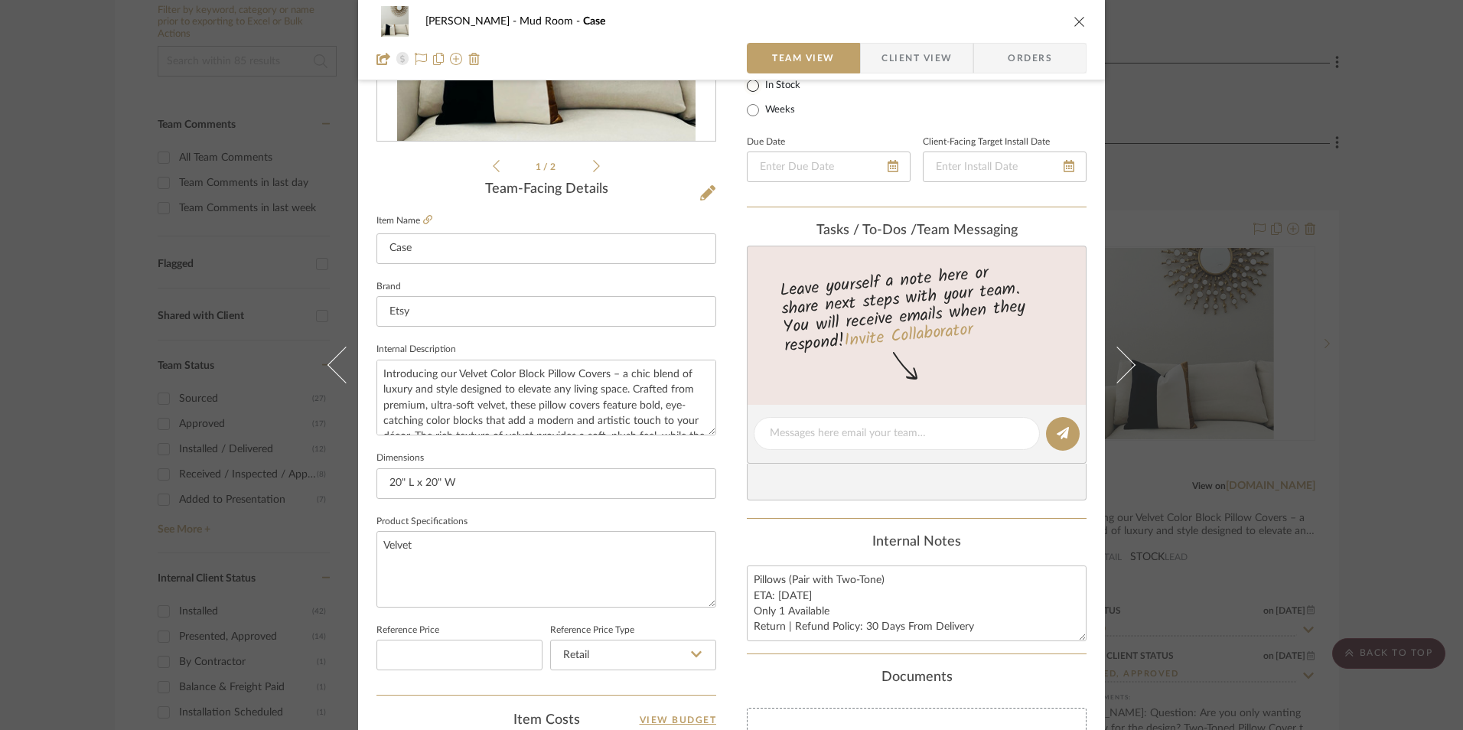
scroll to position [306, 0]
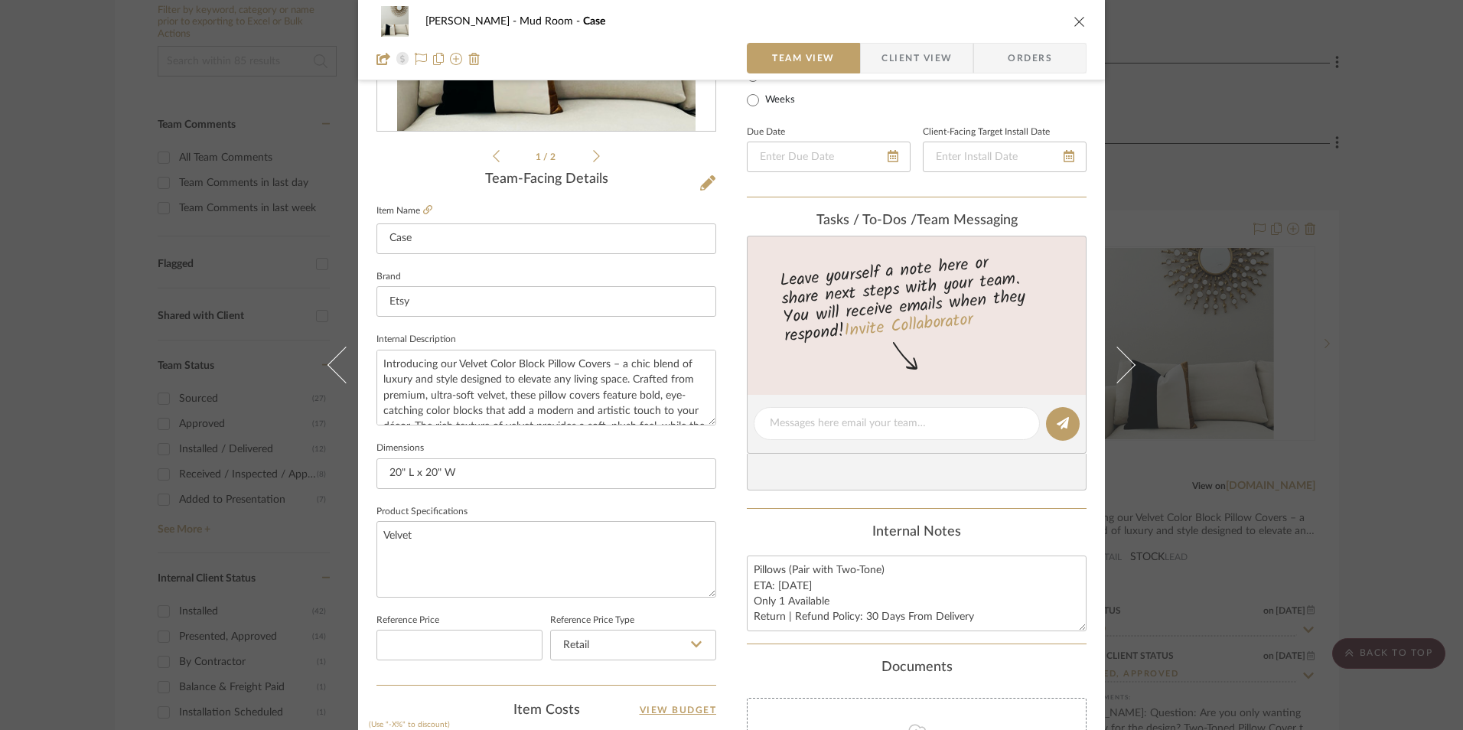
click at [1356, 327] on div "[PERSON_NAME] Mud Room Case Team View Client View Orders 1 / 2 Team-Facing Deta…" at bounding box center [731, 365] width 1463 height 730
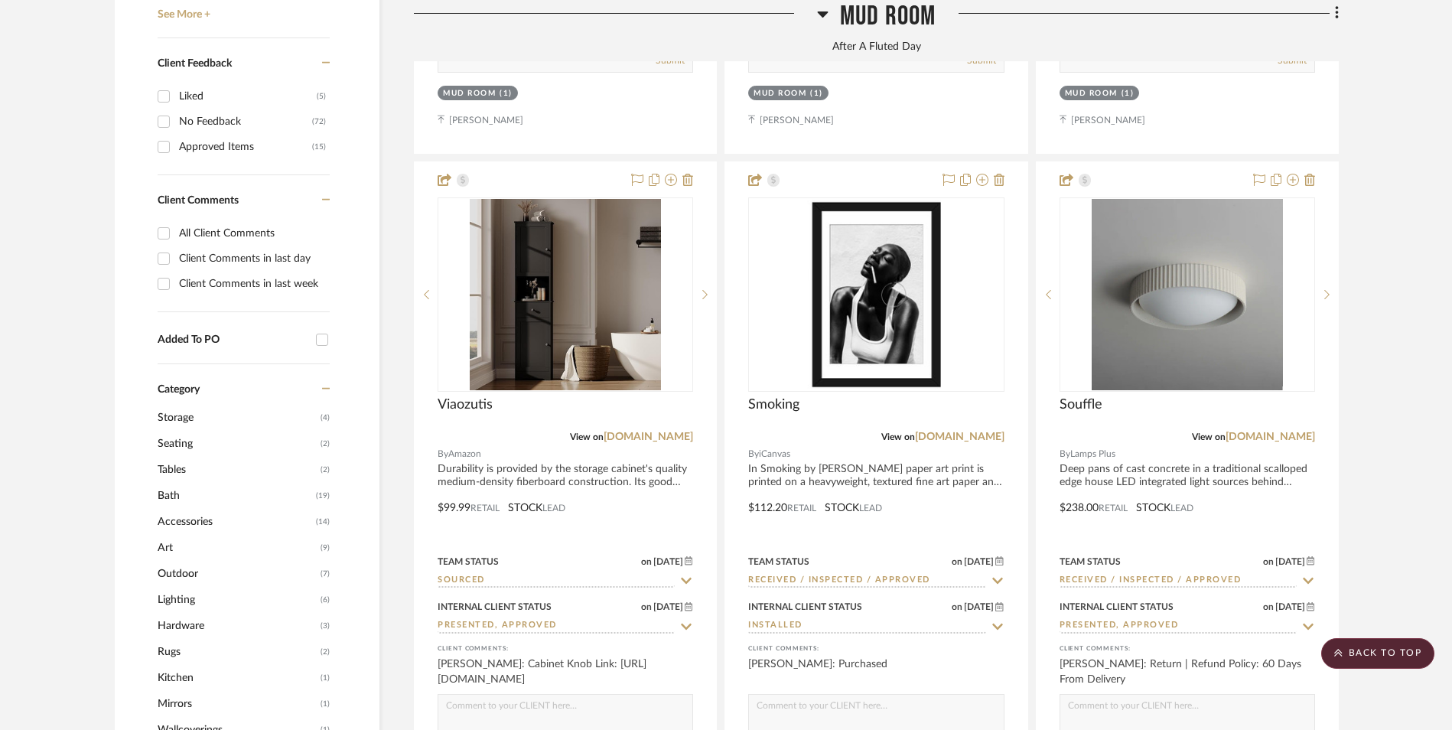
scroll to position [1224, 0]
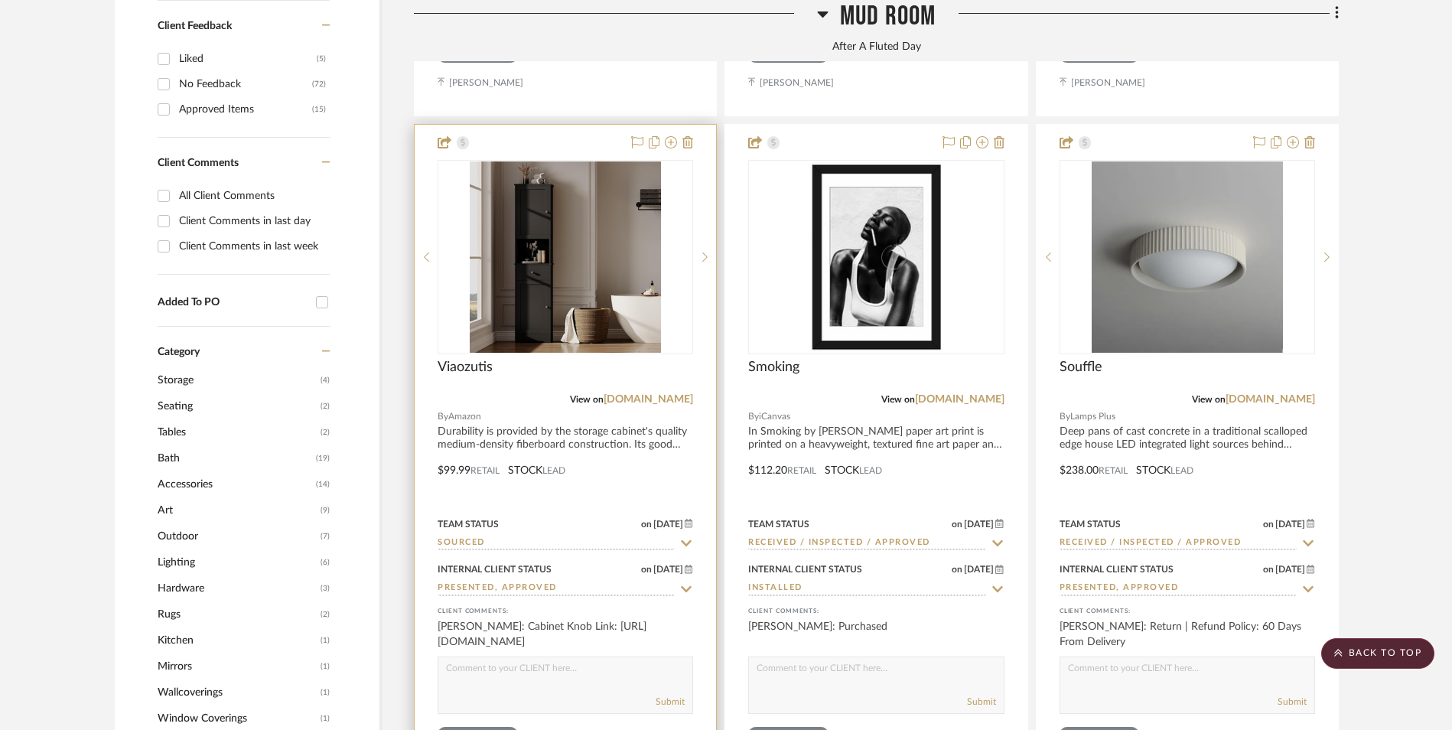
click at [580, 183] on img at bounding box center [565, 256] width 191 height 191
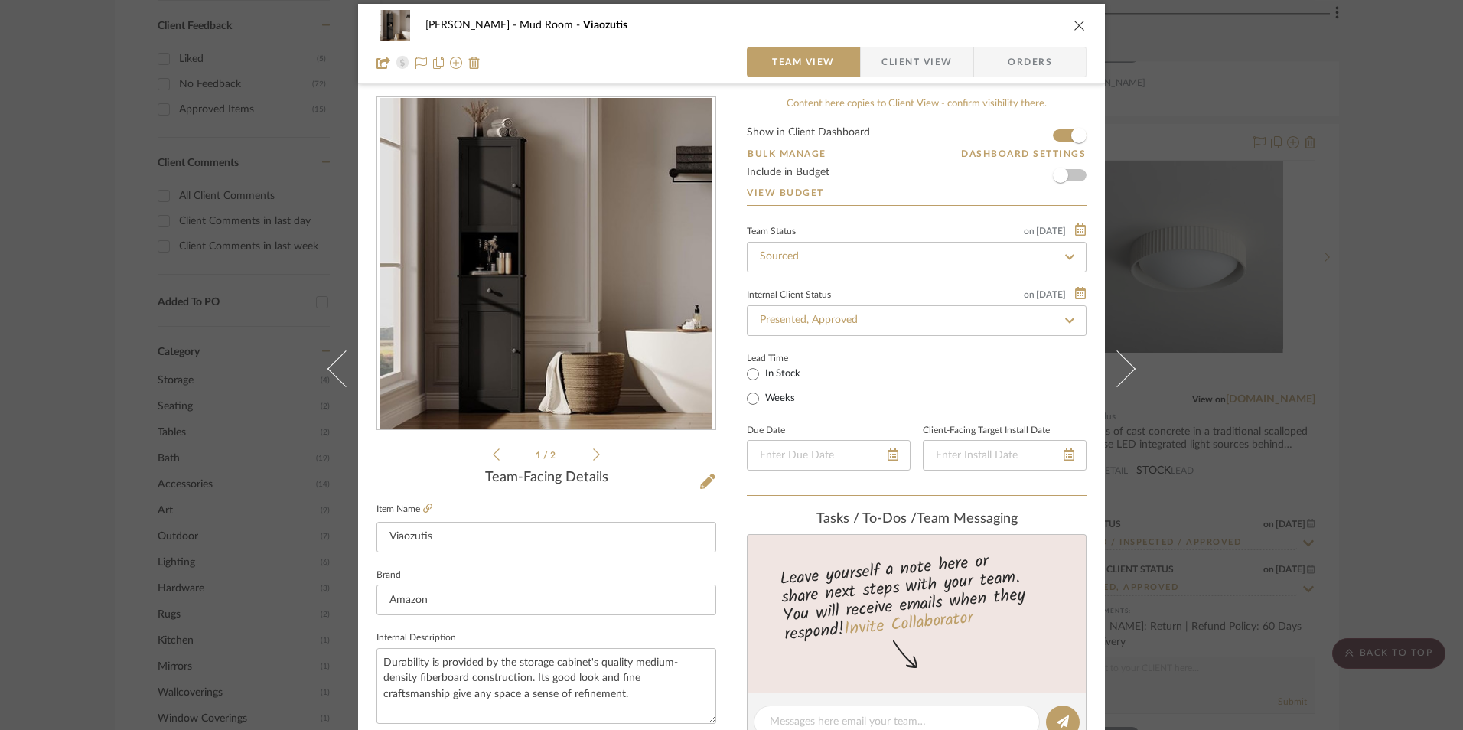
scroll to position [0, 0]
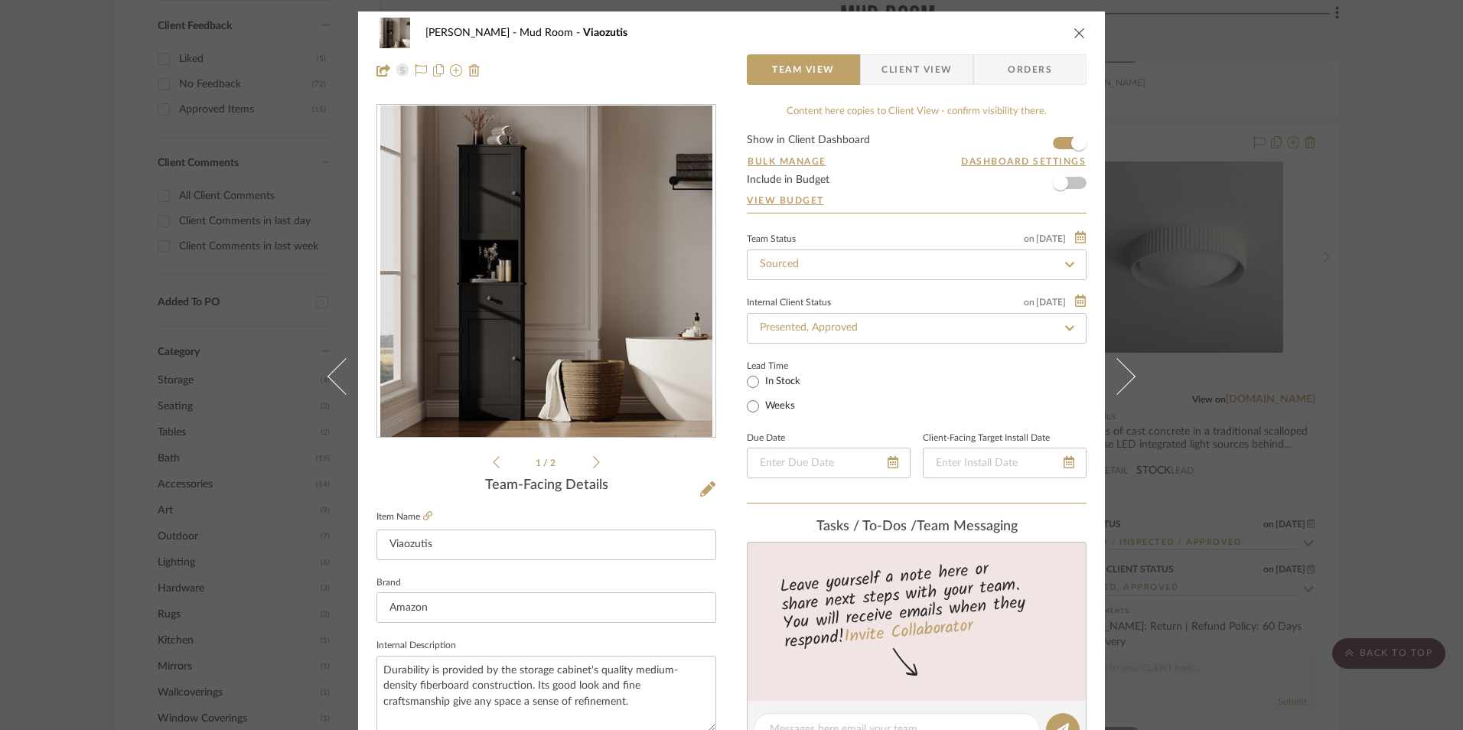
drag, startPoint x: 884, startPoint y: 70, endPoint x: 887, endPoint y: 102, distance: 32.3
click at [884, 70] on span "Client View" at bounding box center [916, 69] width 70 height 31
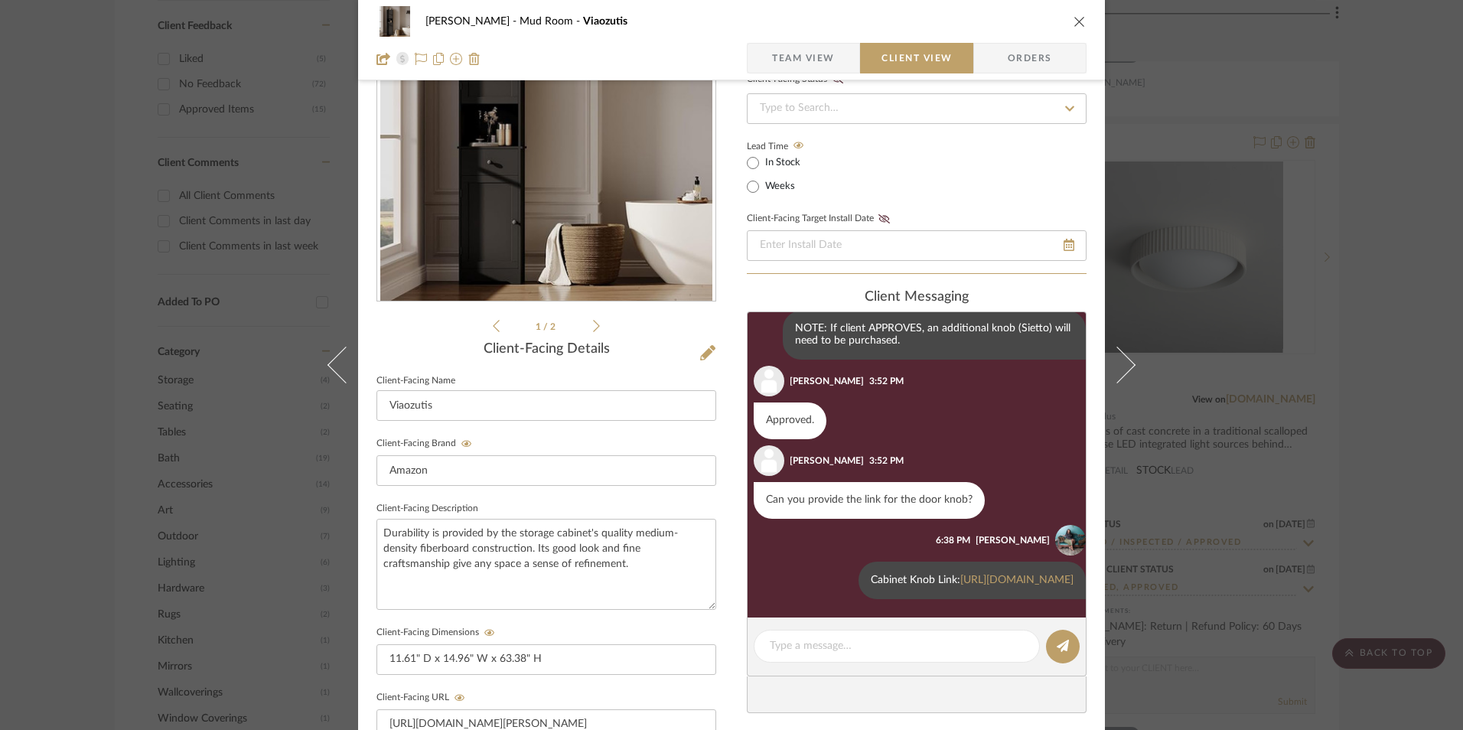
scroll to position [153, 0]
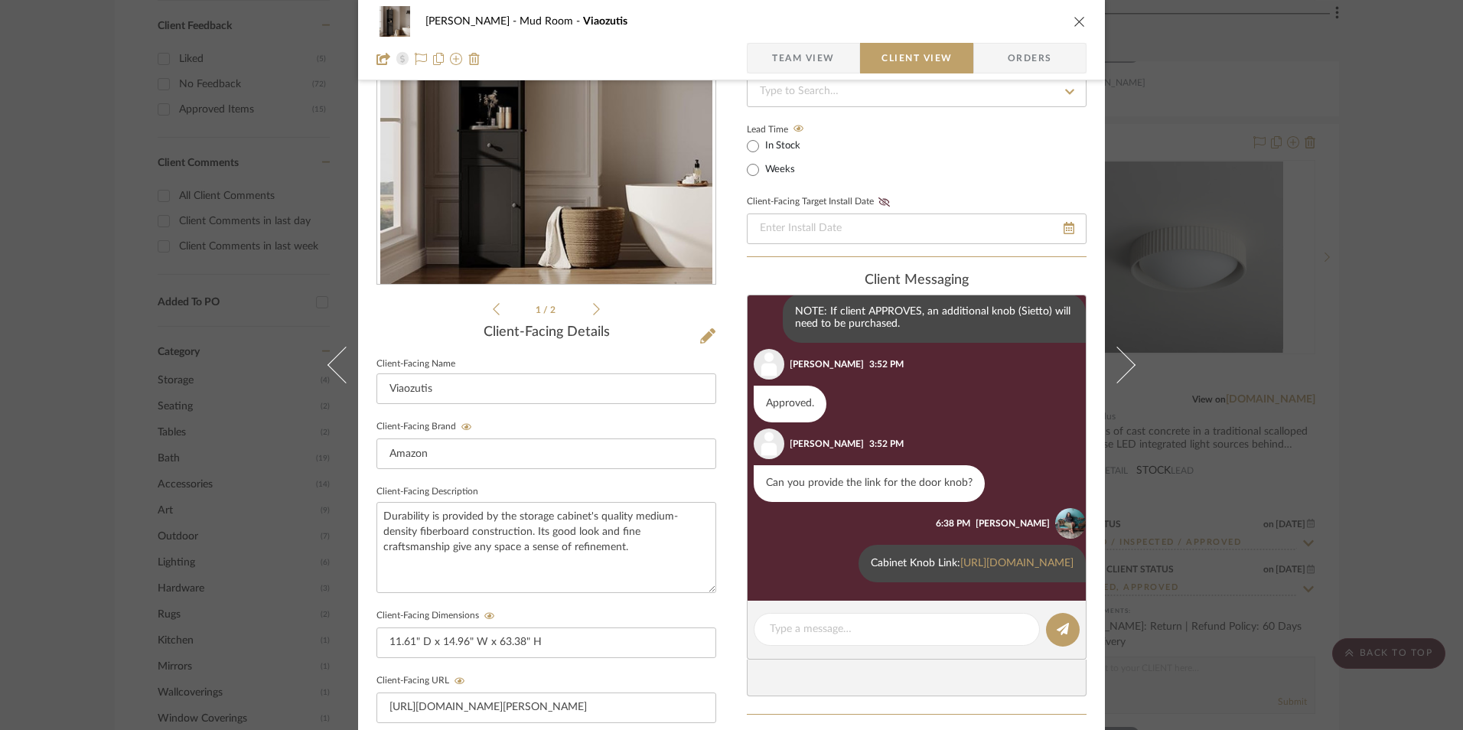
click at [1374, 324] on div "[PERSON_NAME] Mud Room Viaozutis Team View Client View Orders 1 / 2 Client-Faci…" at bounding box center [731, 365] width 1463 height 730
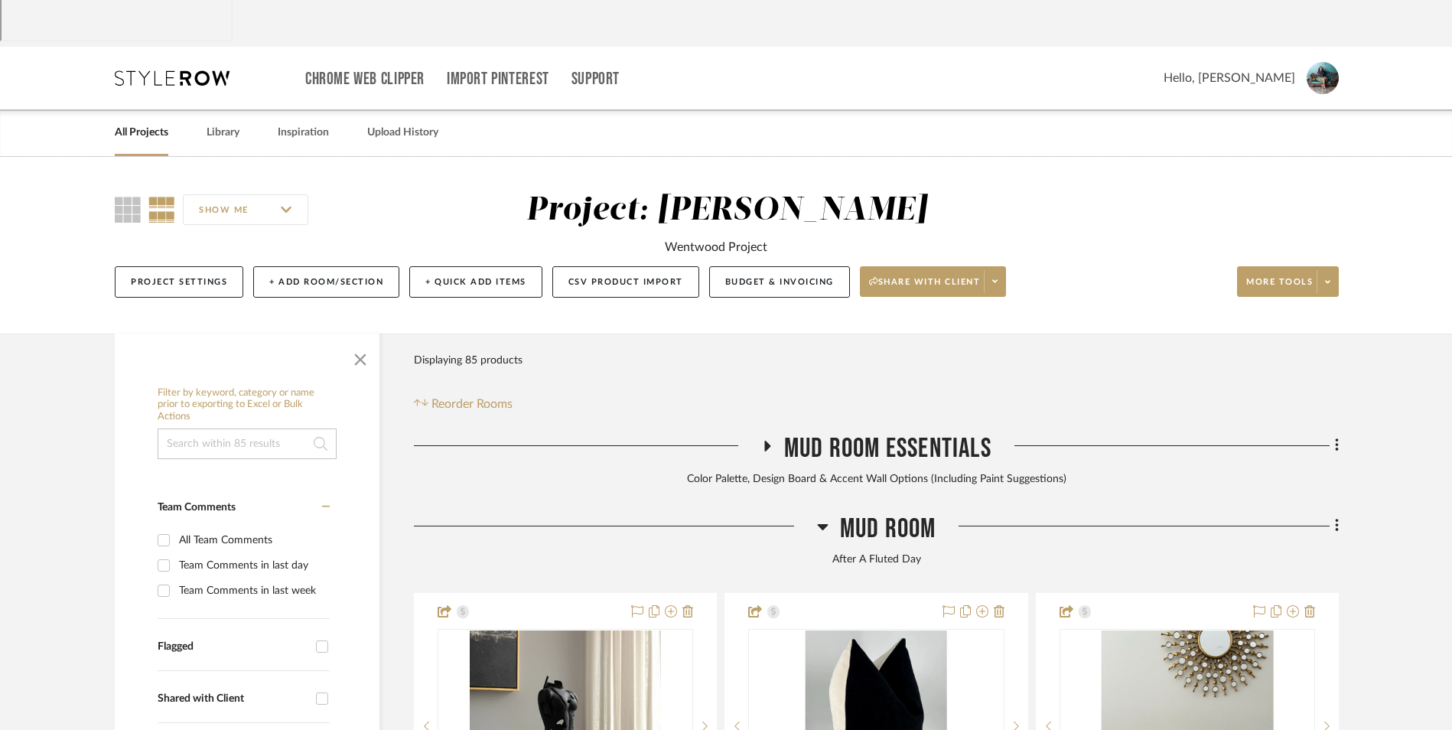
scroll to position [0, 0]
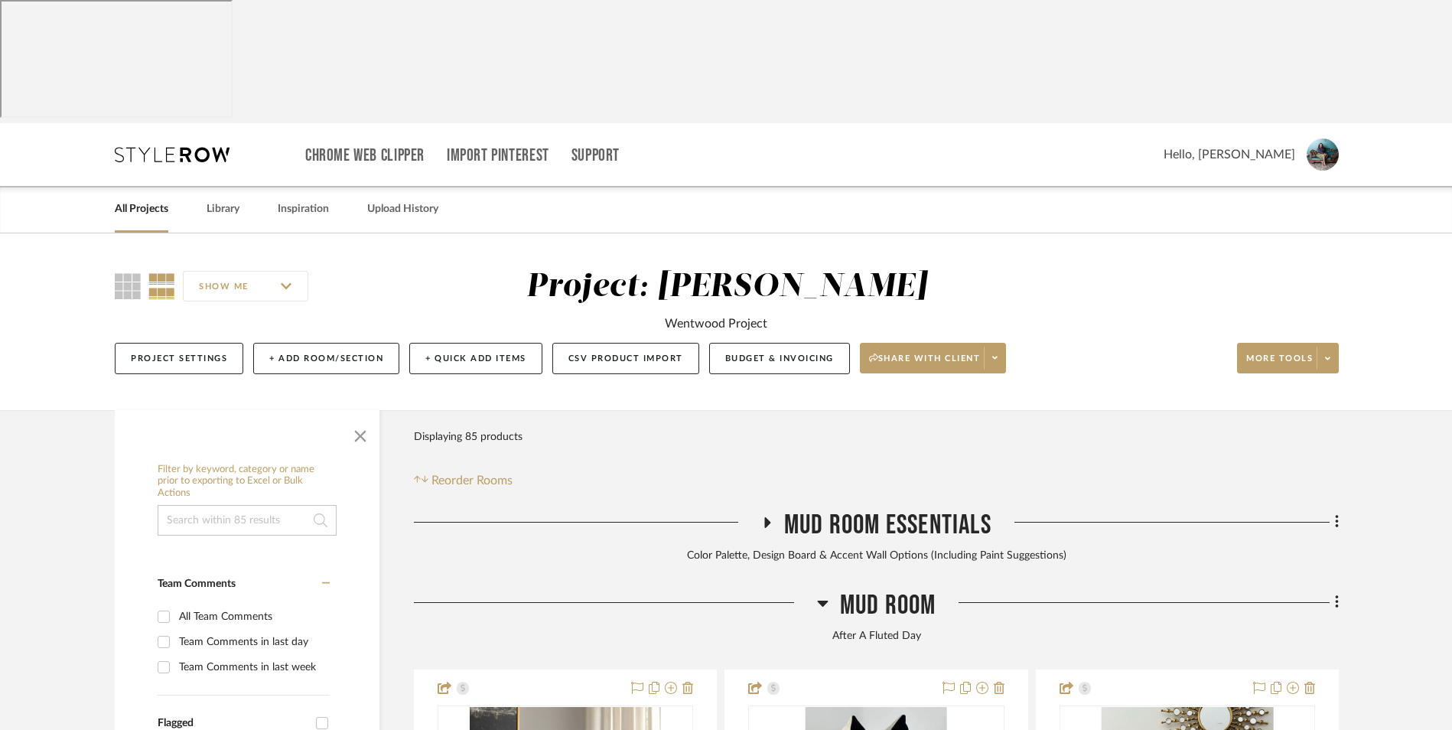
click at [161, 199] on link "All Projects" at bounding box center [142, 209] width 54 height 21
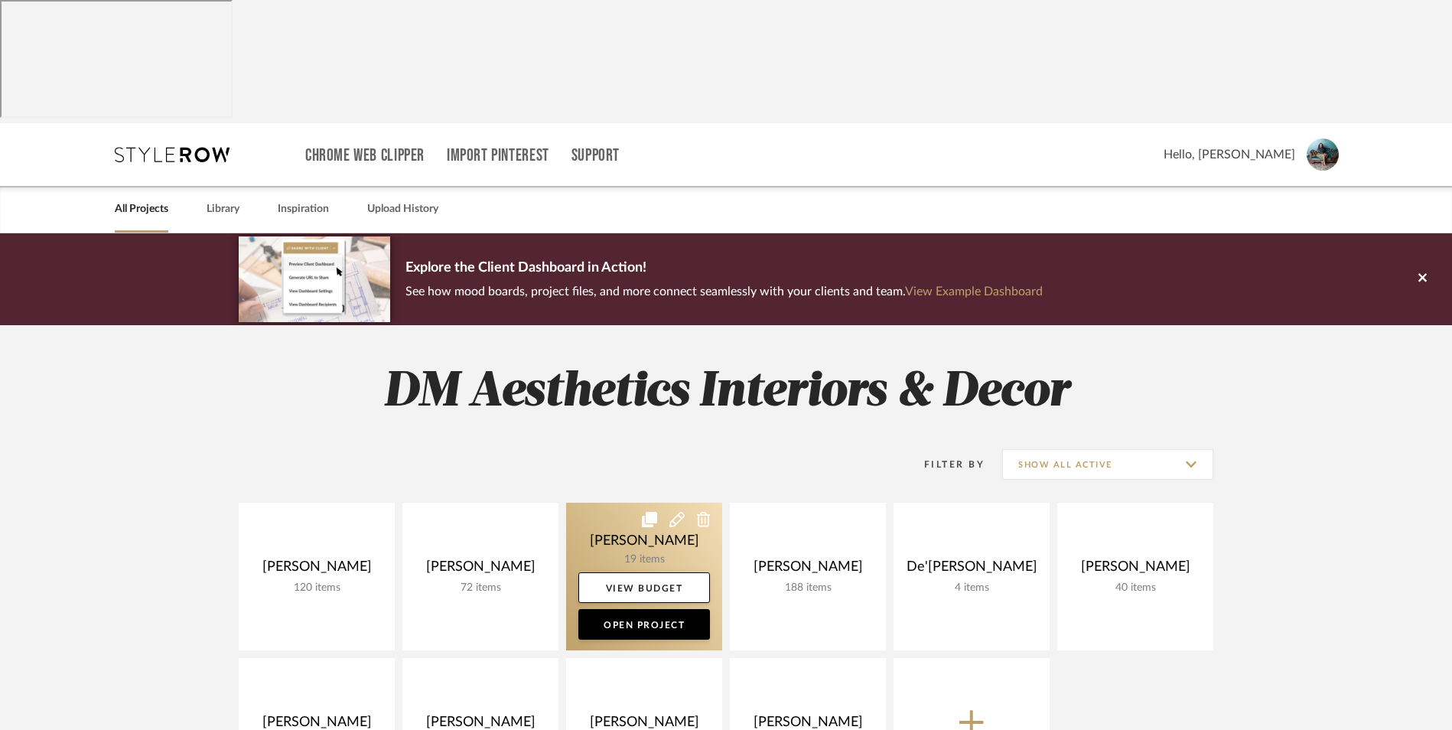
click at [0, 0] on link at bounding box center [0, 0] width 0 height 0
